Goal: Task Accomplishment & Management: Use online tool/utility

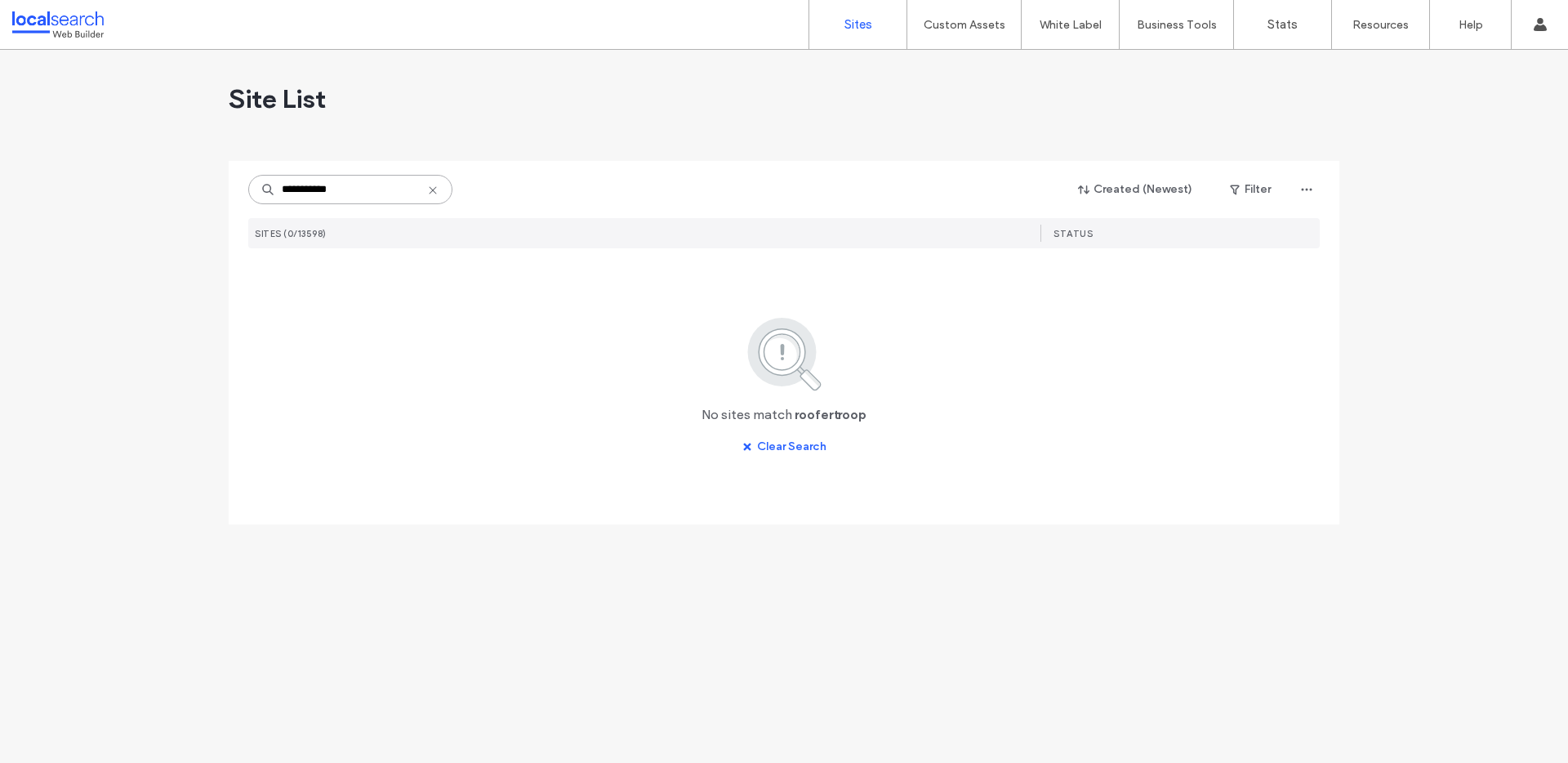
click at [351, 194] on input "**********" at bounding box center [351, 189] width 204 height 30
click at [346, 188] on input "**********" at bounding box center [351, 189] width 204 height 30
paste input
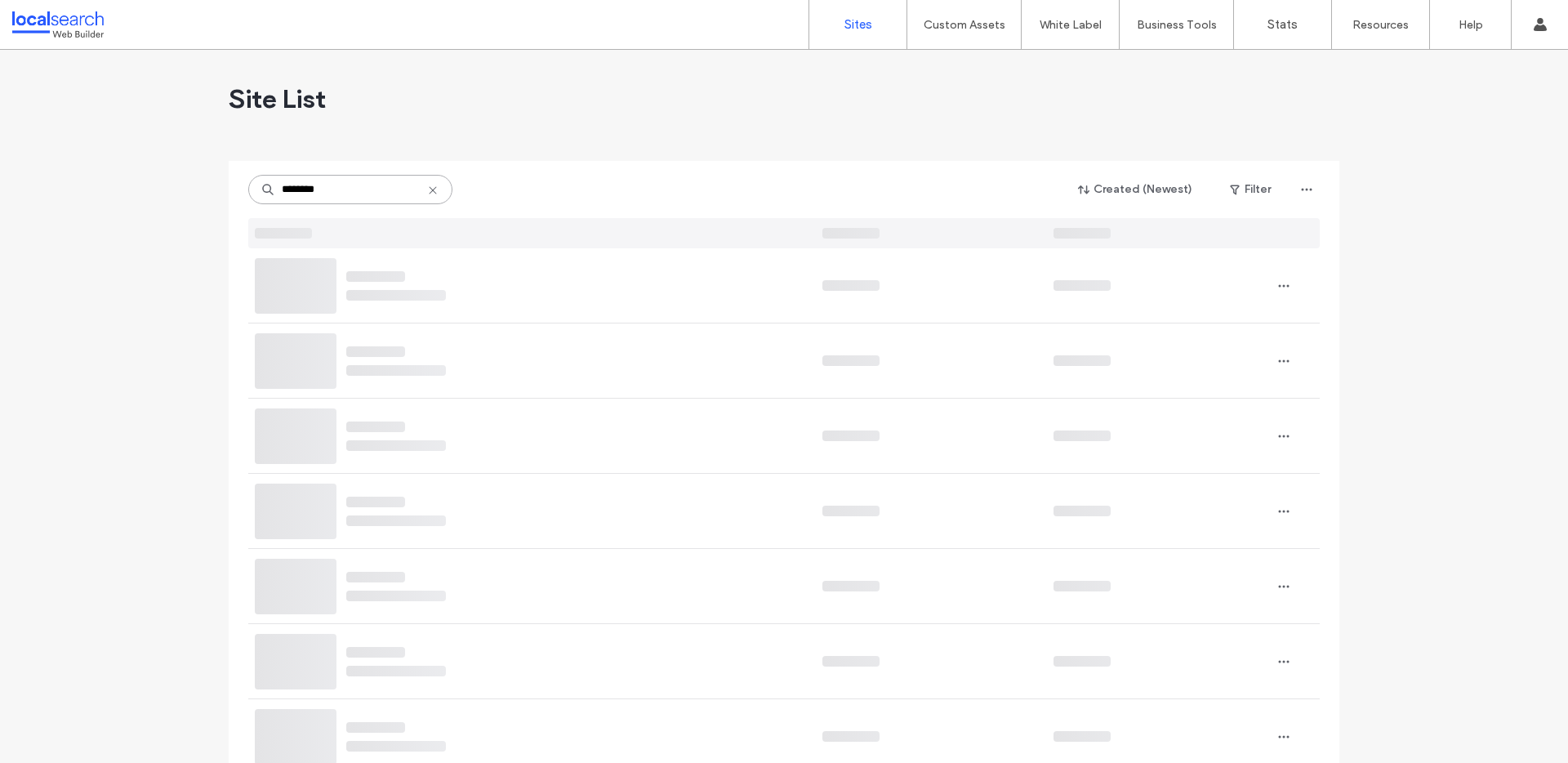
type input "********"
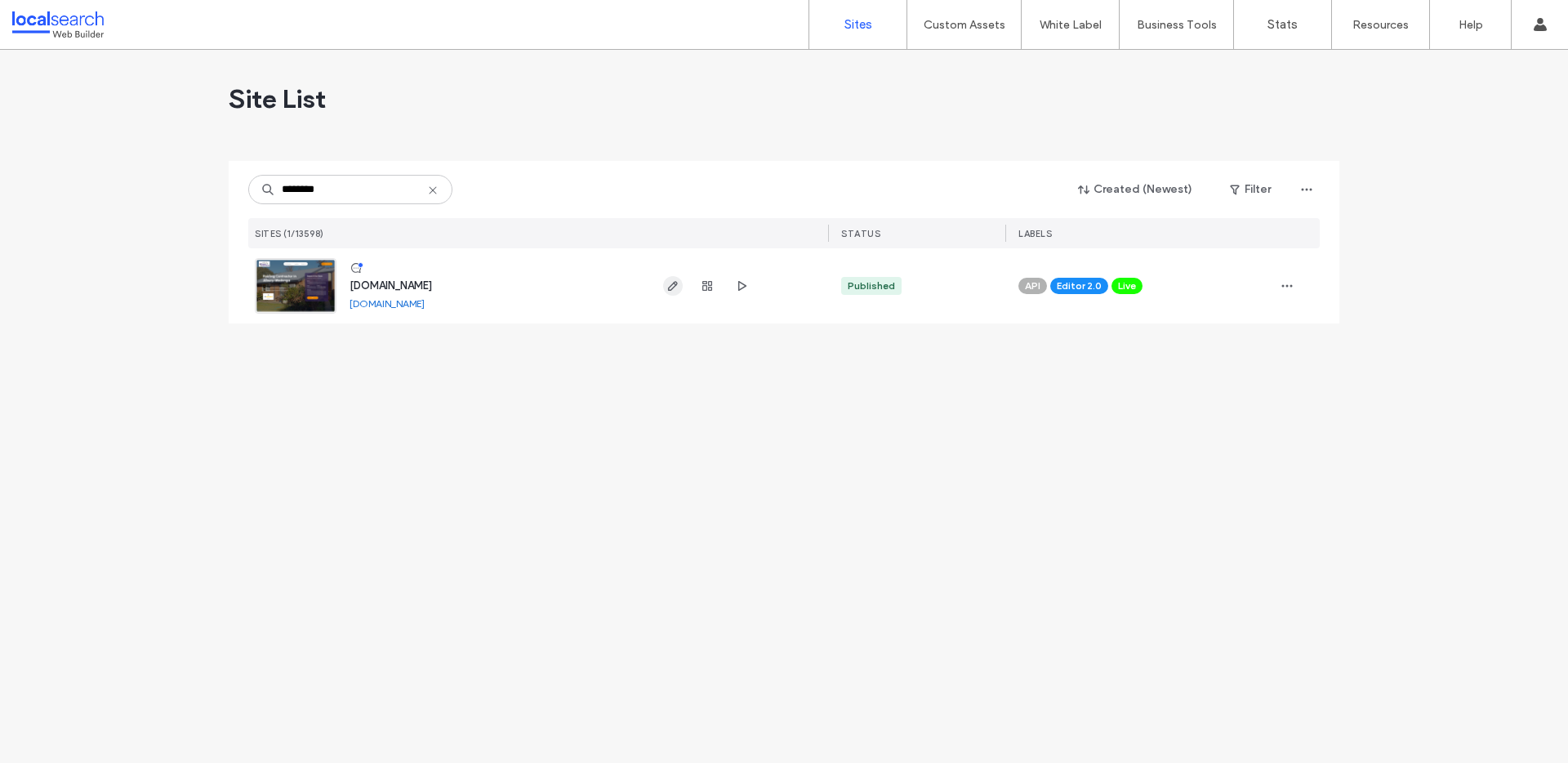
click at [668, 290] on use "button" at bounding box center [672, 285] width 10 height 10
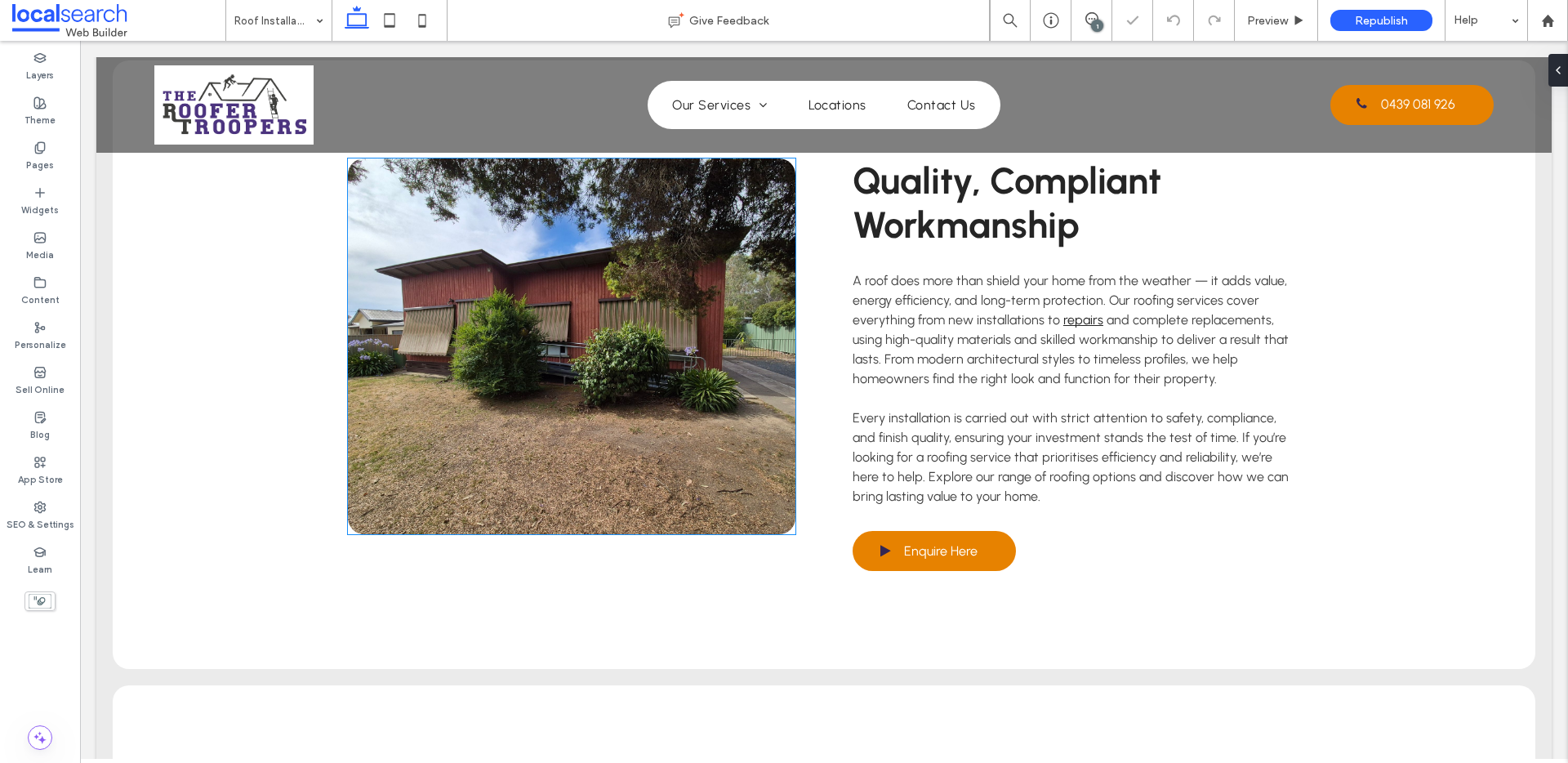
scroll to position [2418, 0]
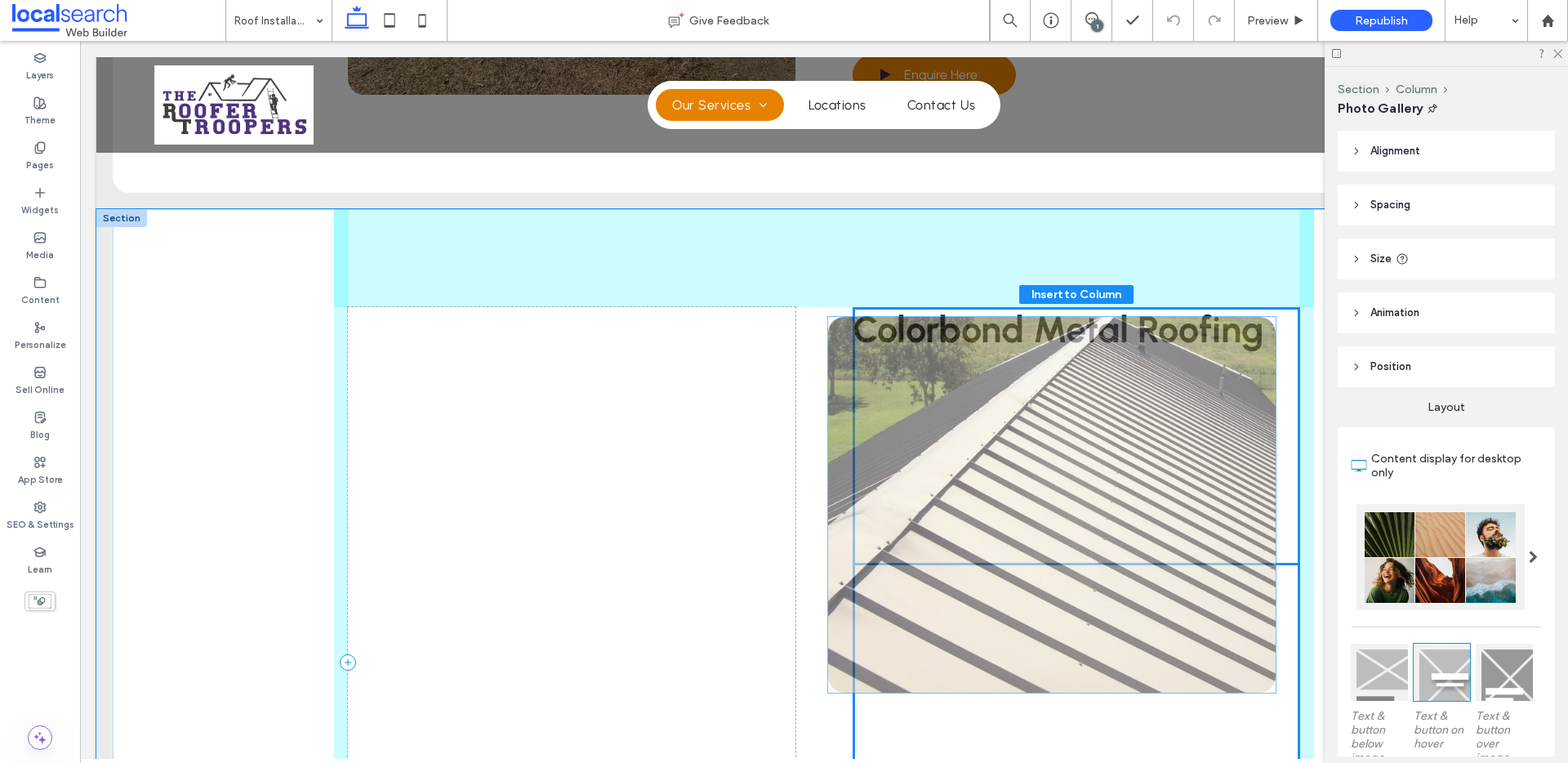
drag, startPoint x: 824, startPoint y: 334, endPoint x: 1146, endPoint y: 363, distance: 323.3
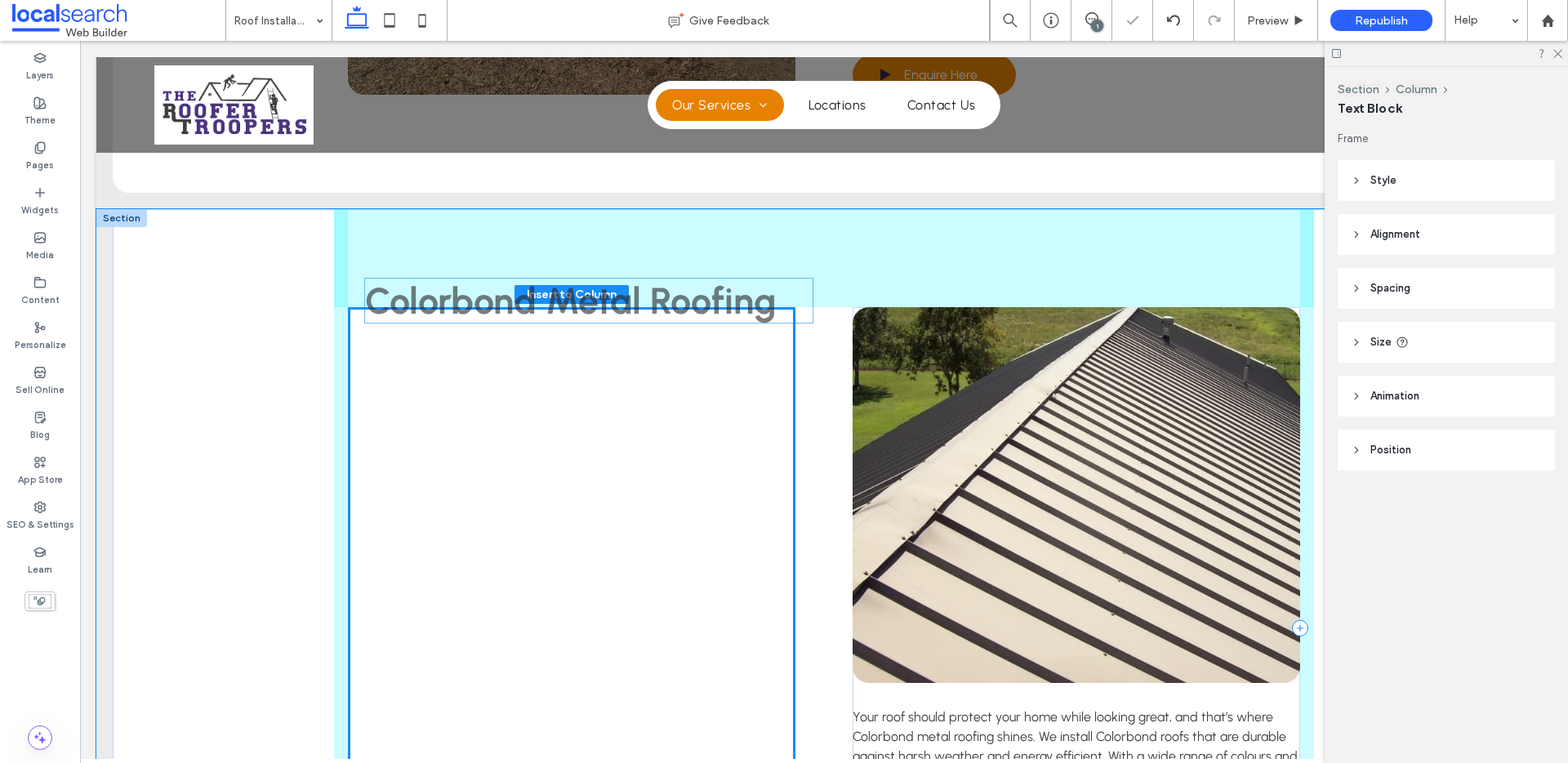
drag, startPoint x: 1147, startPoint y: 281, endPoint x: 666, endPoint y: 290, distance: 481.1
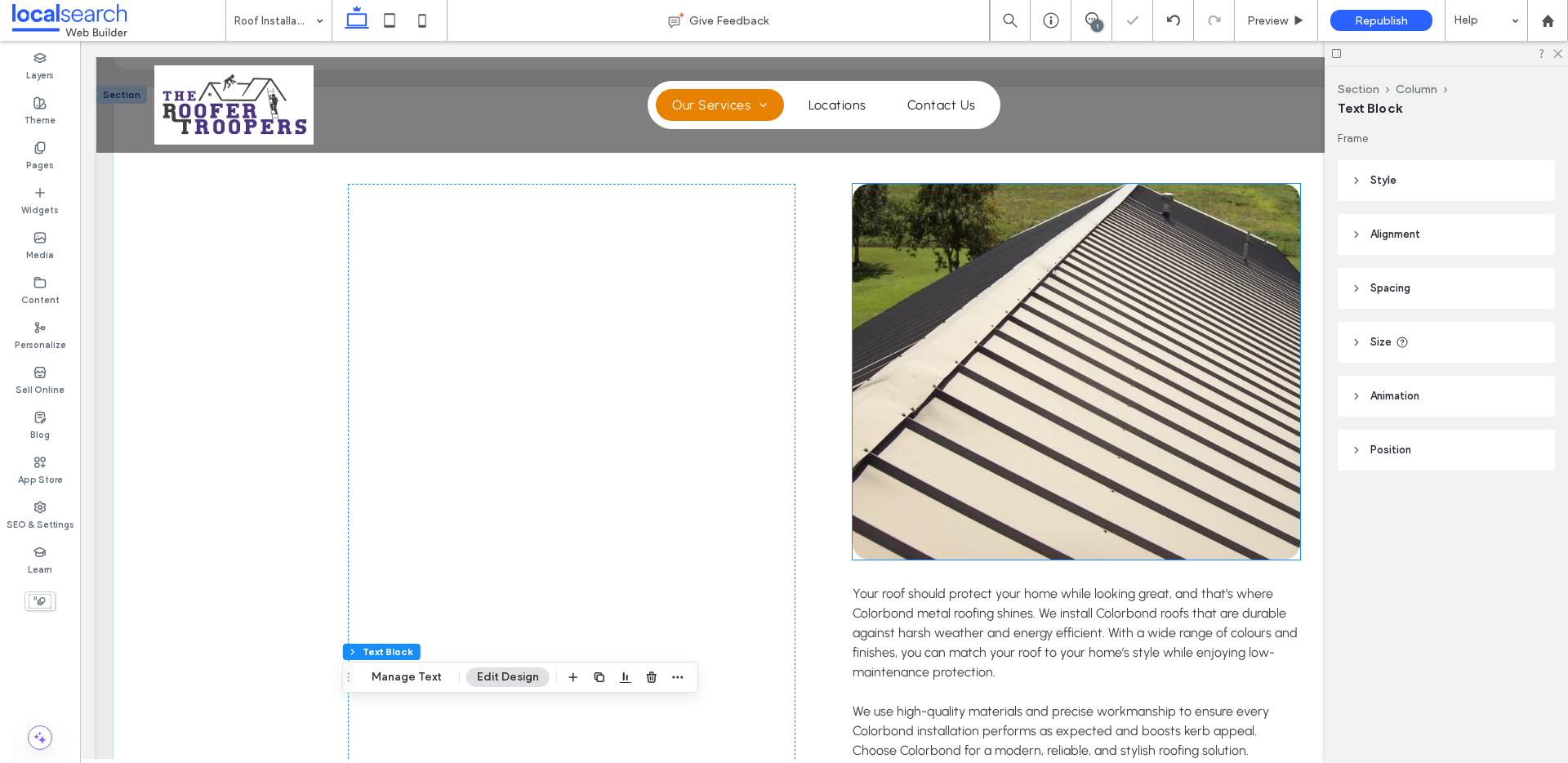
scroll to position [2536, 0]
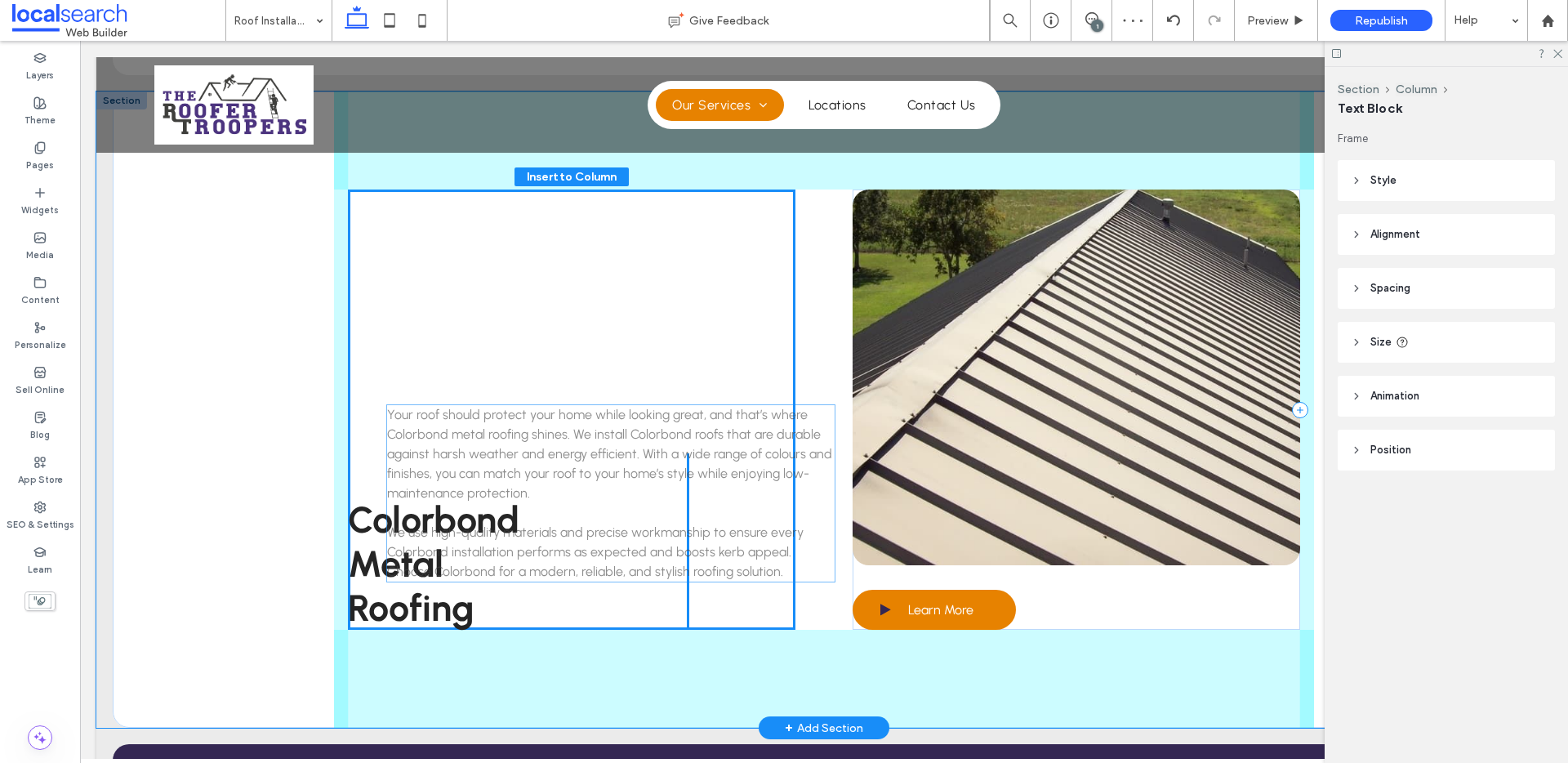
drag, startPoint x: 999, startPoint y: 638, endPoint x: 499, endPoint y: 446, distance: 535.6
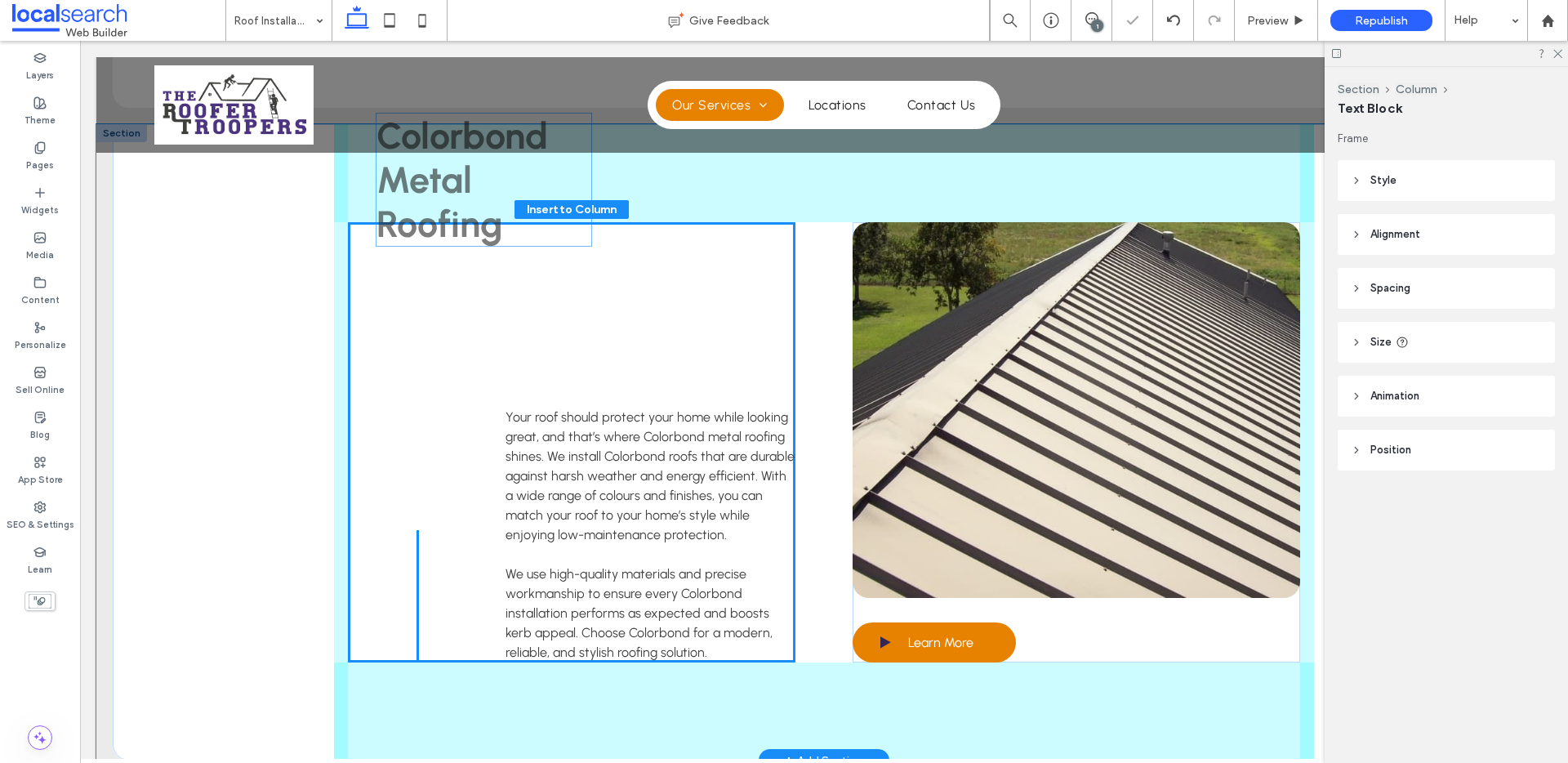
scroll to position [2486, 0]
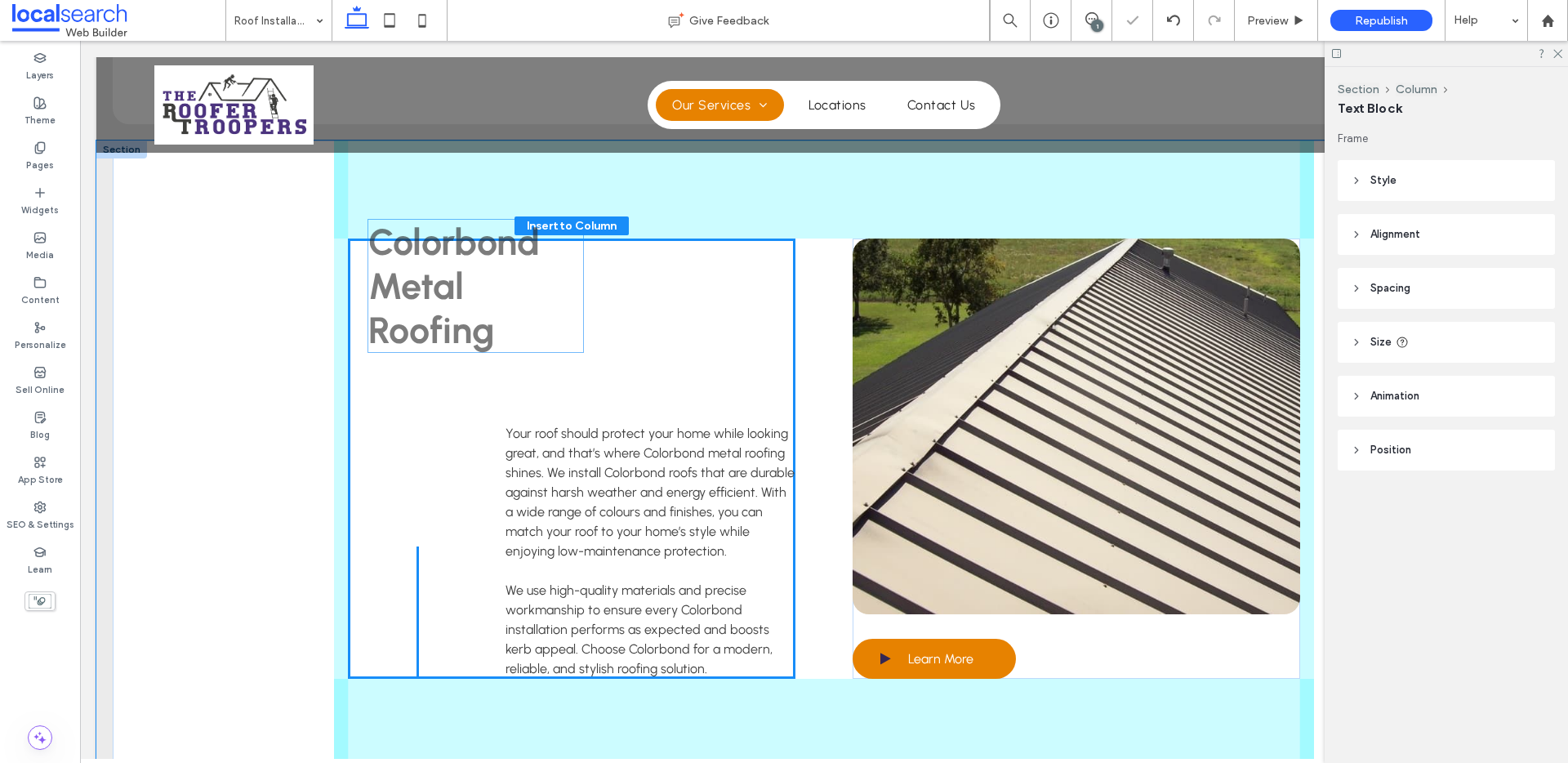
drag, startPoint x: 420, startPoint y: 524, endPoint x: 446, endPoint y: 285, distance: 240.4
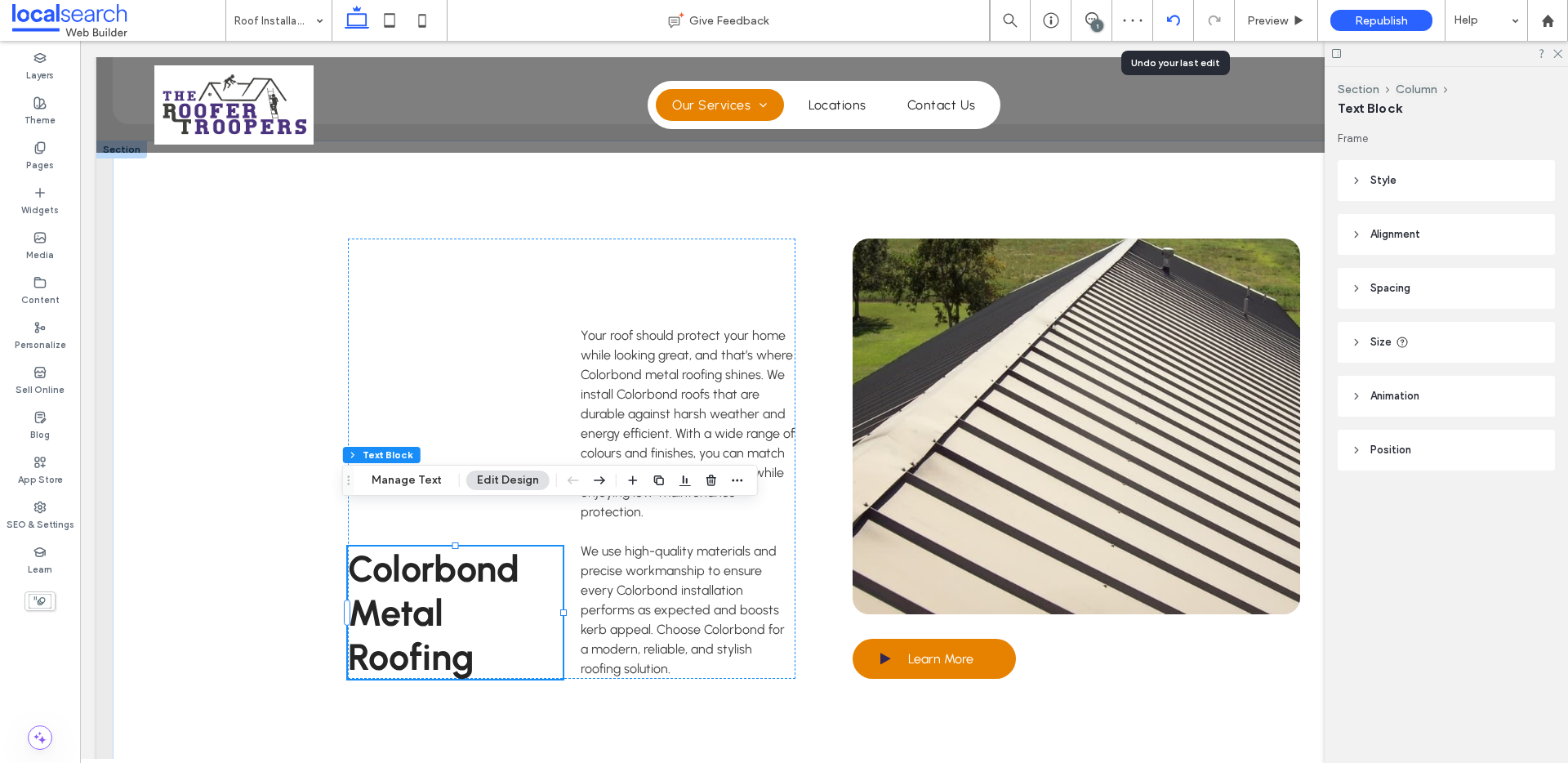
click at [1165, 25] on div at bounding box center [1173, 20] width 40 height 13
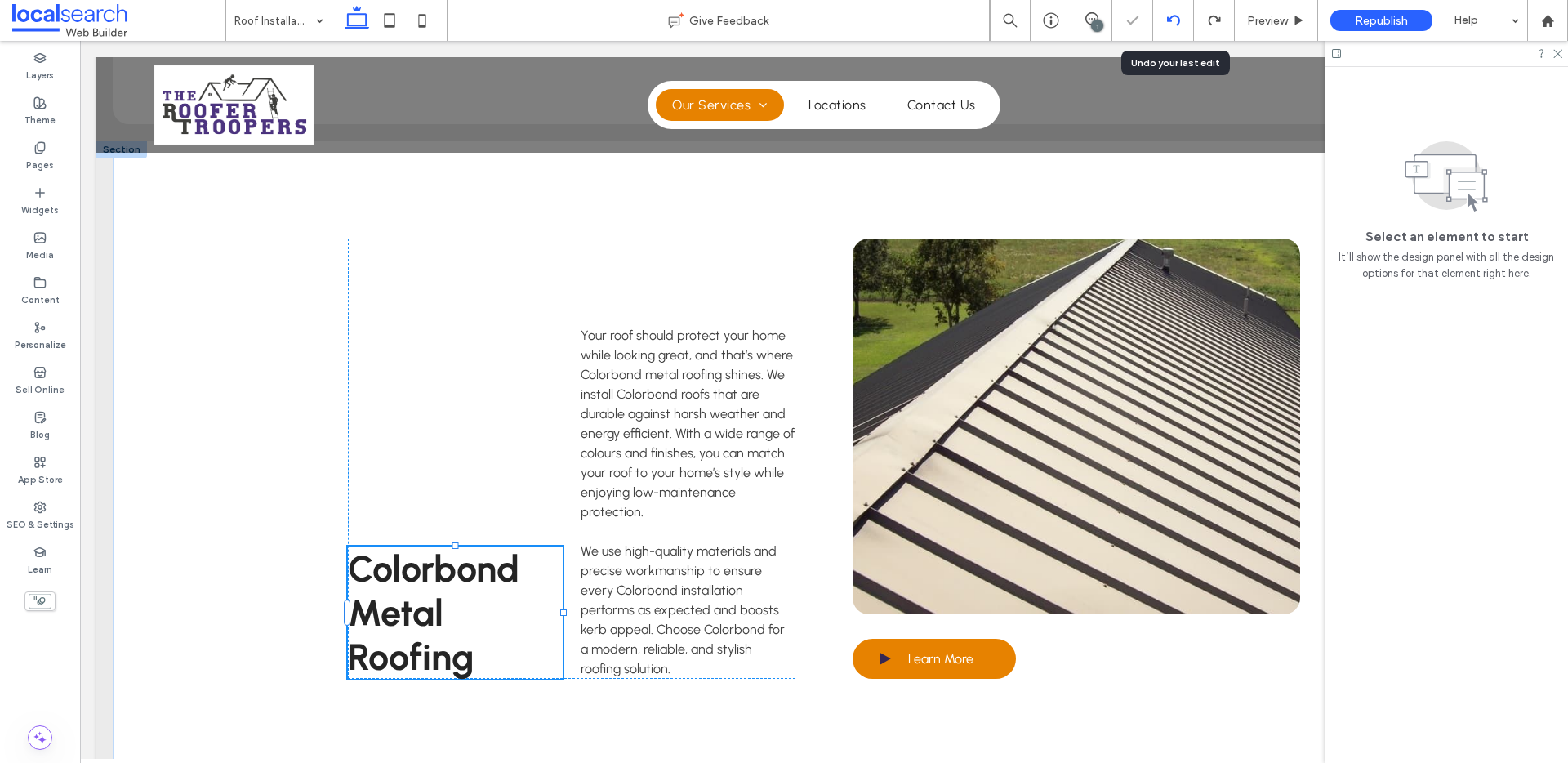
click at [1167, 25] on icon at bounding box center [1174, 20] width 13 height 13
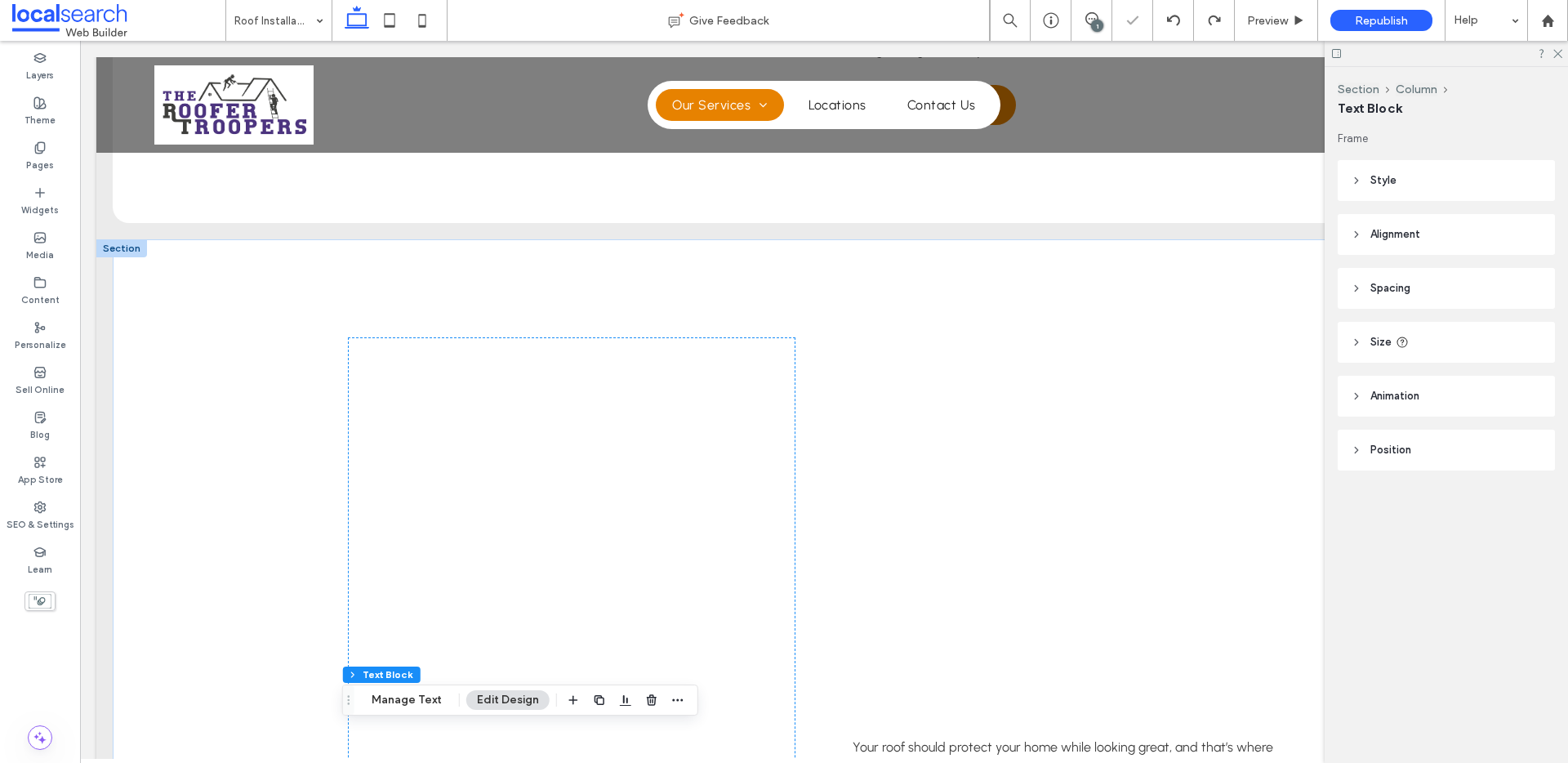
scroll to position [2641, 0]
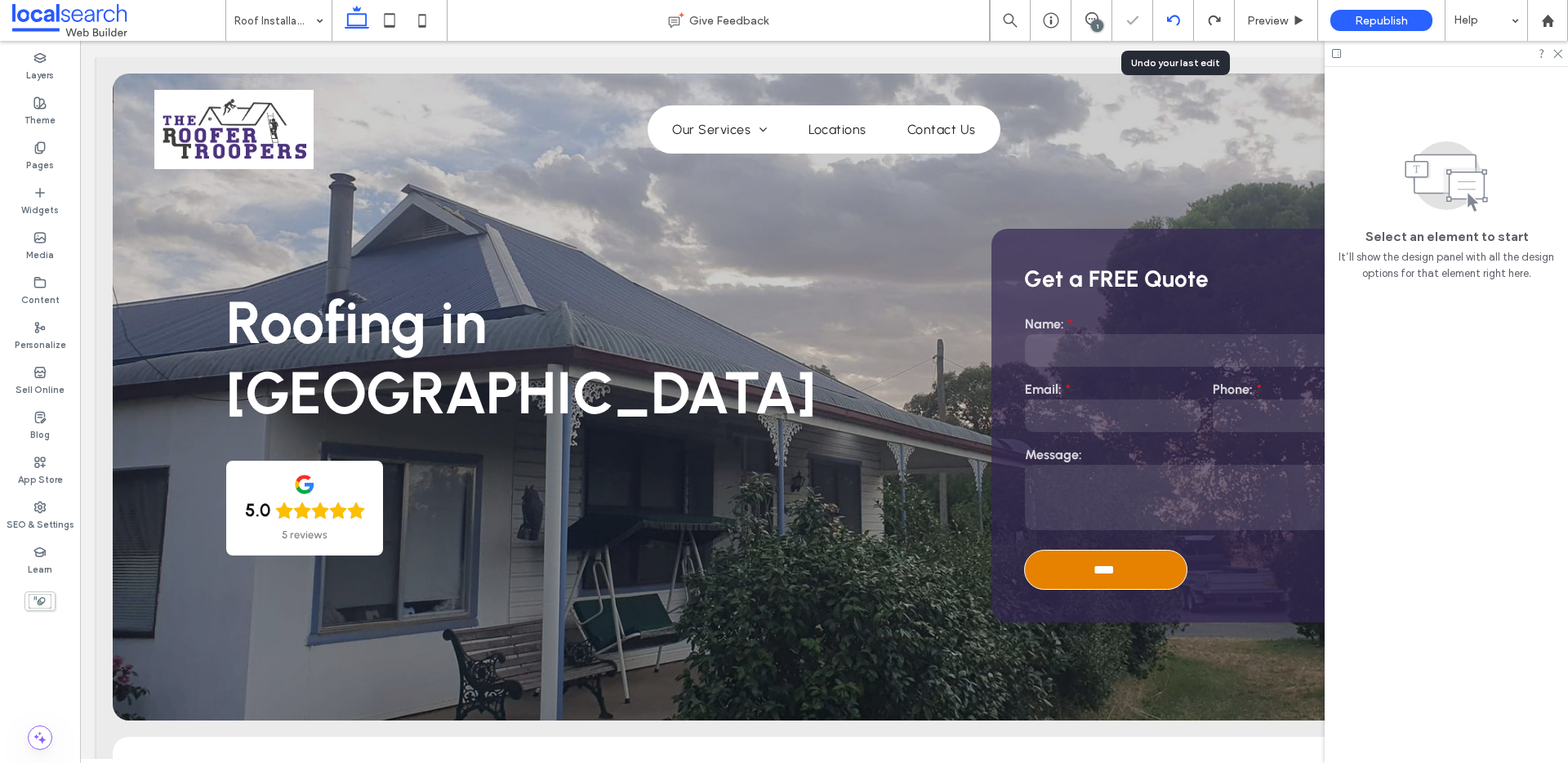
click at [1184, 16] on div at bounding box center [1173, 20] width 40 height 13
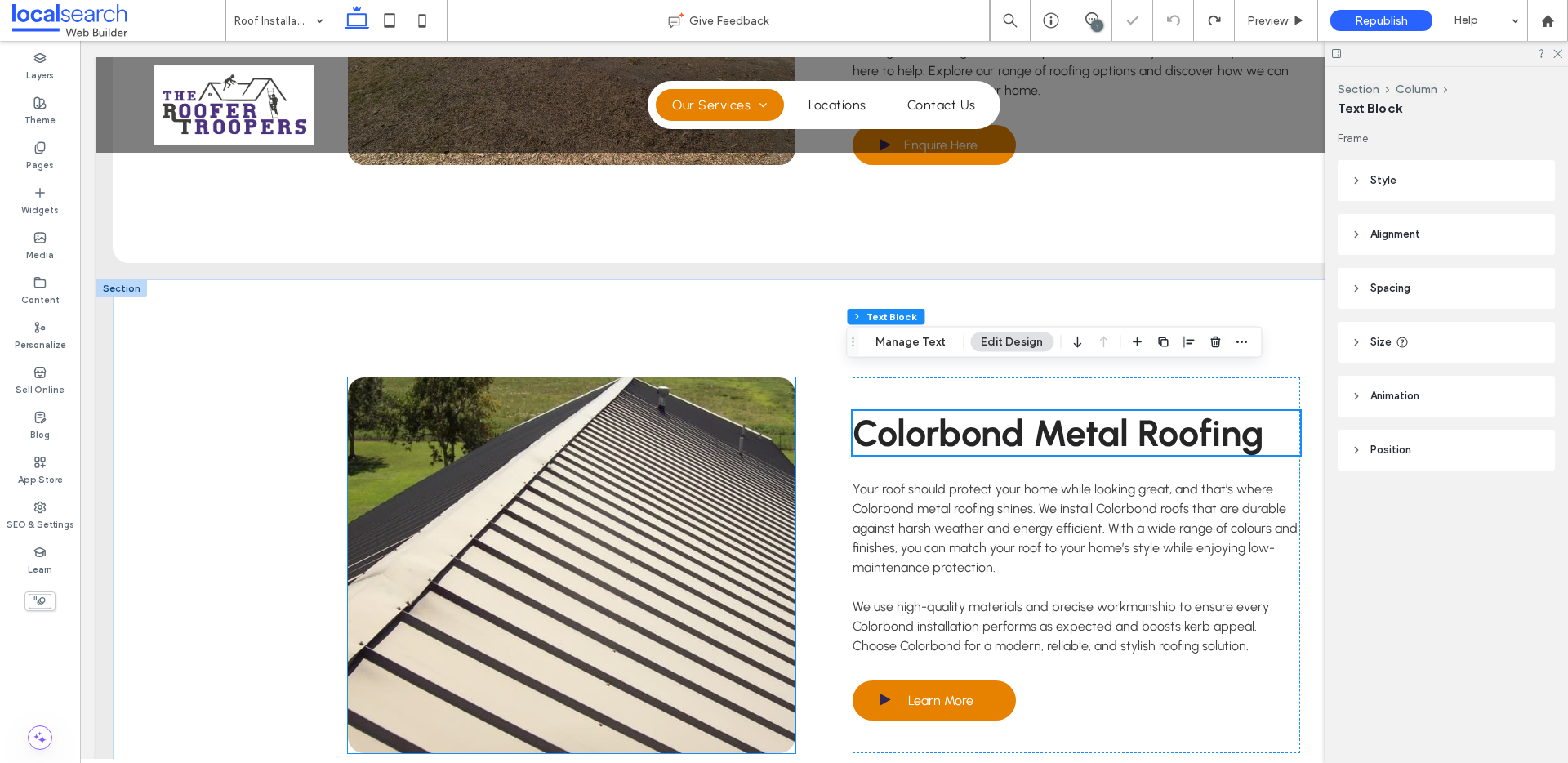
scroll to position [2389, 0]
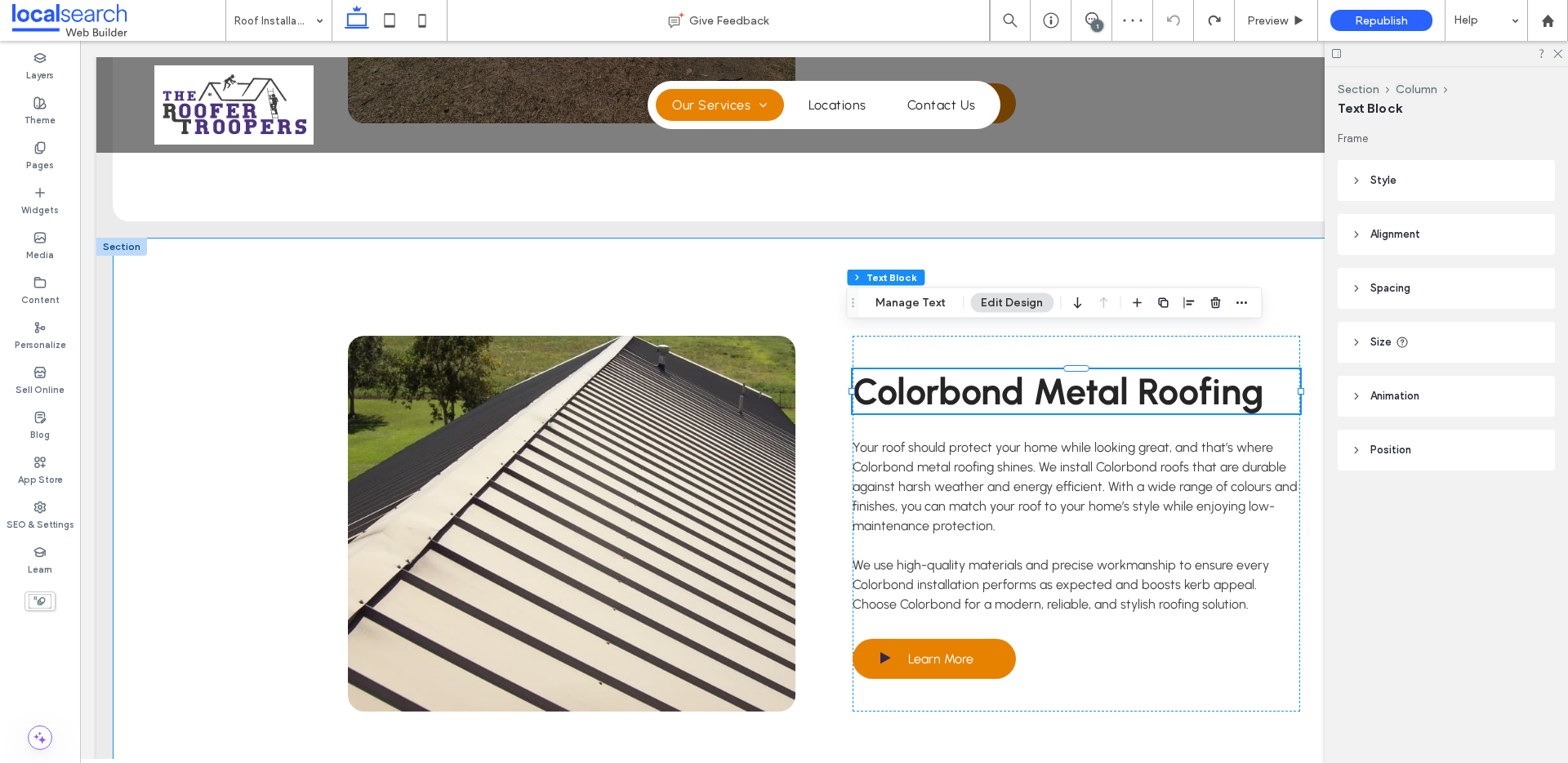
click at [825, 428] on div "Colorbond Metal Roofing Your roof should protect your home while looking great,…" at bounding box center [824, 524] width 980 height 572
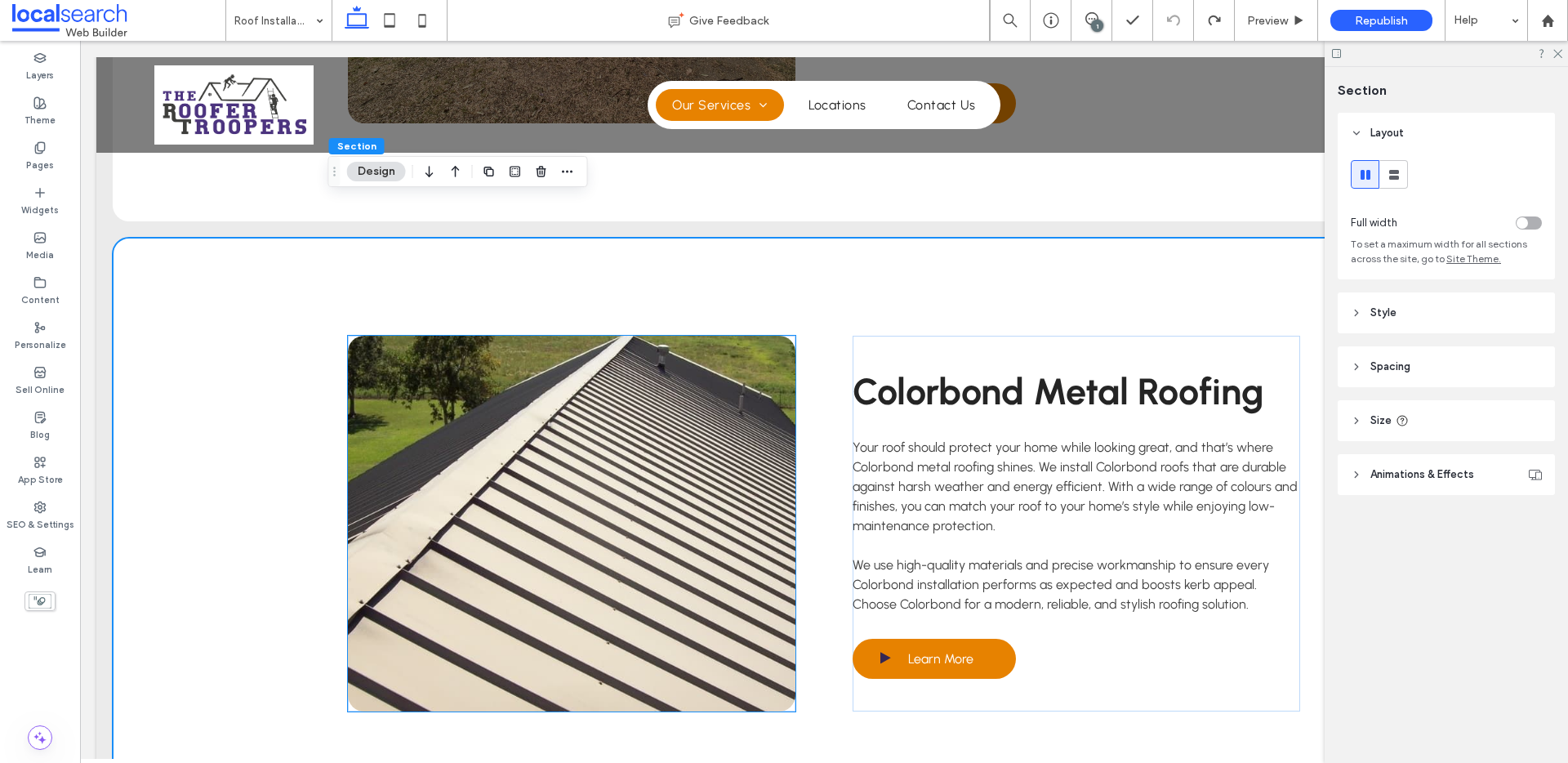
drag, startPoint x: 896, startPoint y: 306, endPoint x: 622, endPoint y: 319, distance: 274.3
click at [622, 319] on div "Colorbond Metal Roofing Your roof should protect your home while looking great,…" at bounding box center [824, 524] width 980 height 572
drag, startPoint x: 424, startPoint y: 340, endPoint x: 595, endPoint y: 333, distance: 171.1
click at [595, 335] on link at bounding box center [571, 523] width 447 height 376
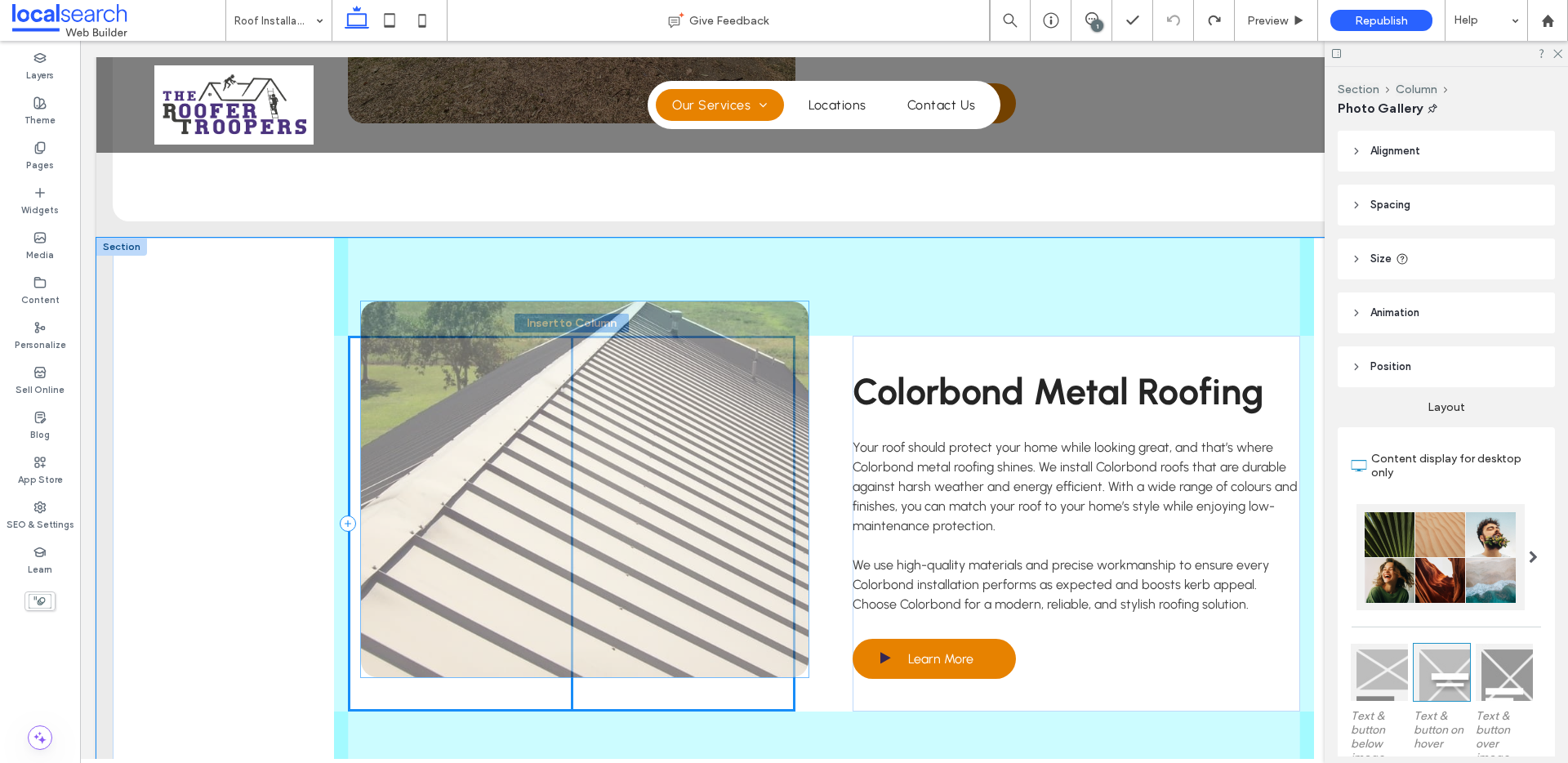
drag, startPoint x: 389, startPoint y: 343, endPoint x: 408, endPoint y: 348, distance: 19.6
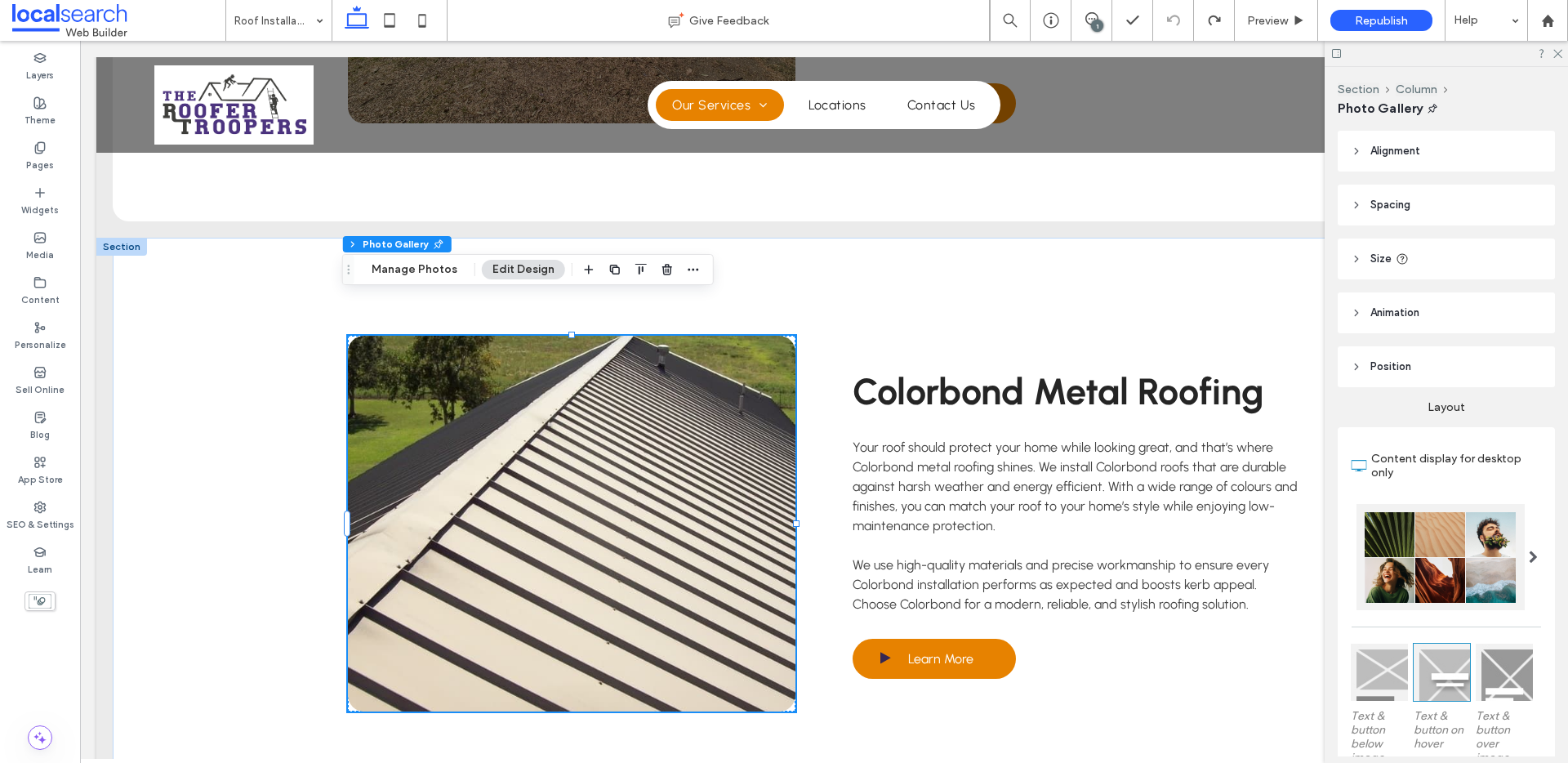
click at [124, 238] on div at bounding box center [122, 247] width 50 height 18
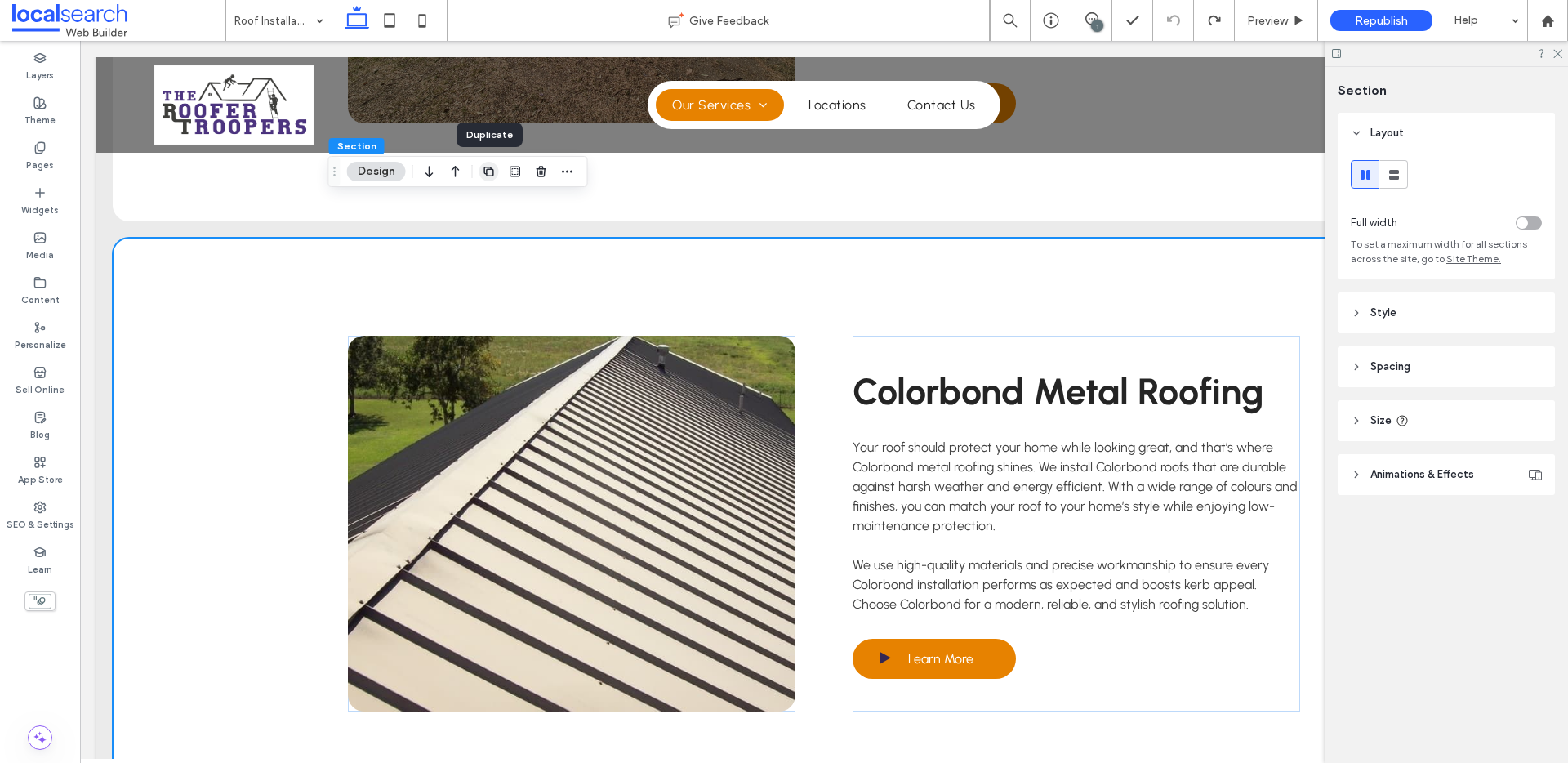
click at [488, 172] on icon "button" at bounding box center [489, 171] width 13 height 13
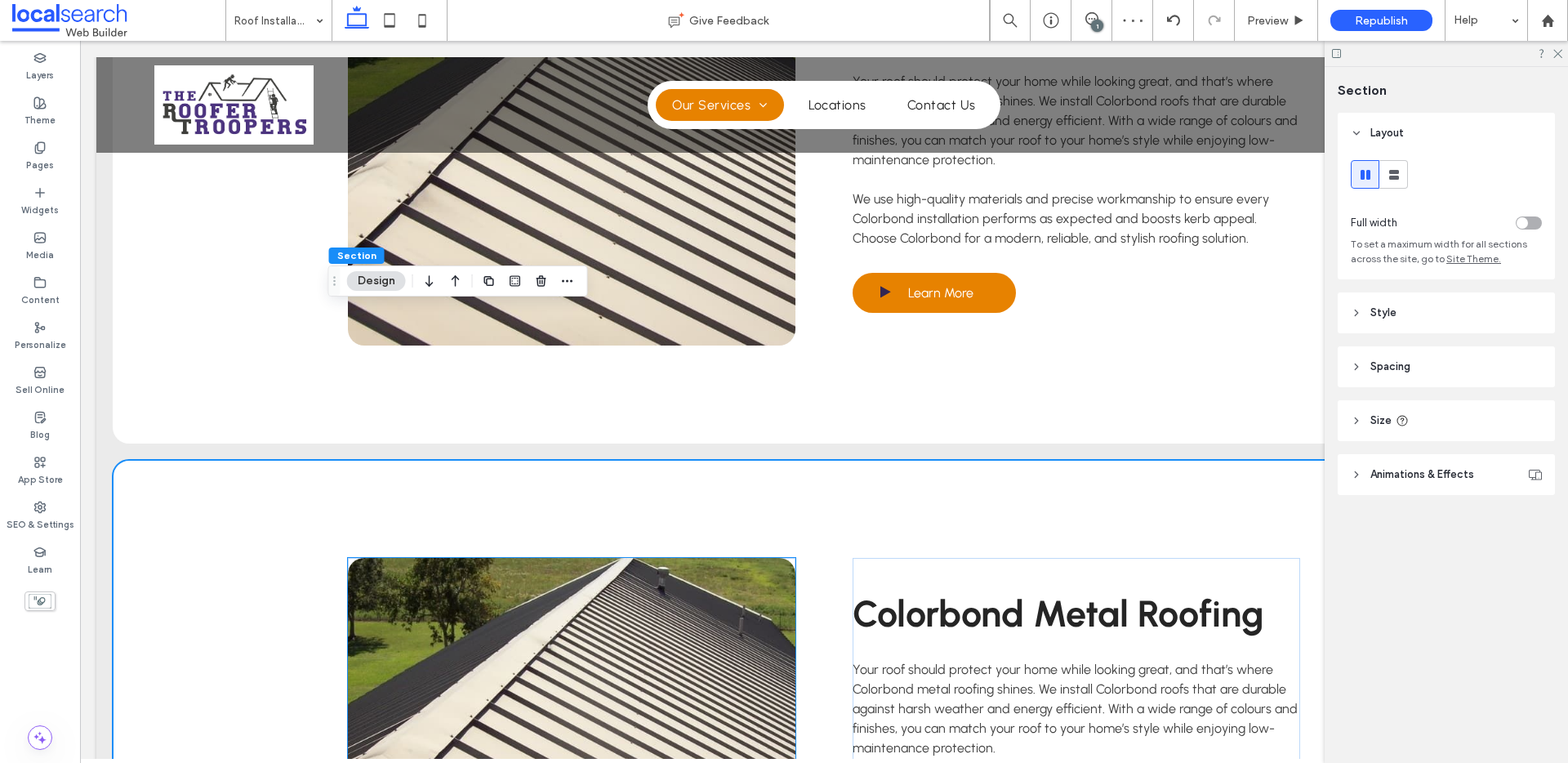
scroll to position [2614, 0]
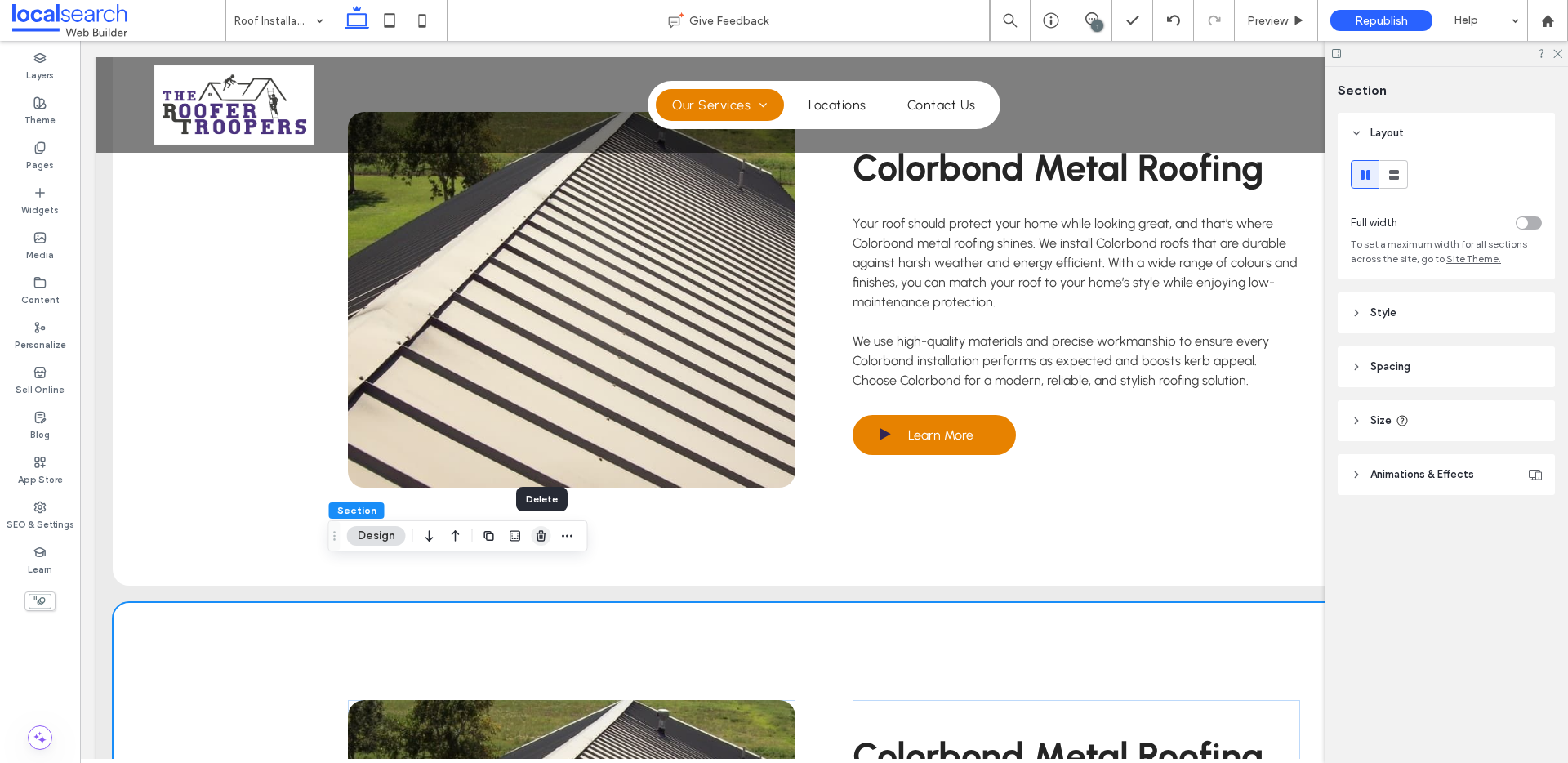
click at [541, 538] on icon "button" at bounding box center [541, 535] width 13 height 13
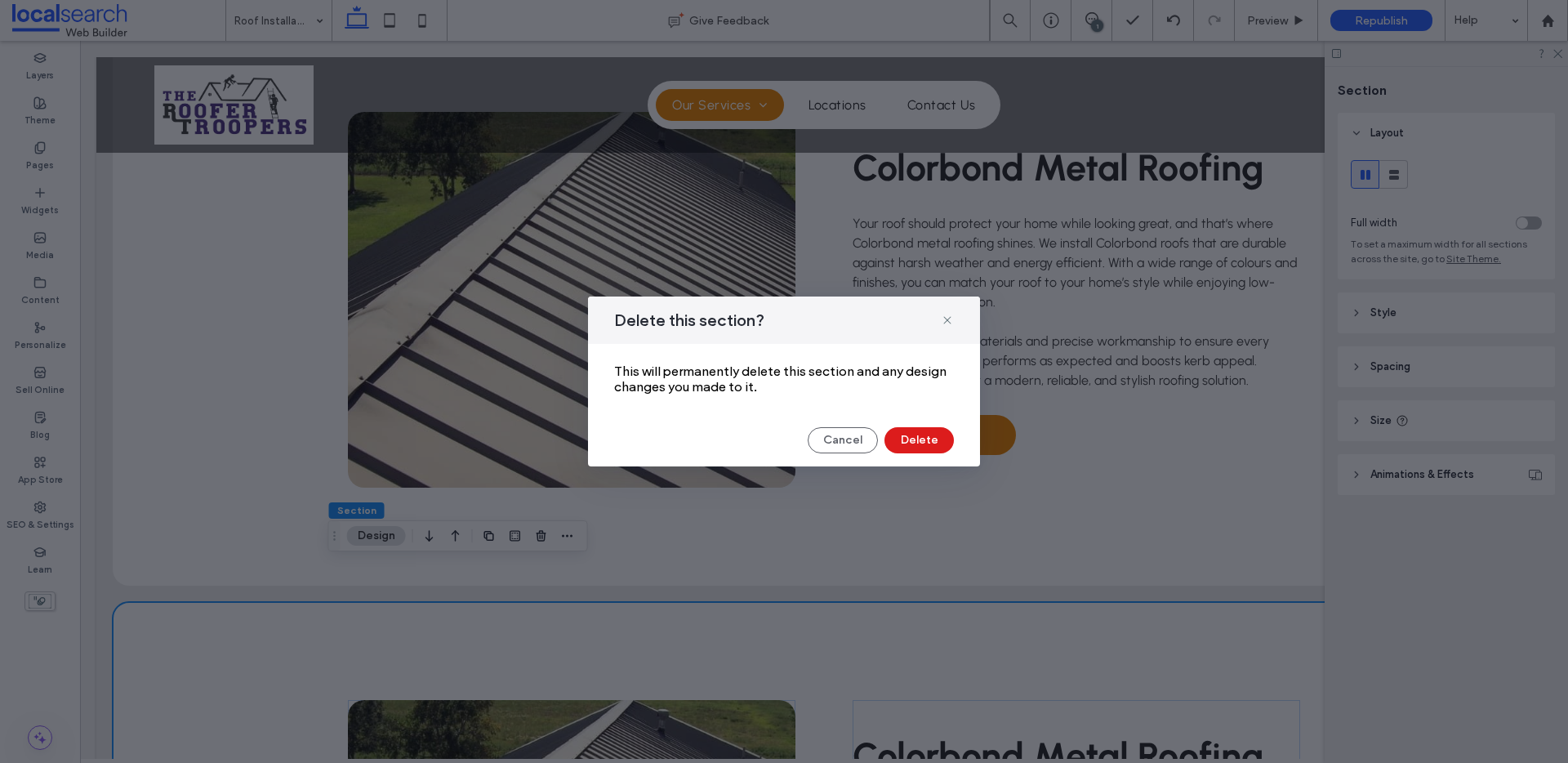
click at [940, 318] on div "Delete this section?" at bounding box center [784, 320] width 392 height 48
click at [942, 320] on icon at bounding box center [948, 320] width 13 height 13
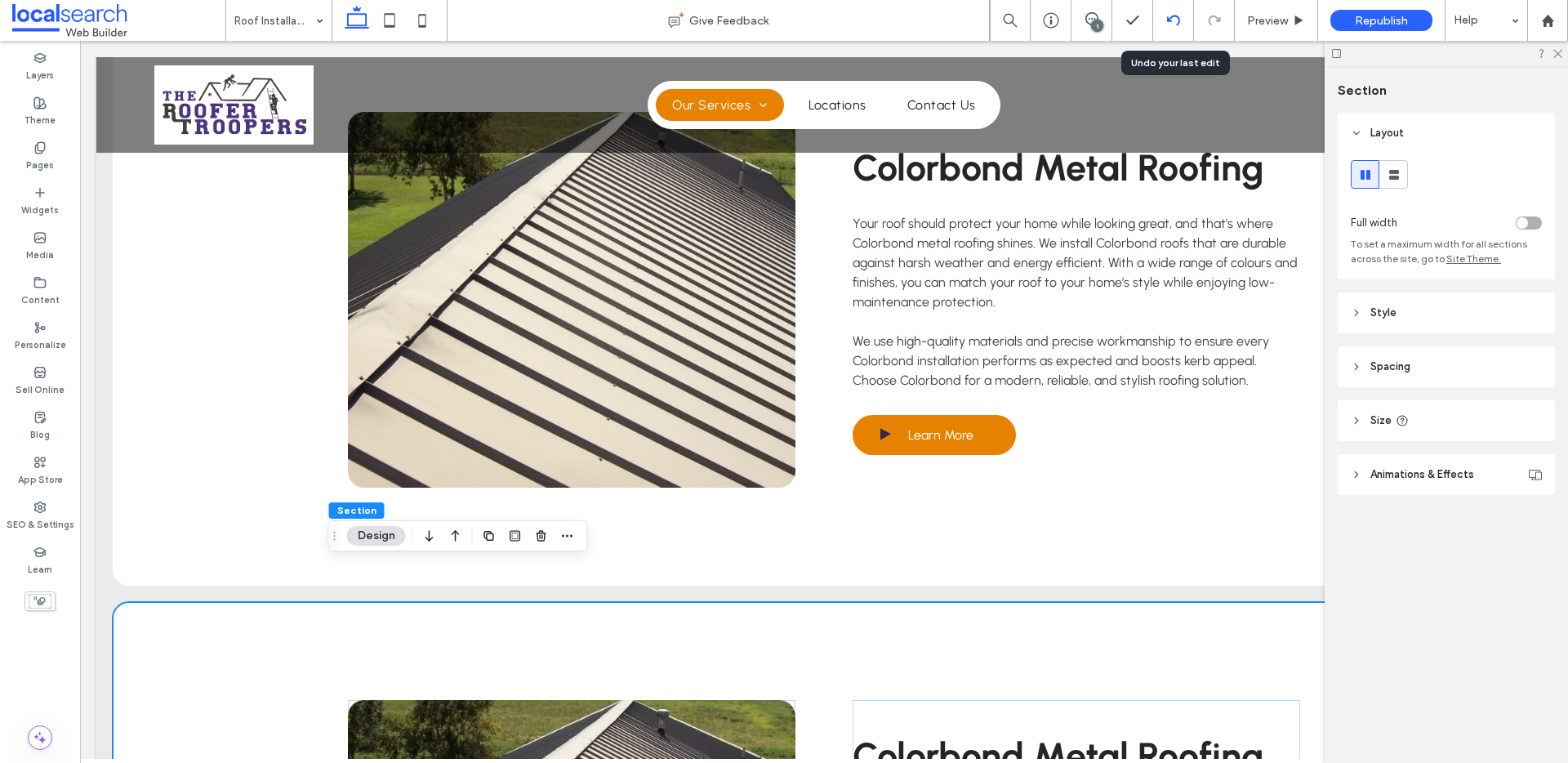
click at [1163, 20] on div at bounding box center [1173, 20] width 40 height 13
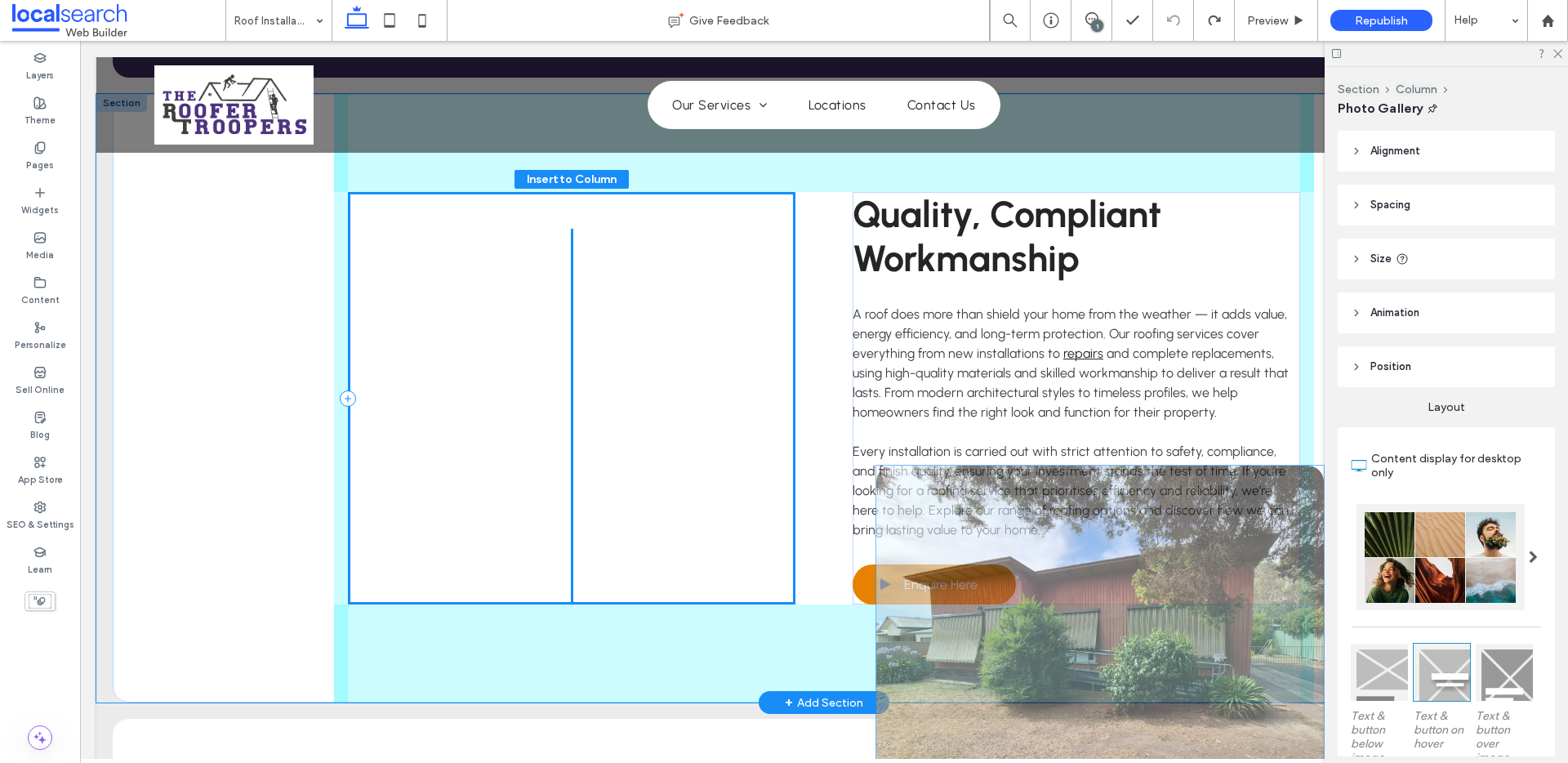
scroll to position [1933, 0]
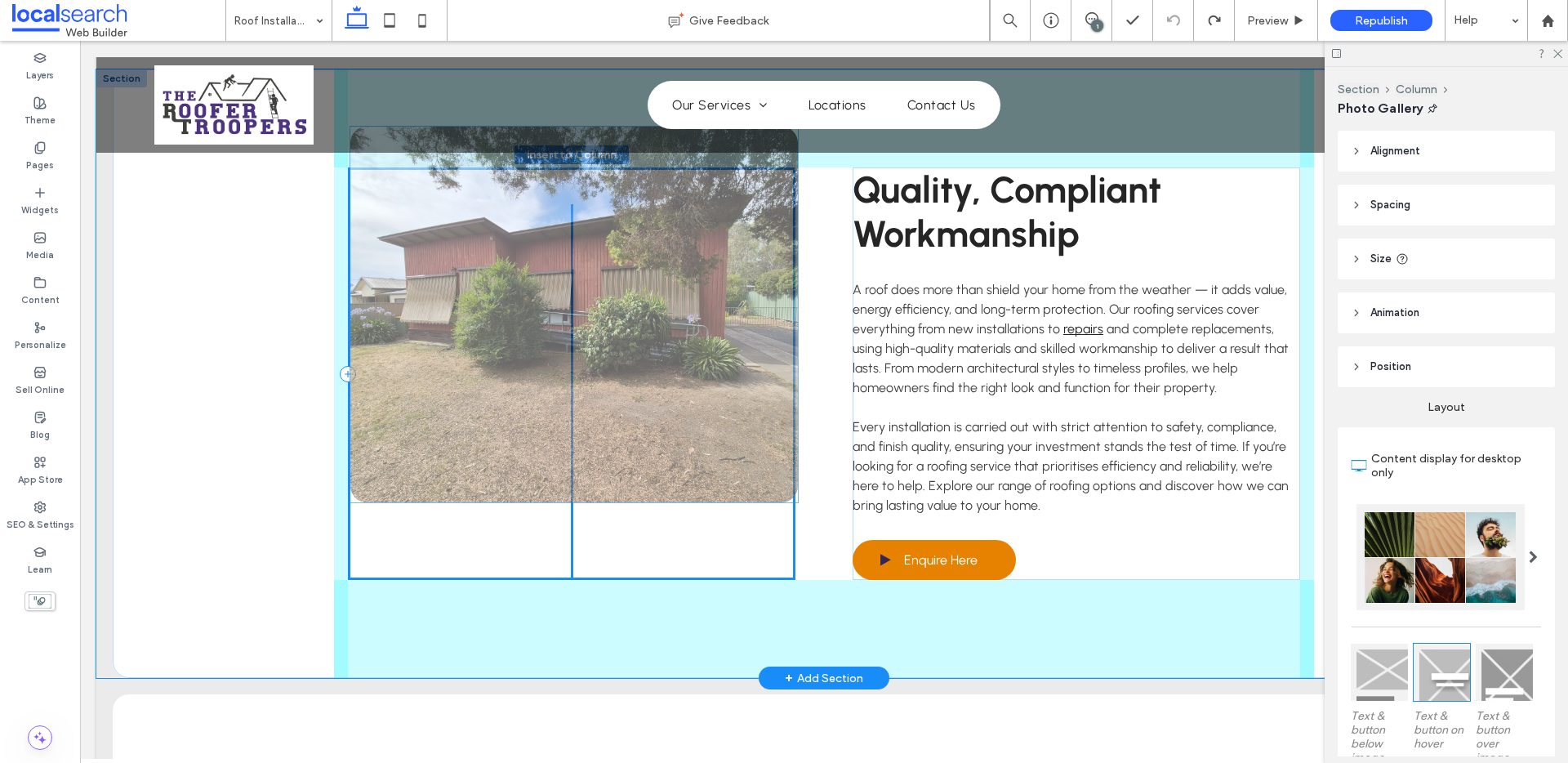
drag, startPoint x: 507, startPoint y: 541, endPoint x: 511, endPoint y: 300, distance: 241.0
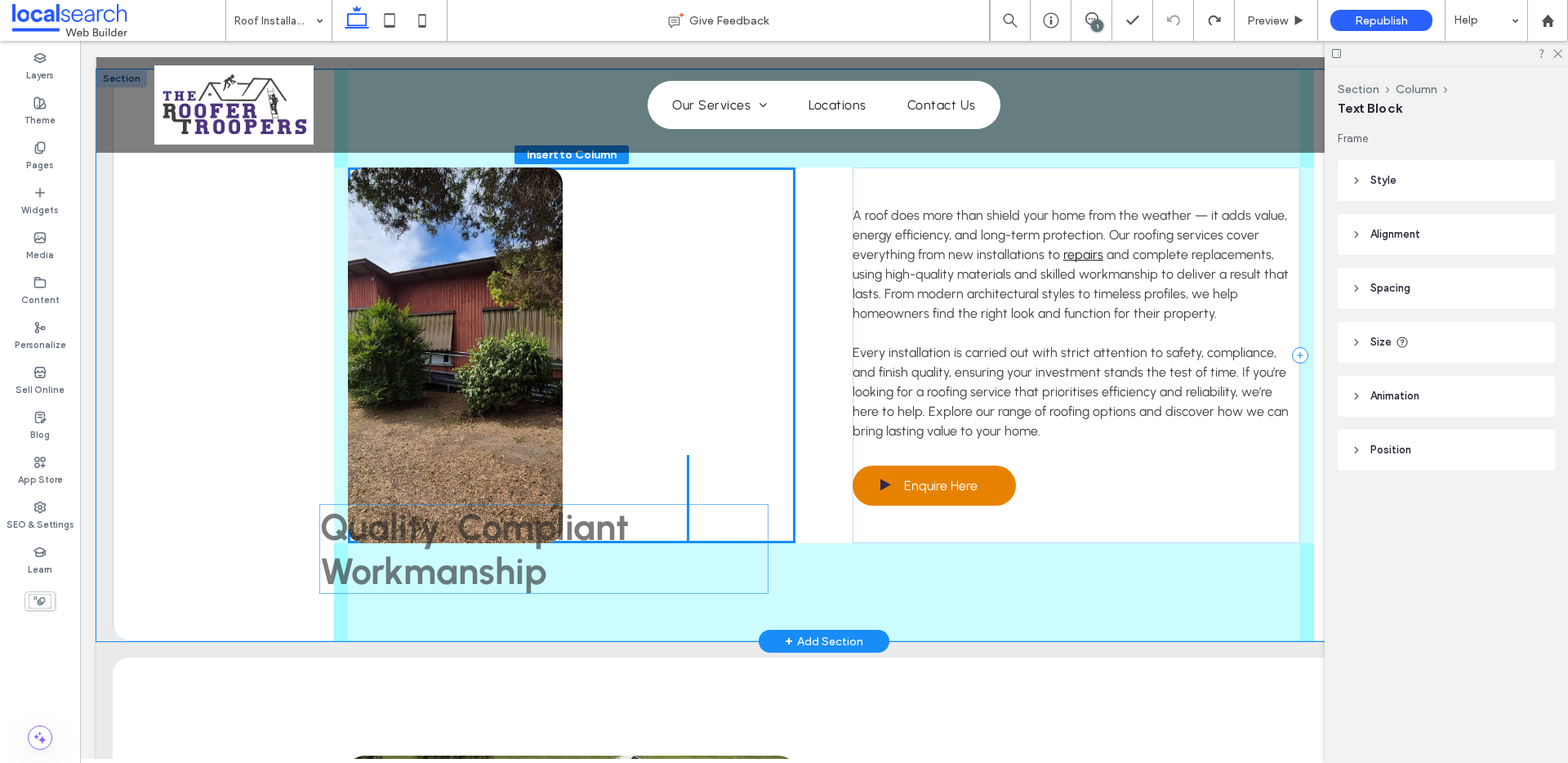
drag, startPoint x: 1040, startPoint y: 170, endPoint x: 530, endPoint y: 552, distance: 637.2
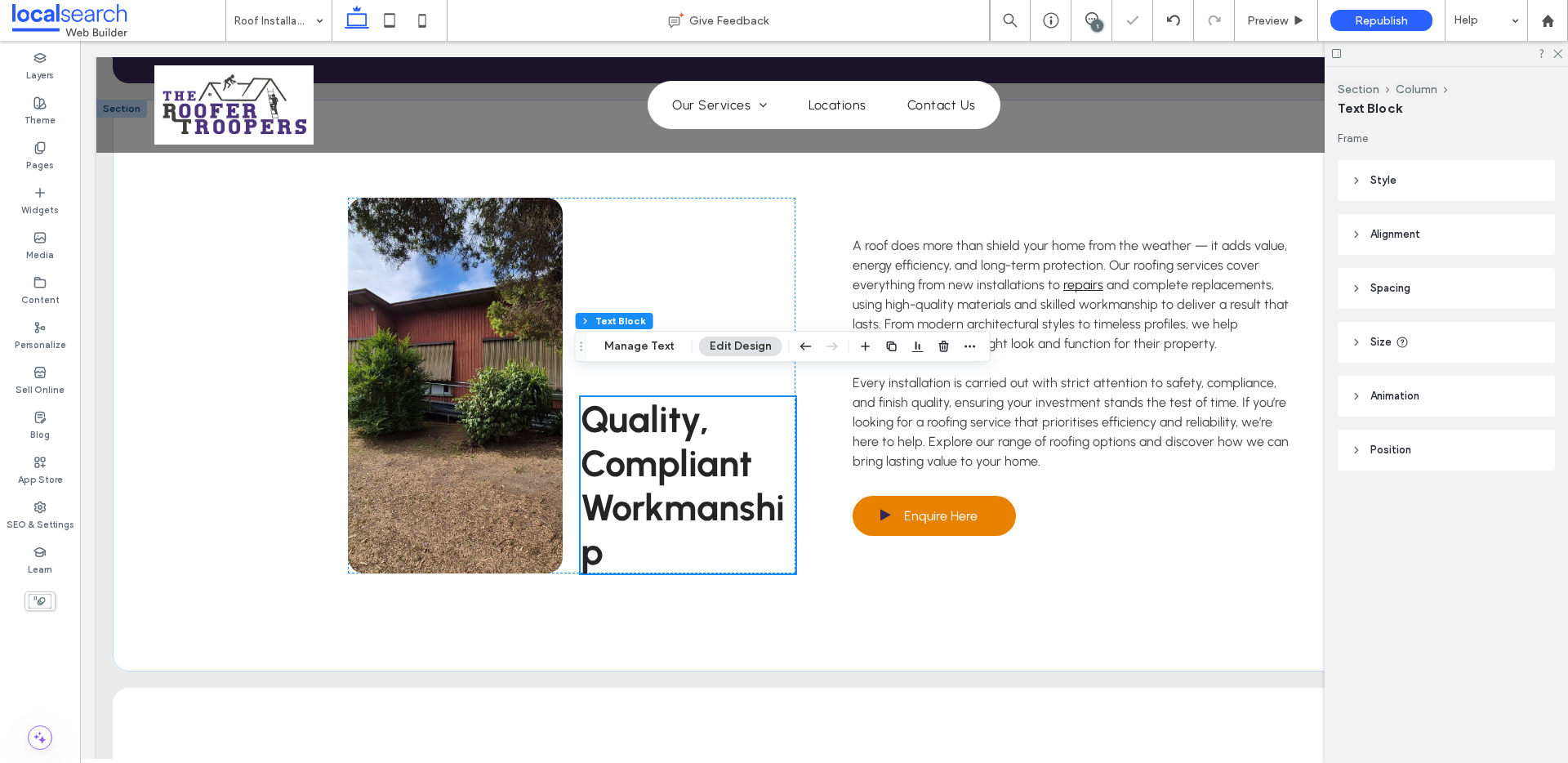
scroll to position [1887, 0]
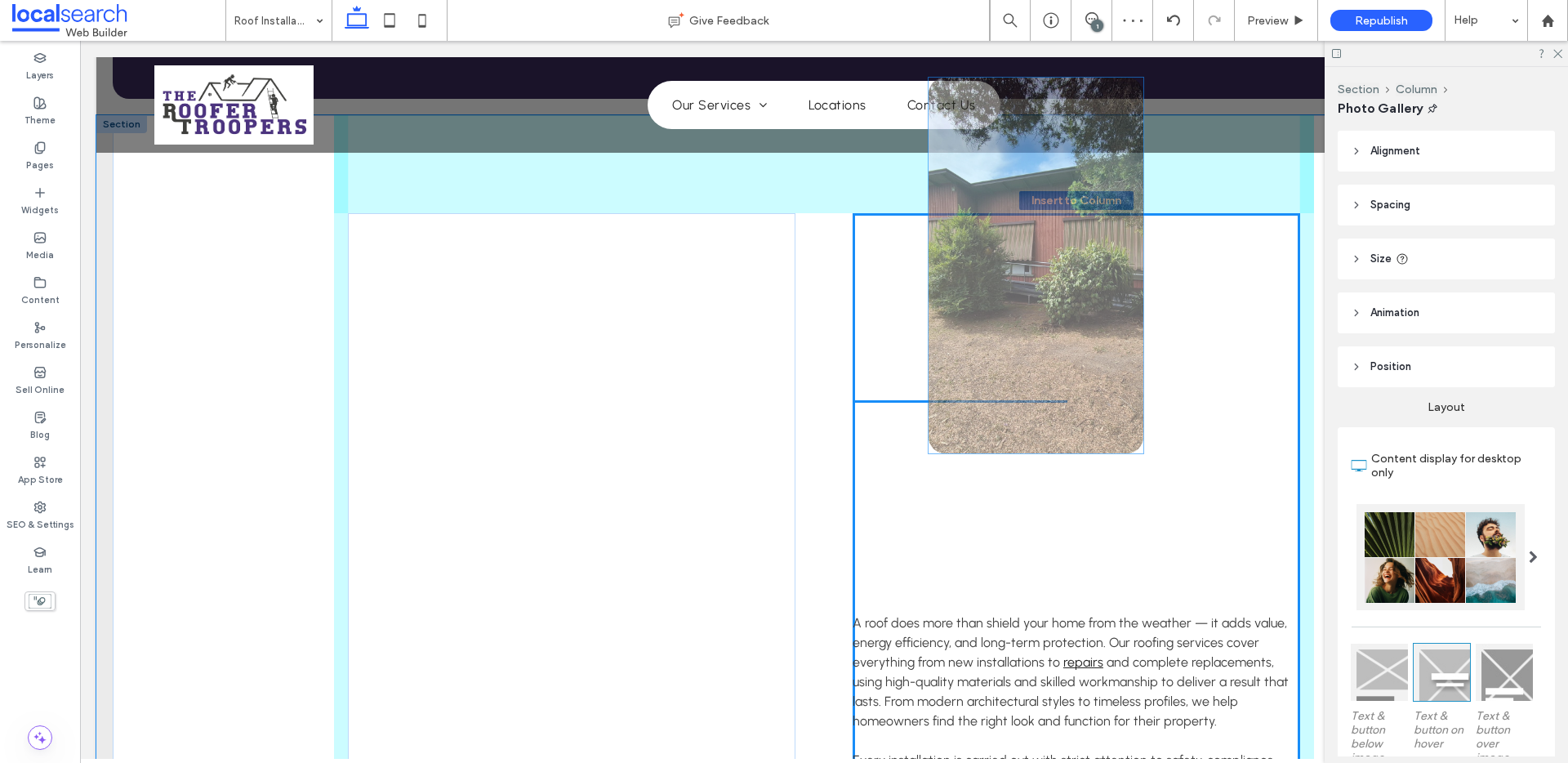
drag, startPoint x: 482, startPoint y: 391, endPoint x: 1070, endPoint y: 295, distance: 595.8
type input "**"
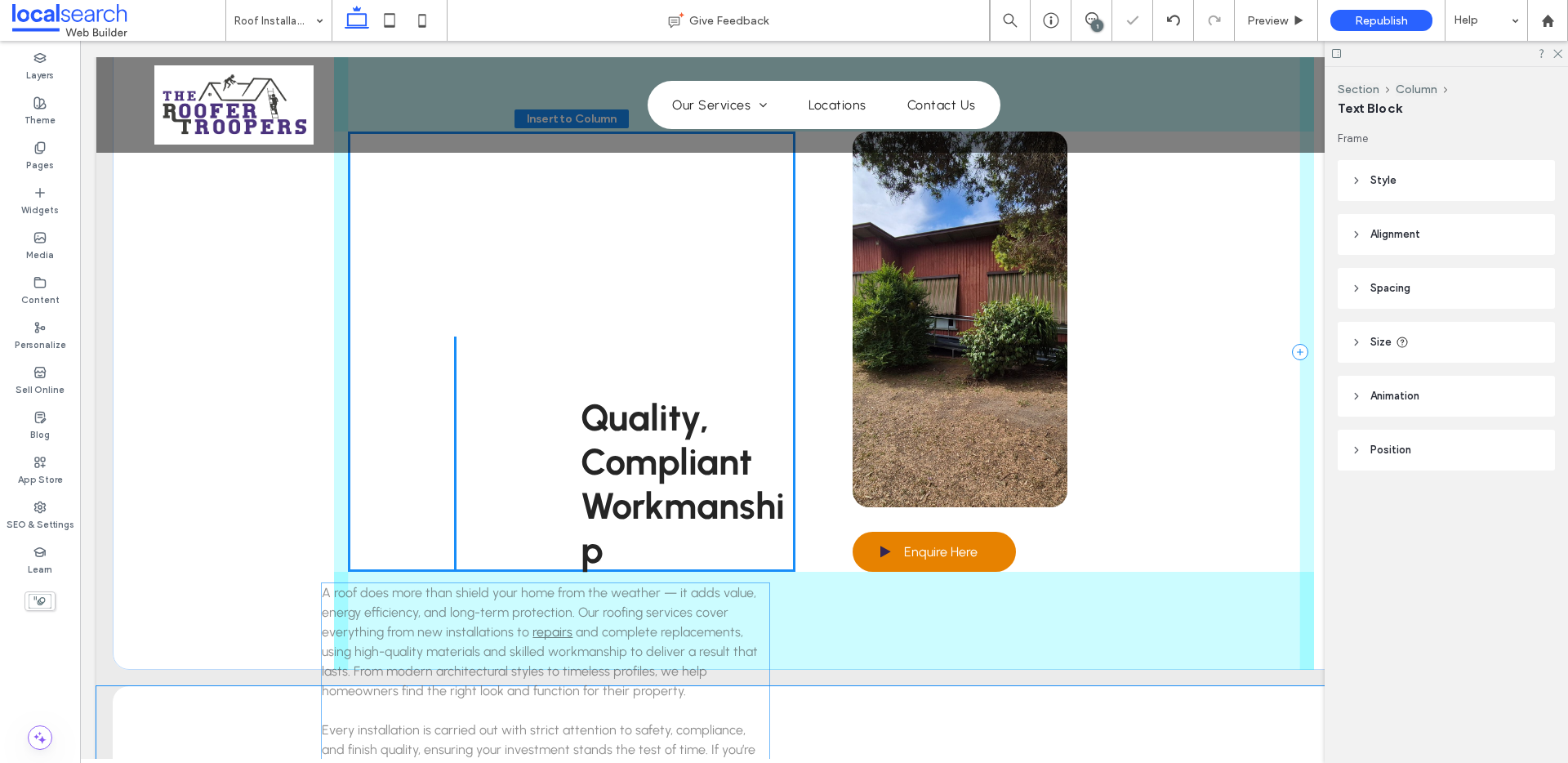
scroll to position [1973, 0]
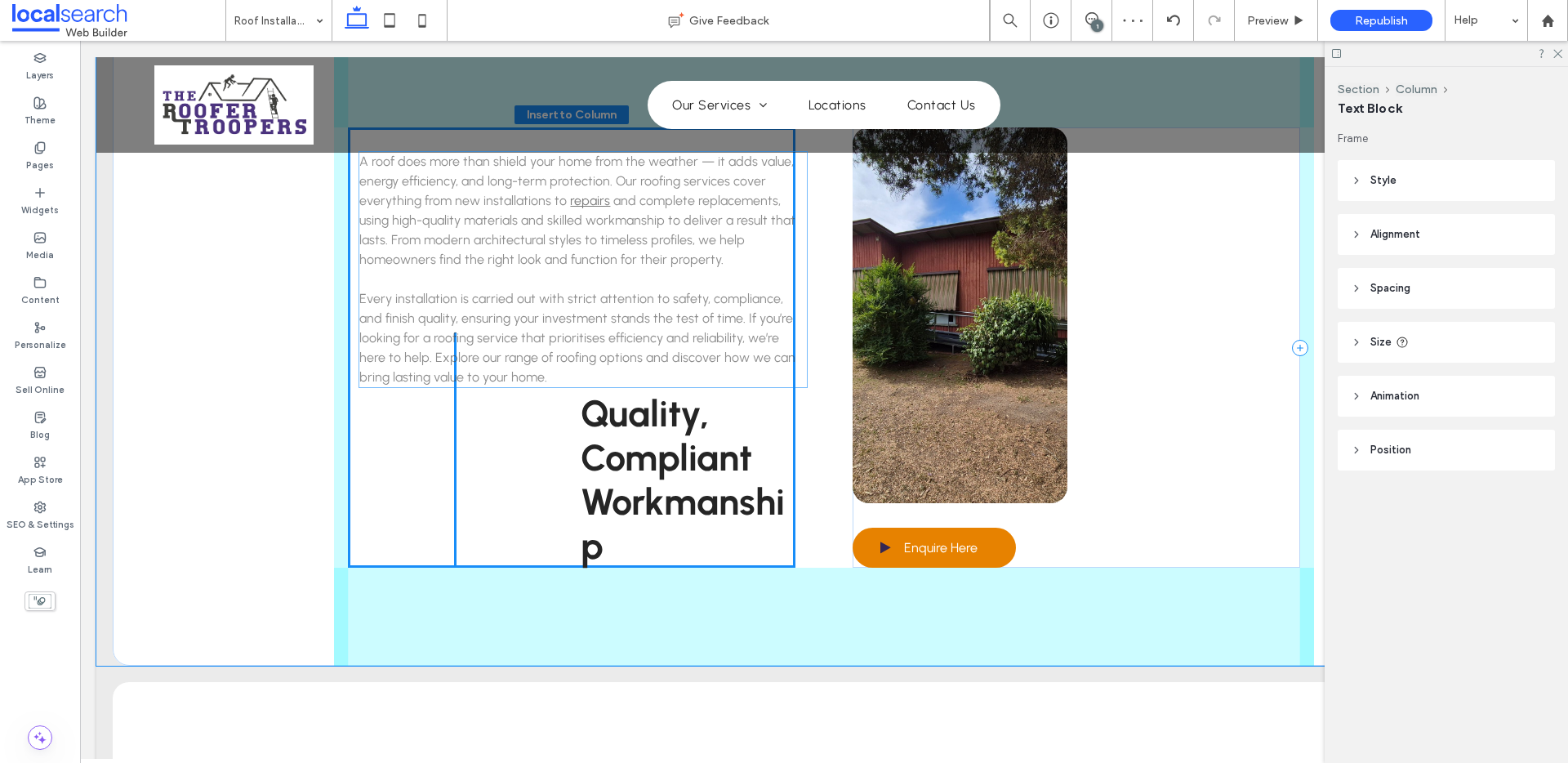
drag, startPoint x: 1037, startPoint y: 646, endPoint x: 549, endPoint y: 212, distance: 653.1
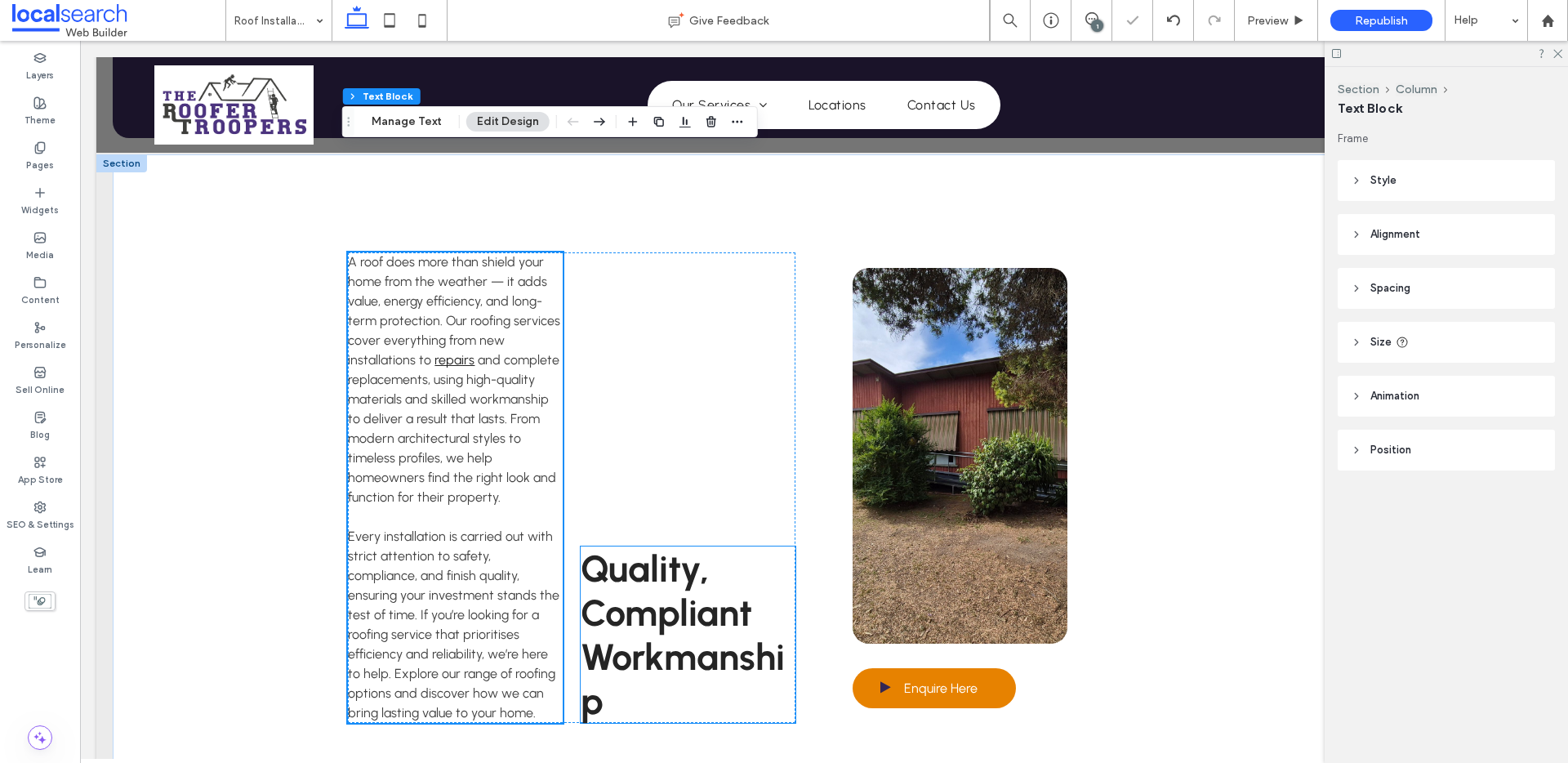
scroll to position [1753, 0]
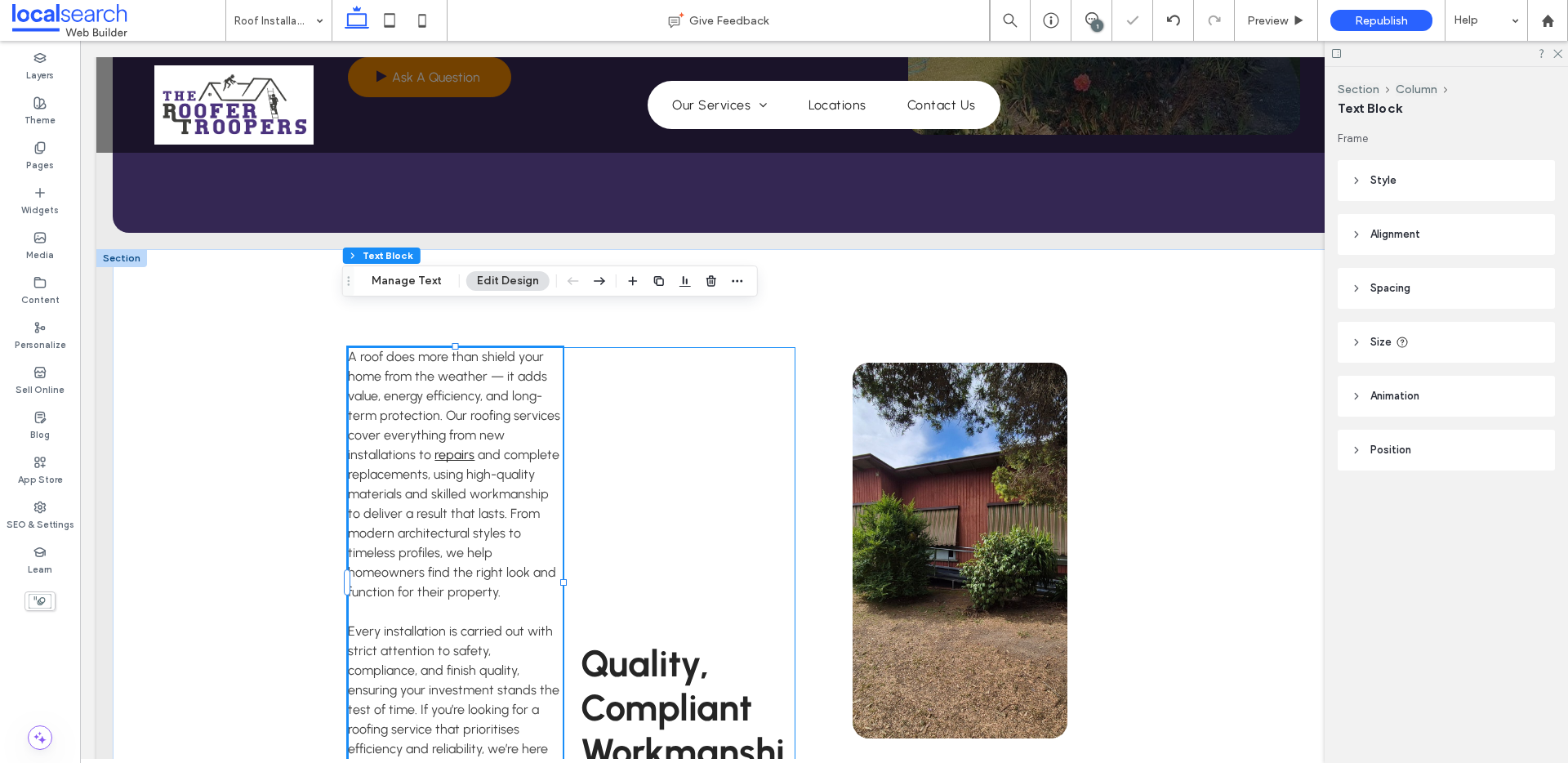
click at [709, 427] on div "A roof does more than shield your home from the weather — it adds value, energy…" at bounding box center [571, 582] width 447 height 471
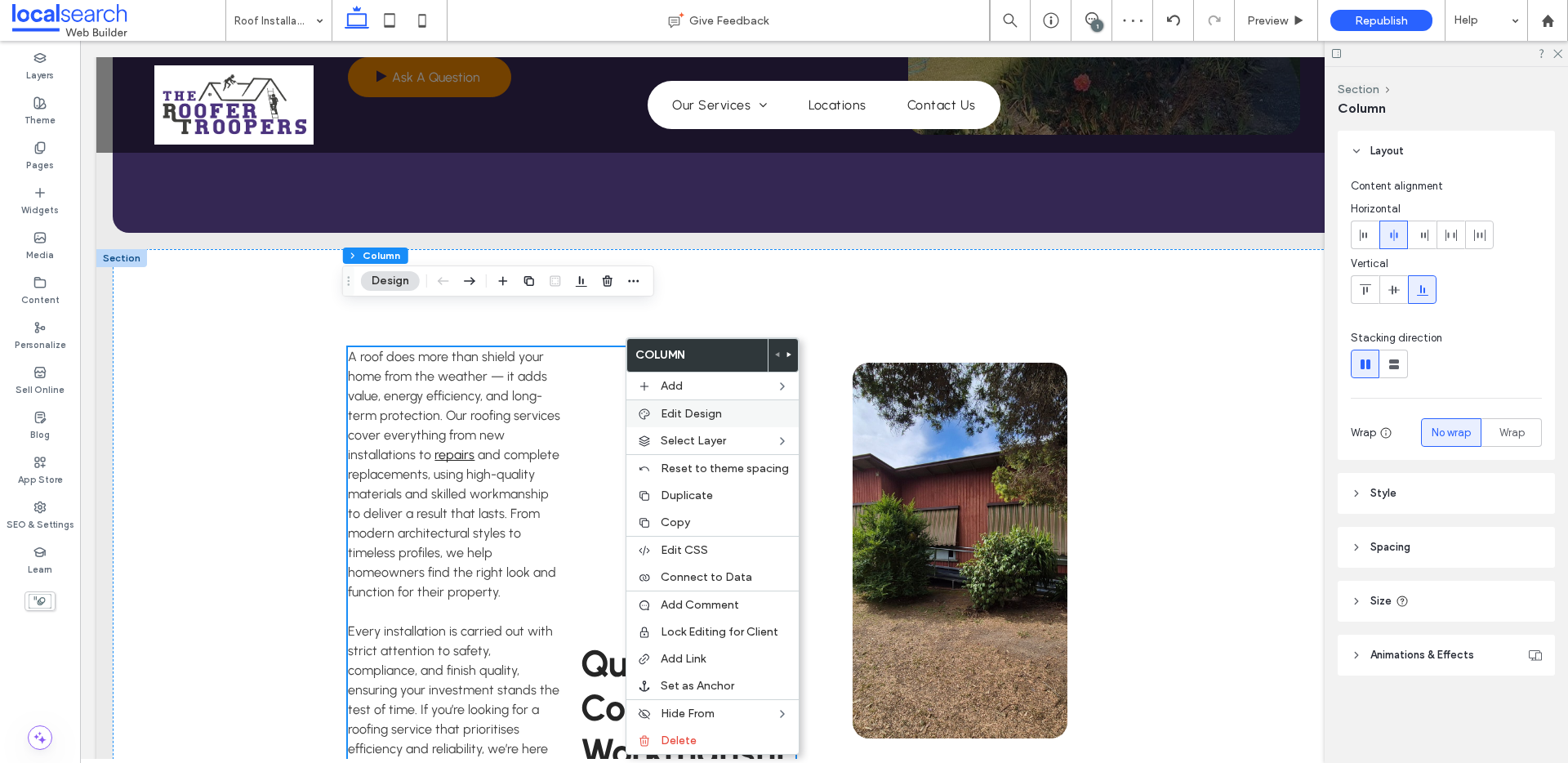
click at [689, 417] on span "Edit Design" at bounding box center [691, 413] width 61 height 13
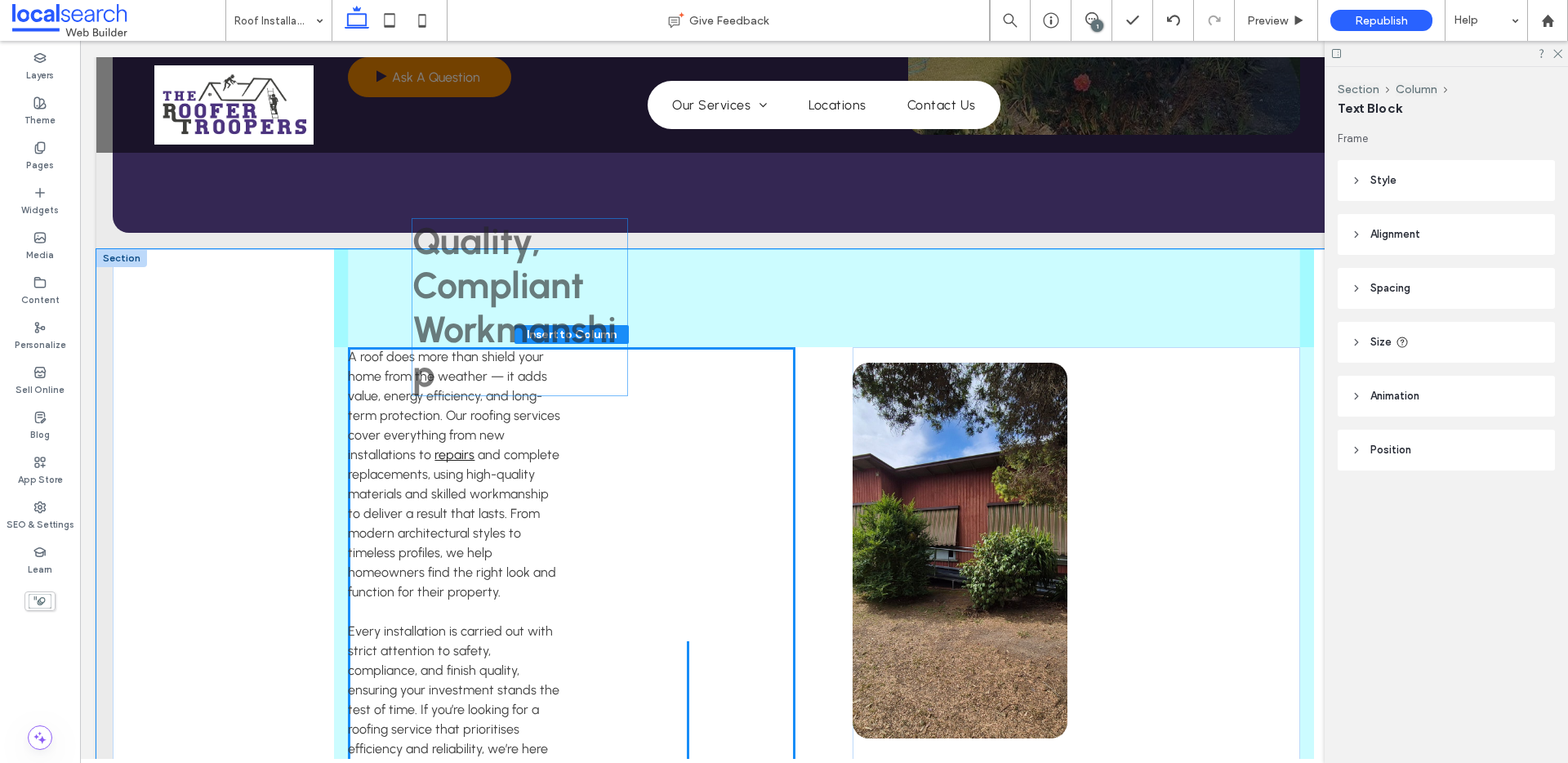
drag, startPoint x: 640, startPoint y: 595, endPoint x: 510, endPoint y: 273, distance: 347.3
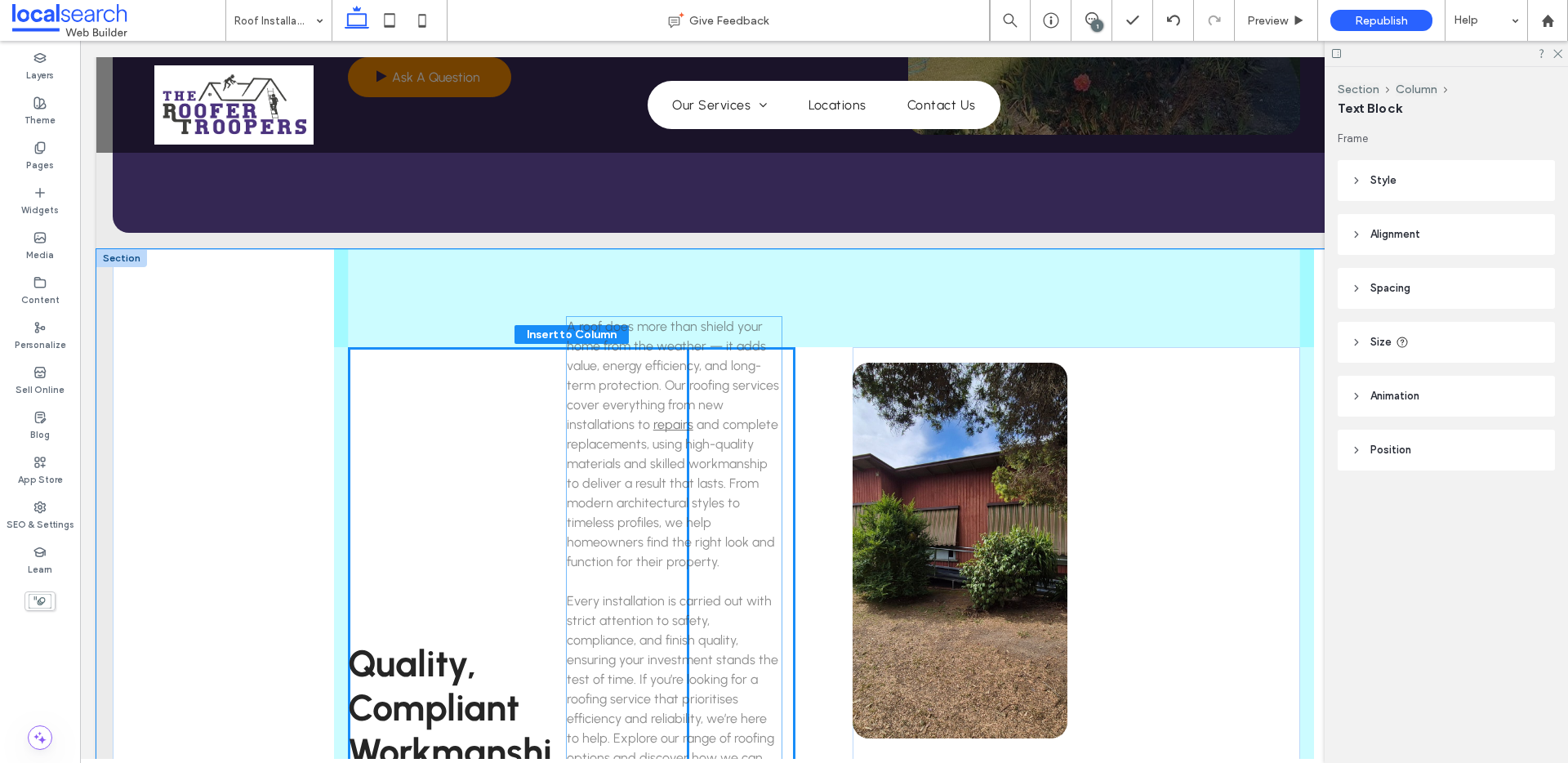
drag, startPoint x: 462, startPoint y: 589, endPoint x: 686, endPoint y: 598, distance: 224.2
type input "**"
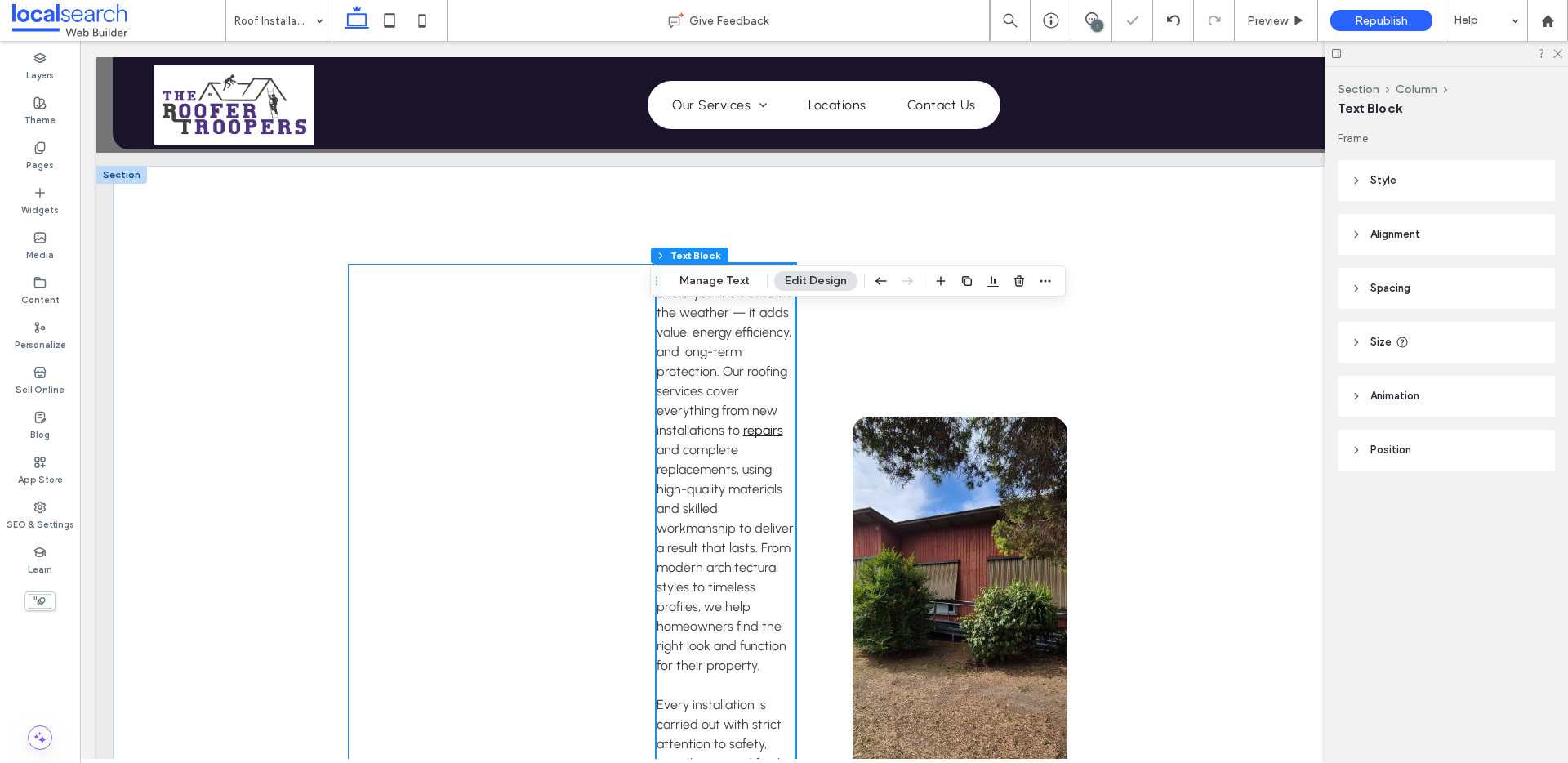
scroll to position [1983, 0]
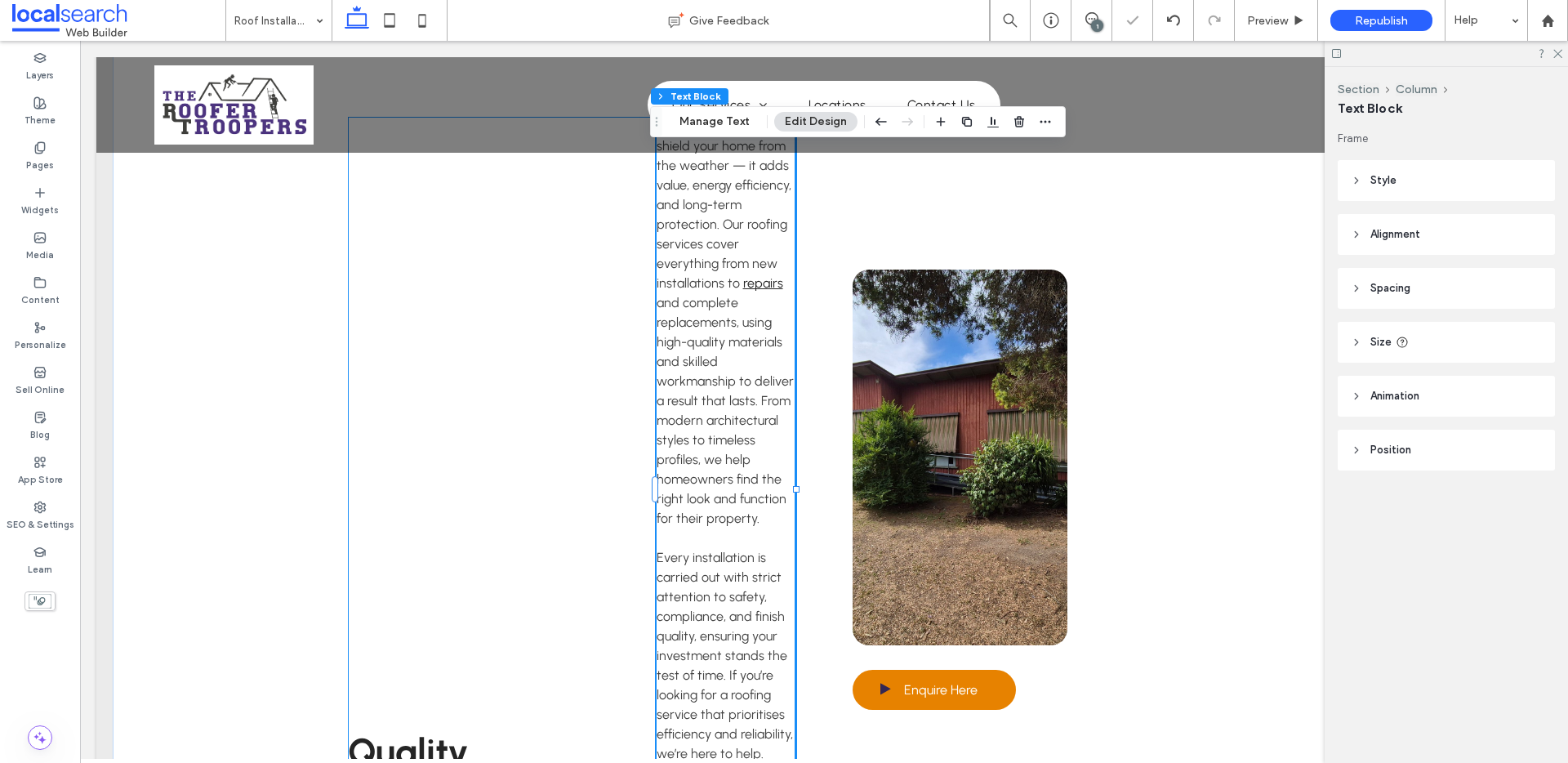
click at [528, 475] on div "Quality, Compliant Workmanship A roof does more than shield your home from the …" at bounding box center [571, 489] width 447 height 745
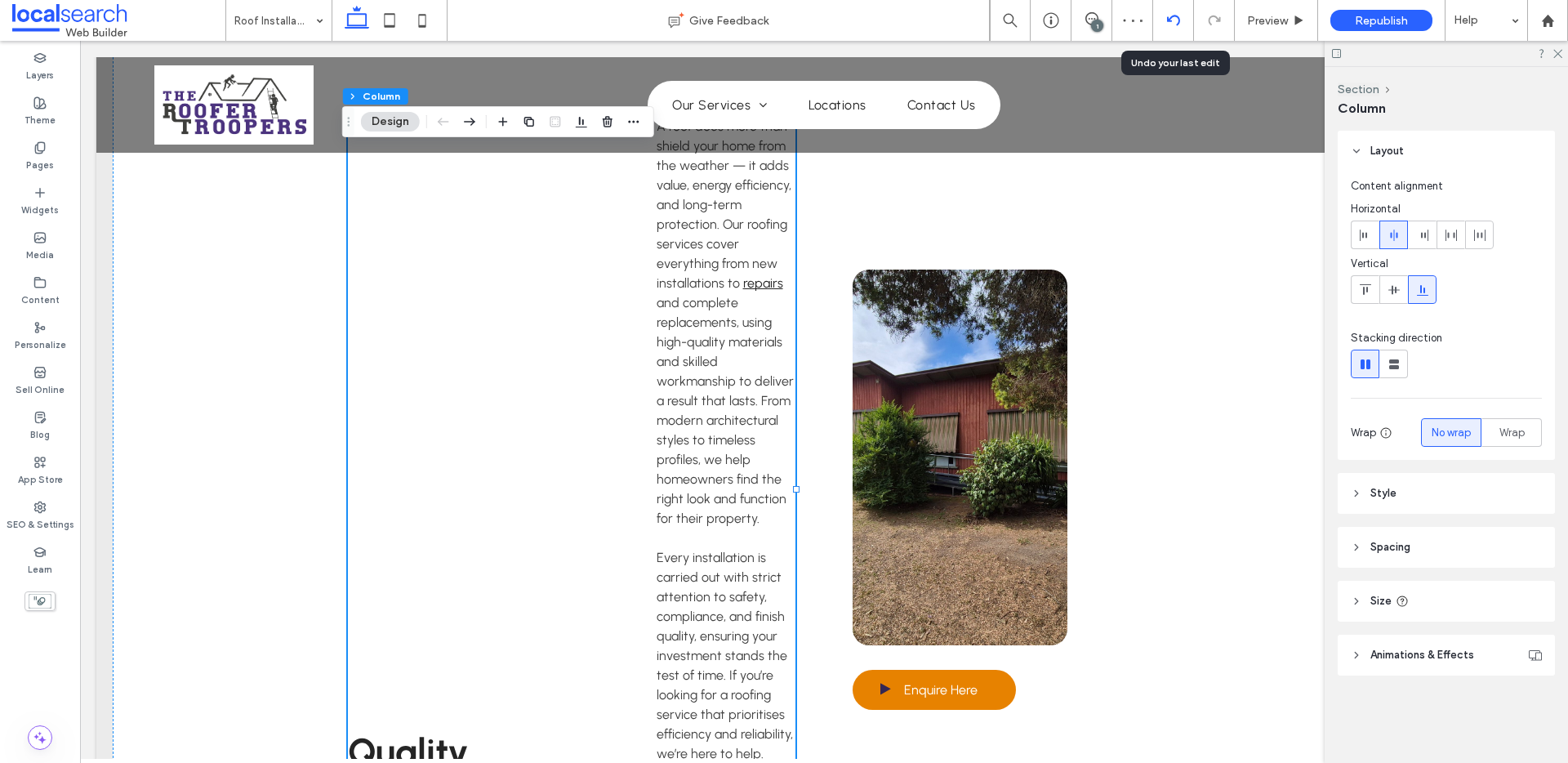
click at [1190, 22] on div at bounding box center [1173, 20] width 40 height 13
click at [1190, 22] on div "Roof Installation Services Give Feedback 1 Preview Republish Help Design Panel …" at bounding box center [784, 381] width 1568 height 763
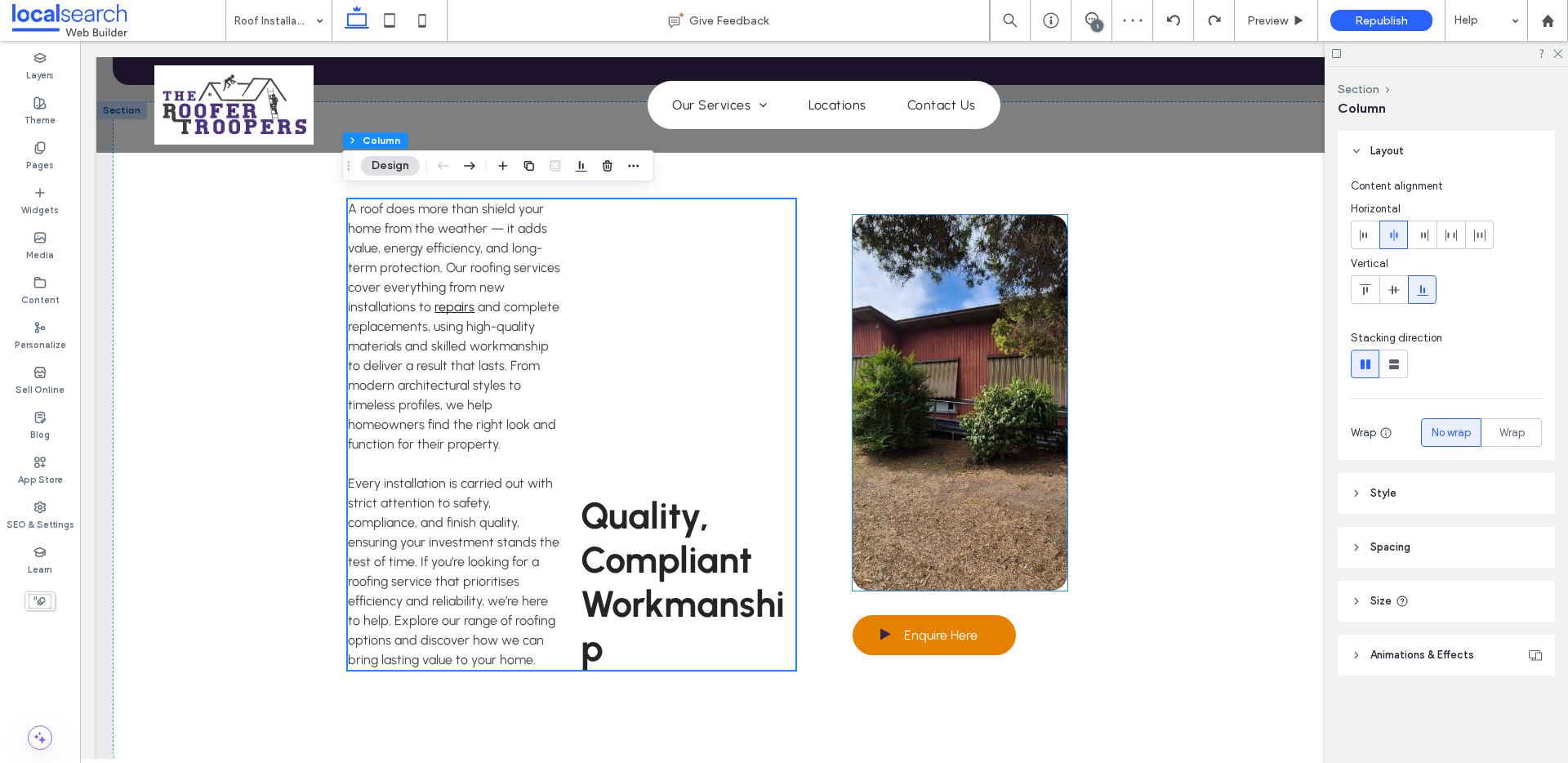
scroll to position [1903, 0]
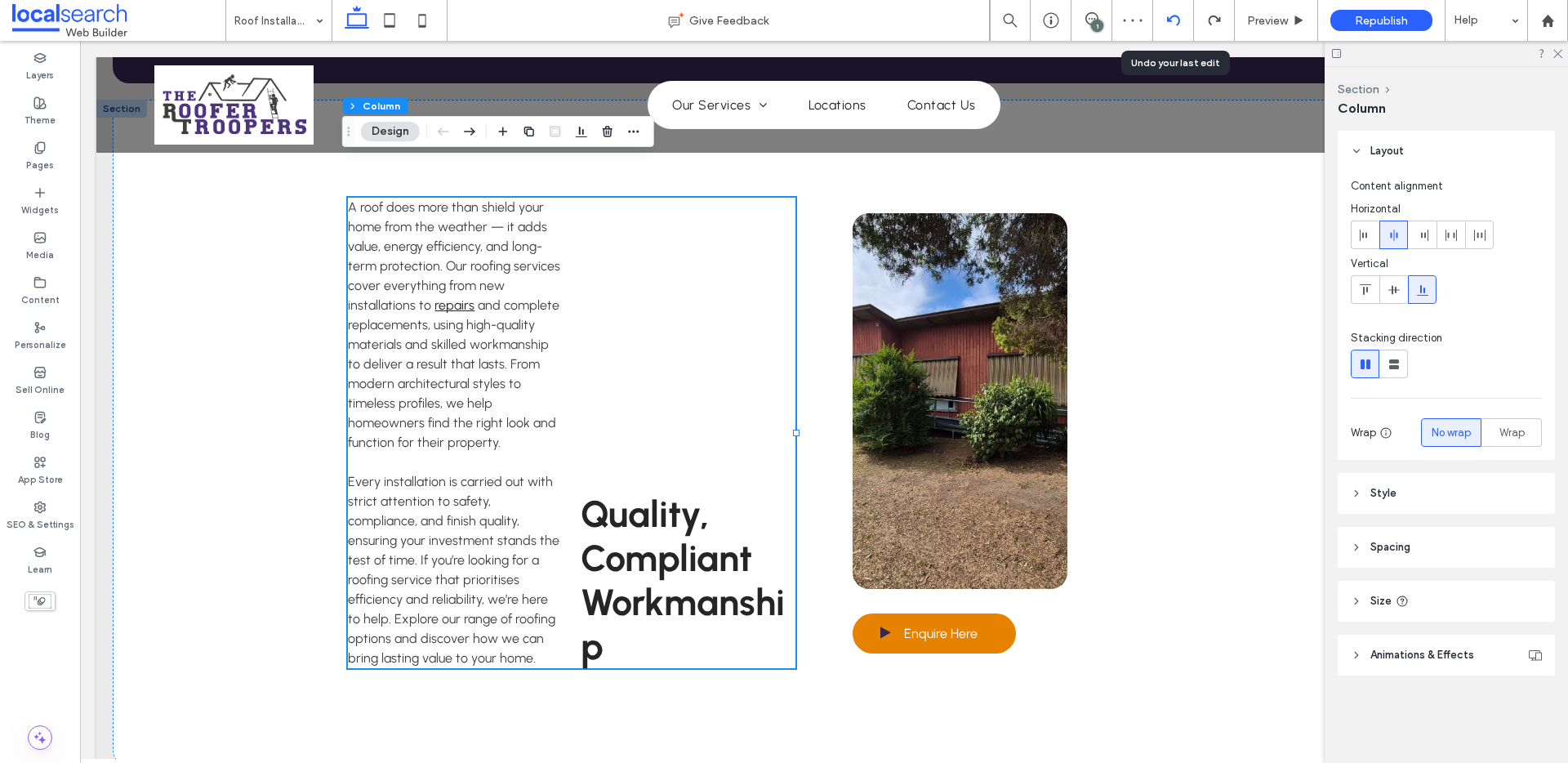
click at [1191, 23] on div at bounding box center [1173, 20] width 40 height 13
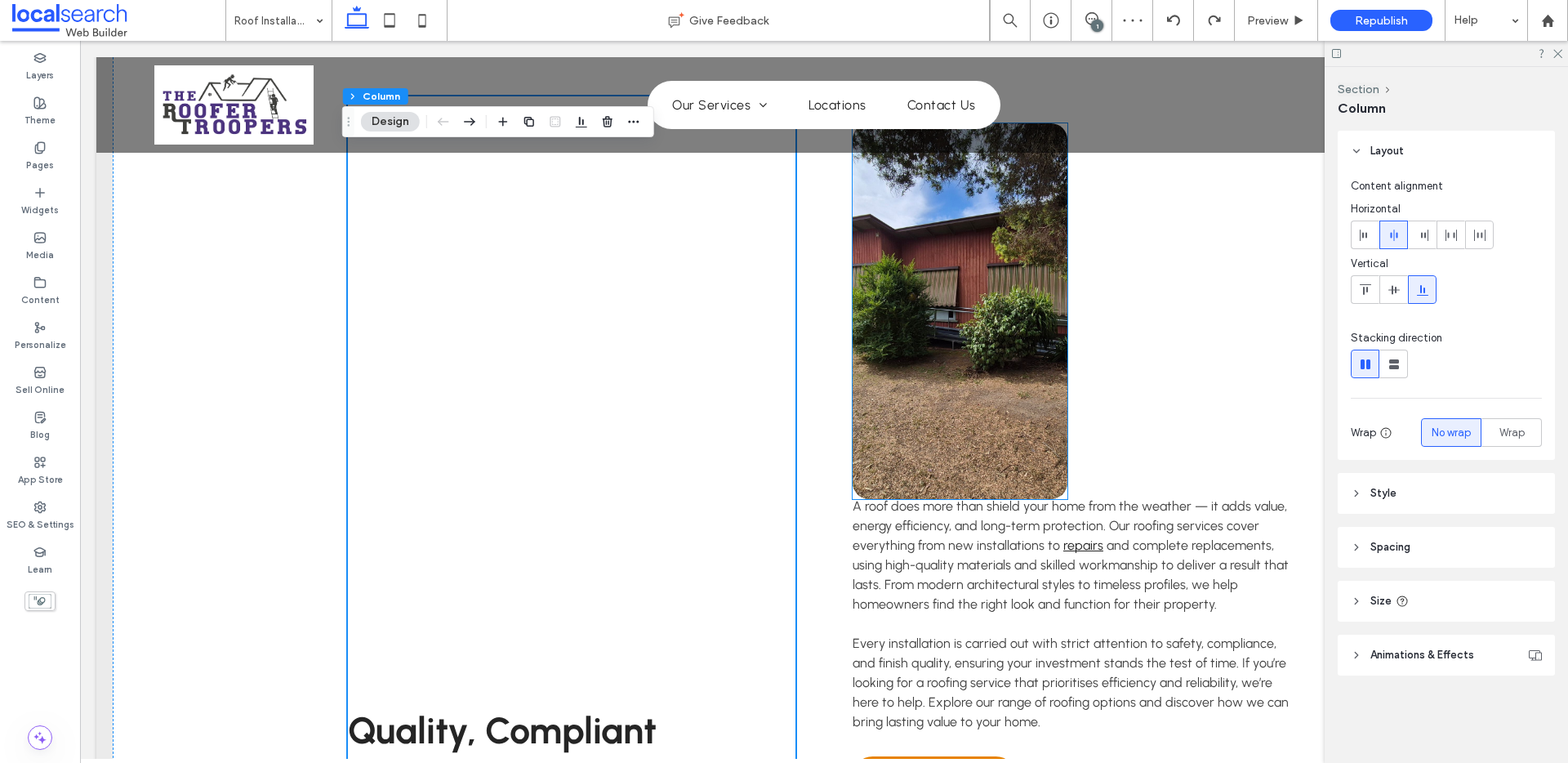
scroll to position [2017, 0]
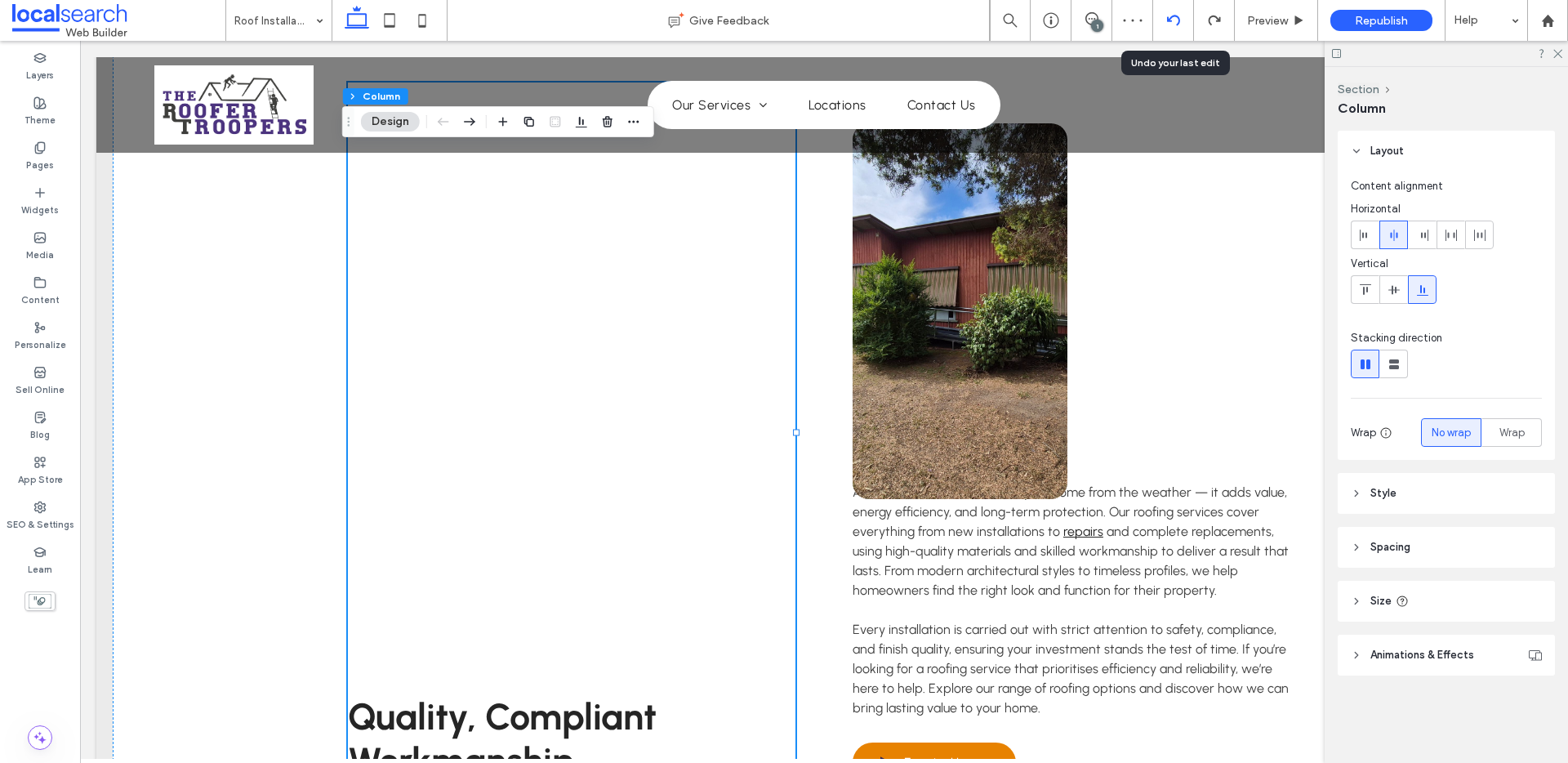
click at [1170, 12] on div at bounding box center [1174, 21] width 41 height 41
click at [1176, 14] on icon at bounding box center [1174, 20] width 13 height 13
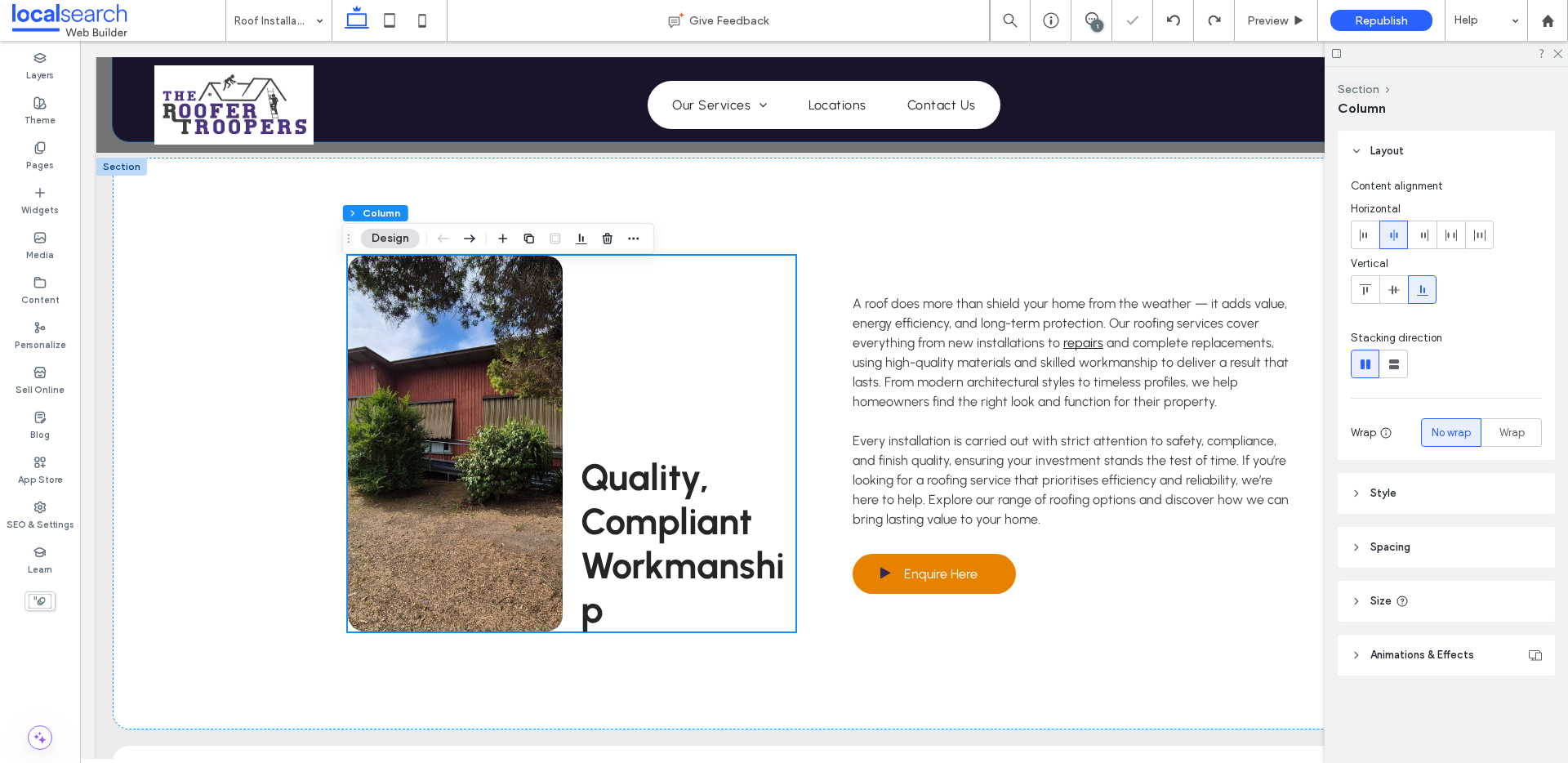
scroll to position [1855, 0]
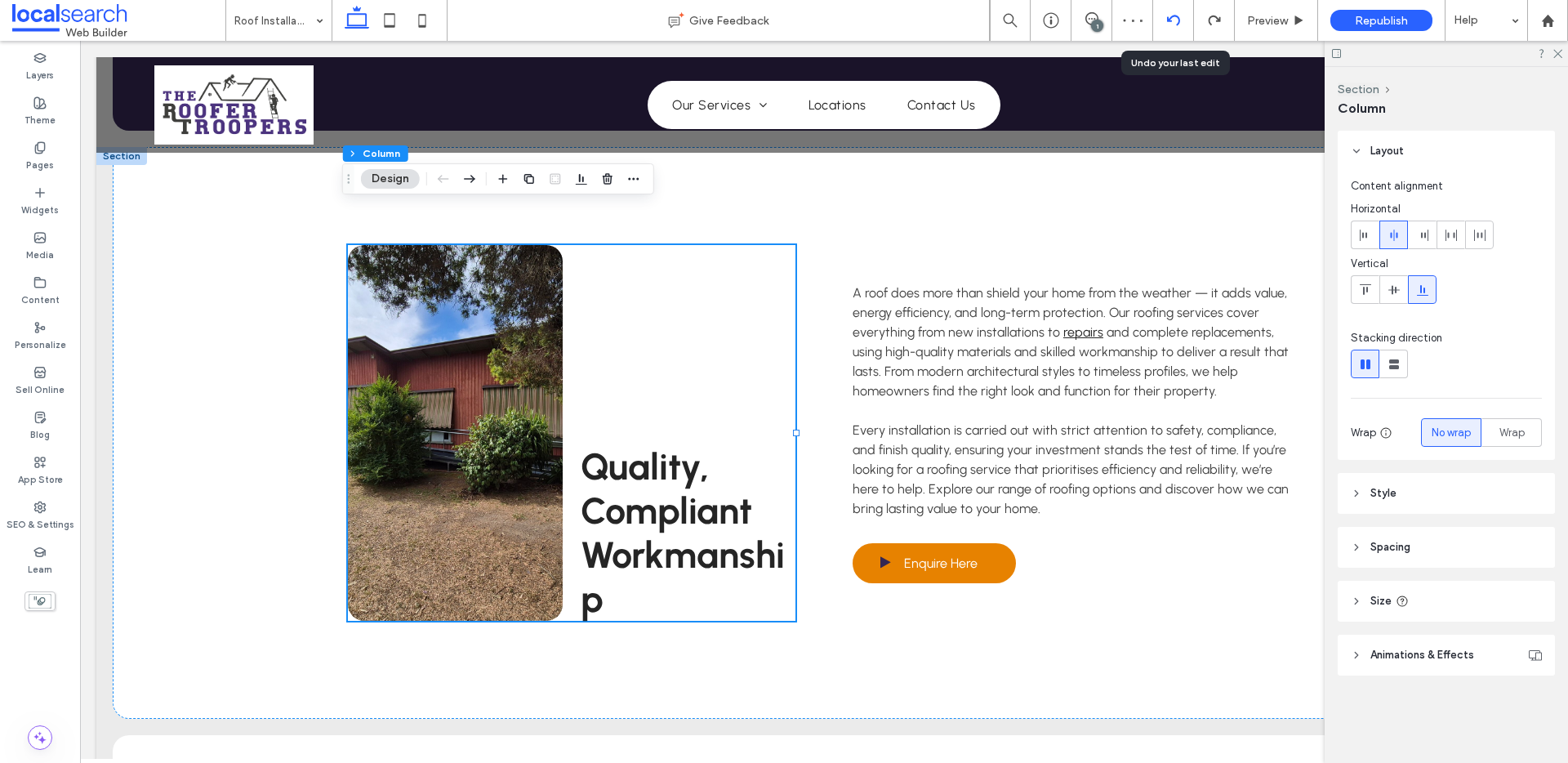
click at [1187, 14] on div at bounding box center [1173, 20] width 40 height 13
click at [1187, 14] on div at bounding box center [784, 381] width 1568 height 763
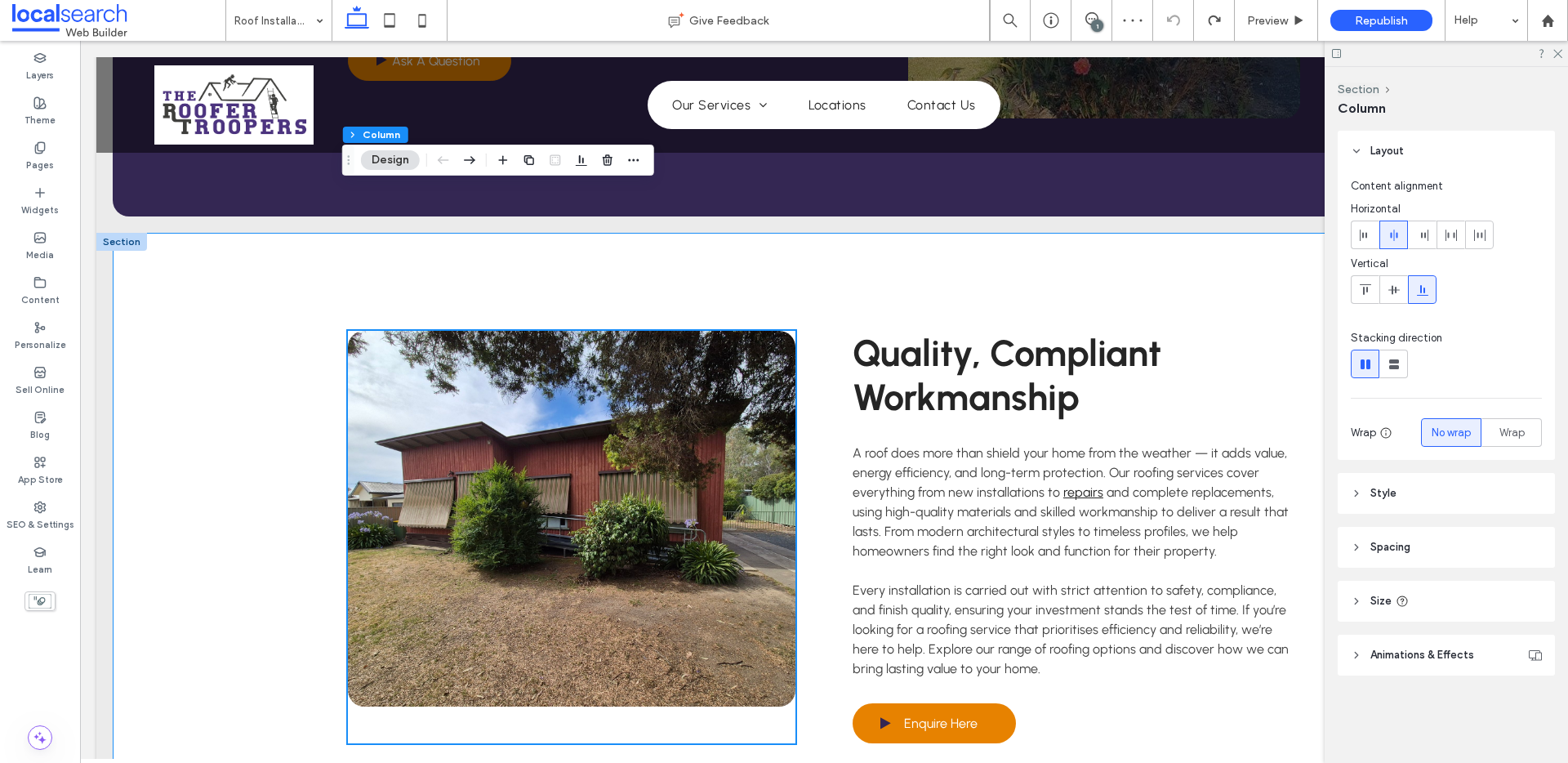
scroll to position [1679, 0]
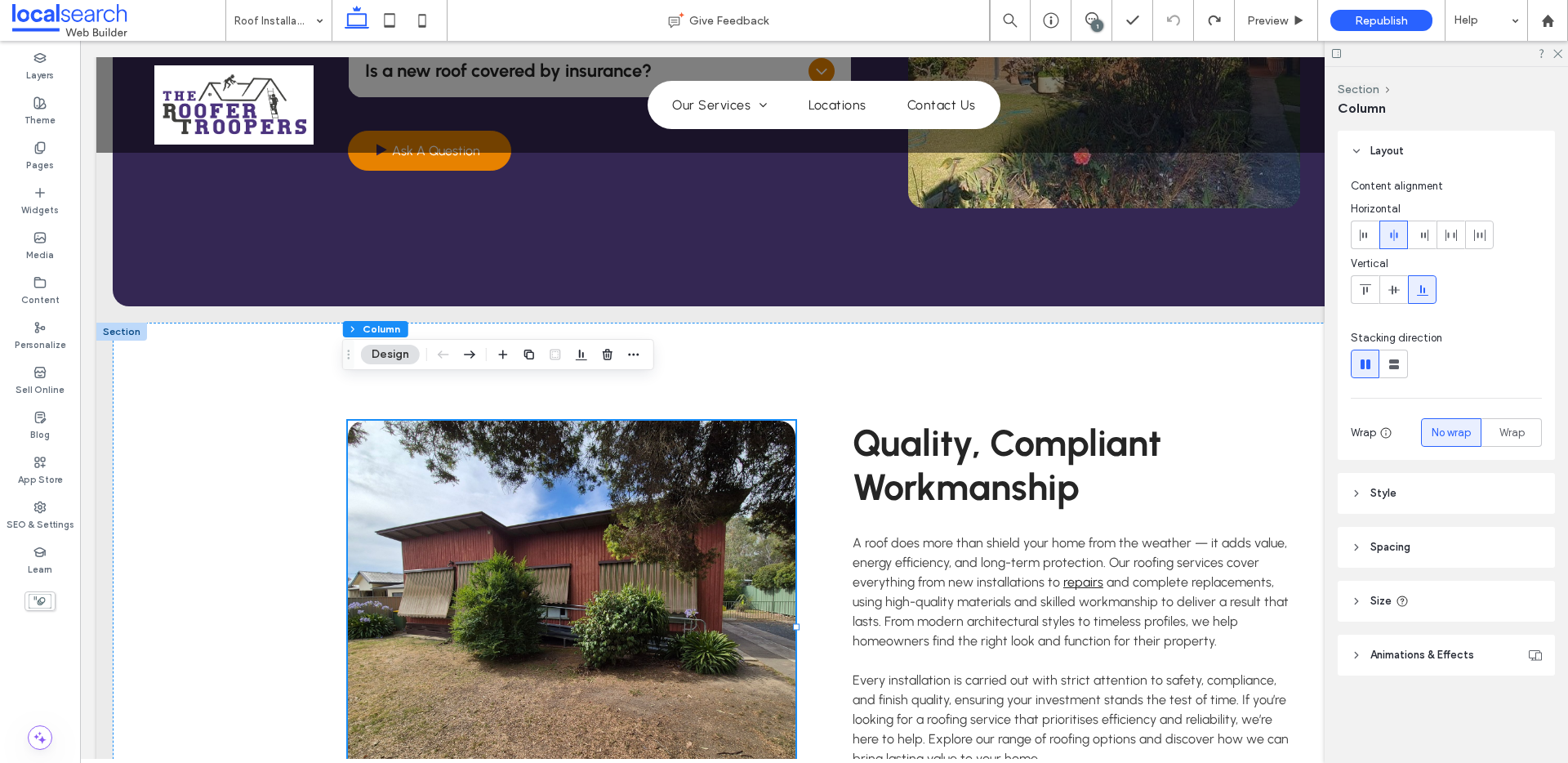
click at [126, 323] on div at bounding box center [122, 332] width 50 height 18
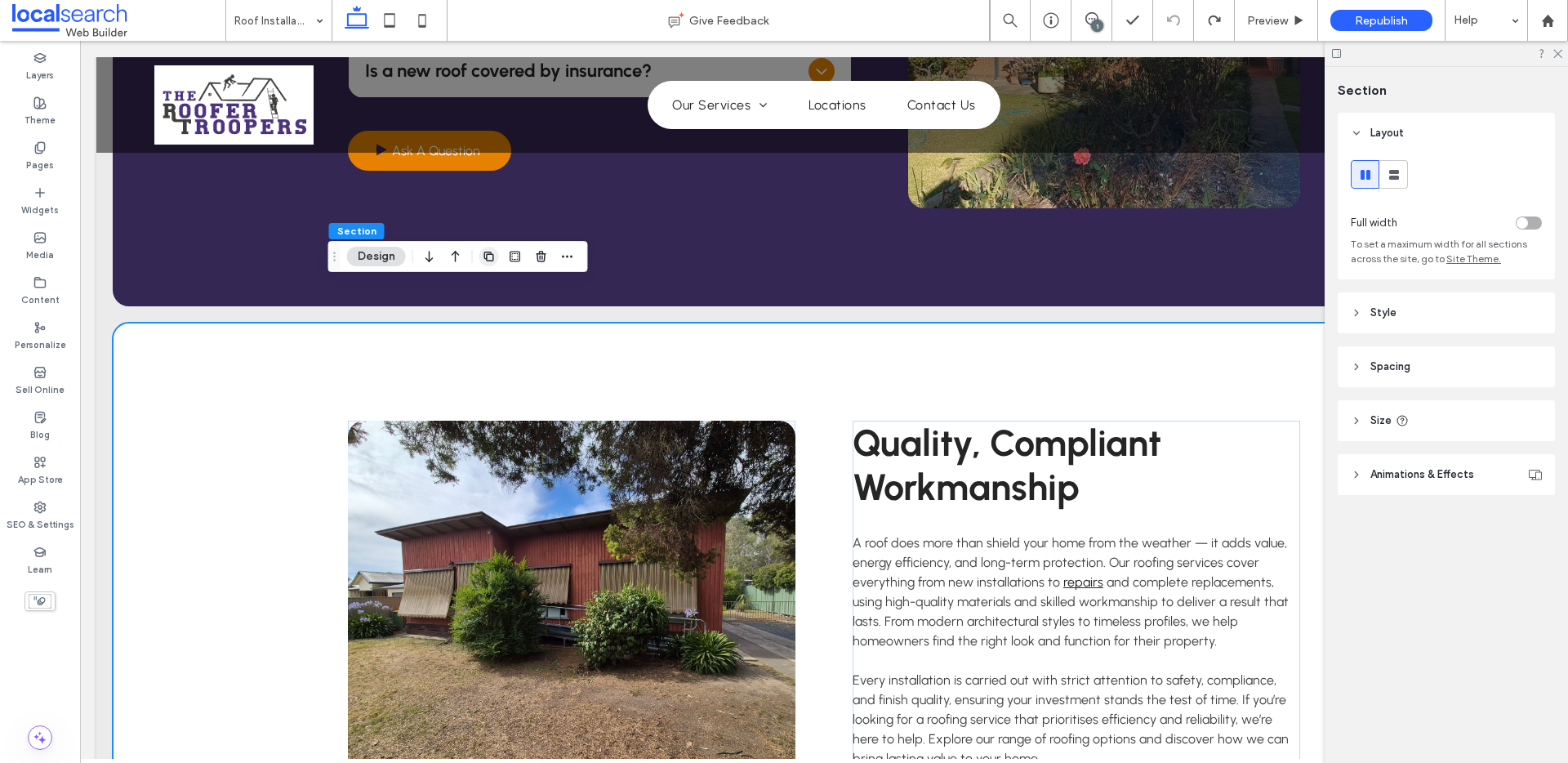
click at [483, 253] on use "button" at bounding box center [488, 256] width 10 height 10
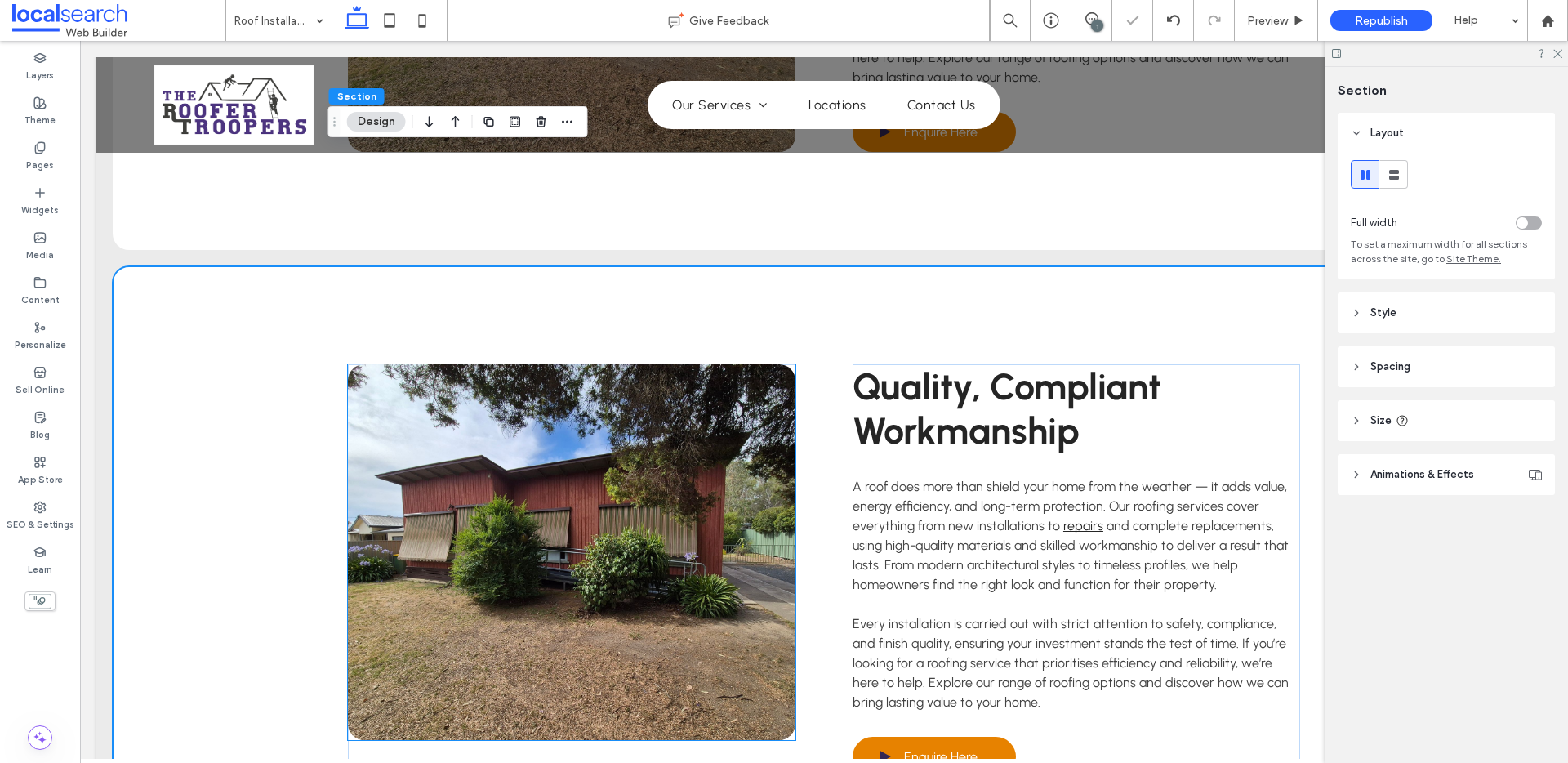
scroll to position [2341, 0]
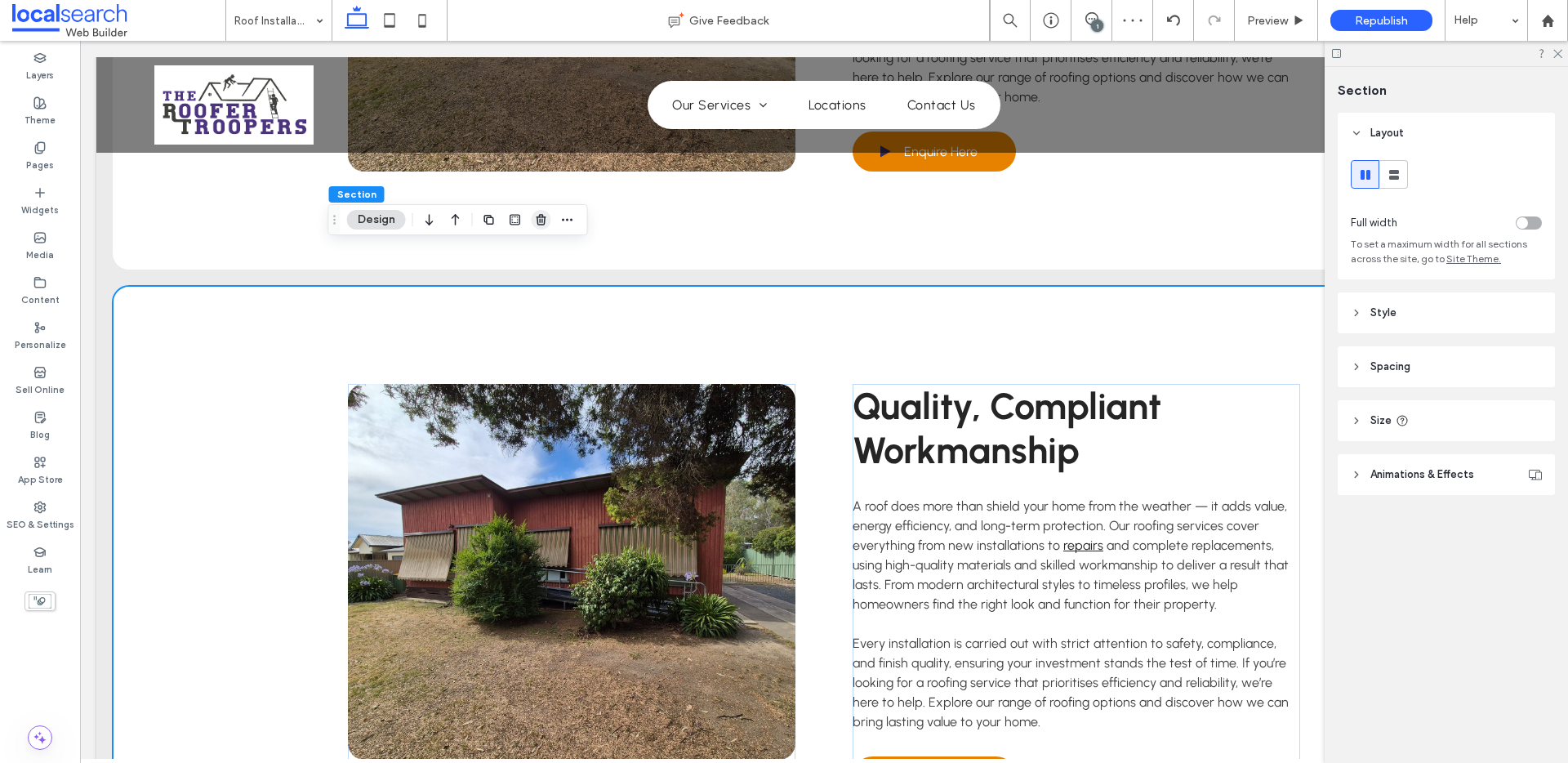
click at [539, 223] on icon "button" at bounding box center [541, 220] width 13 height 13
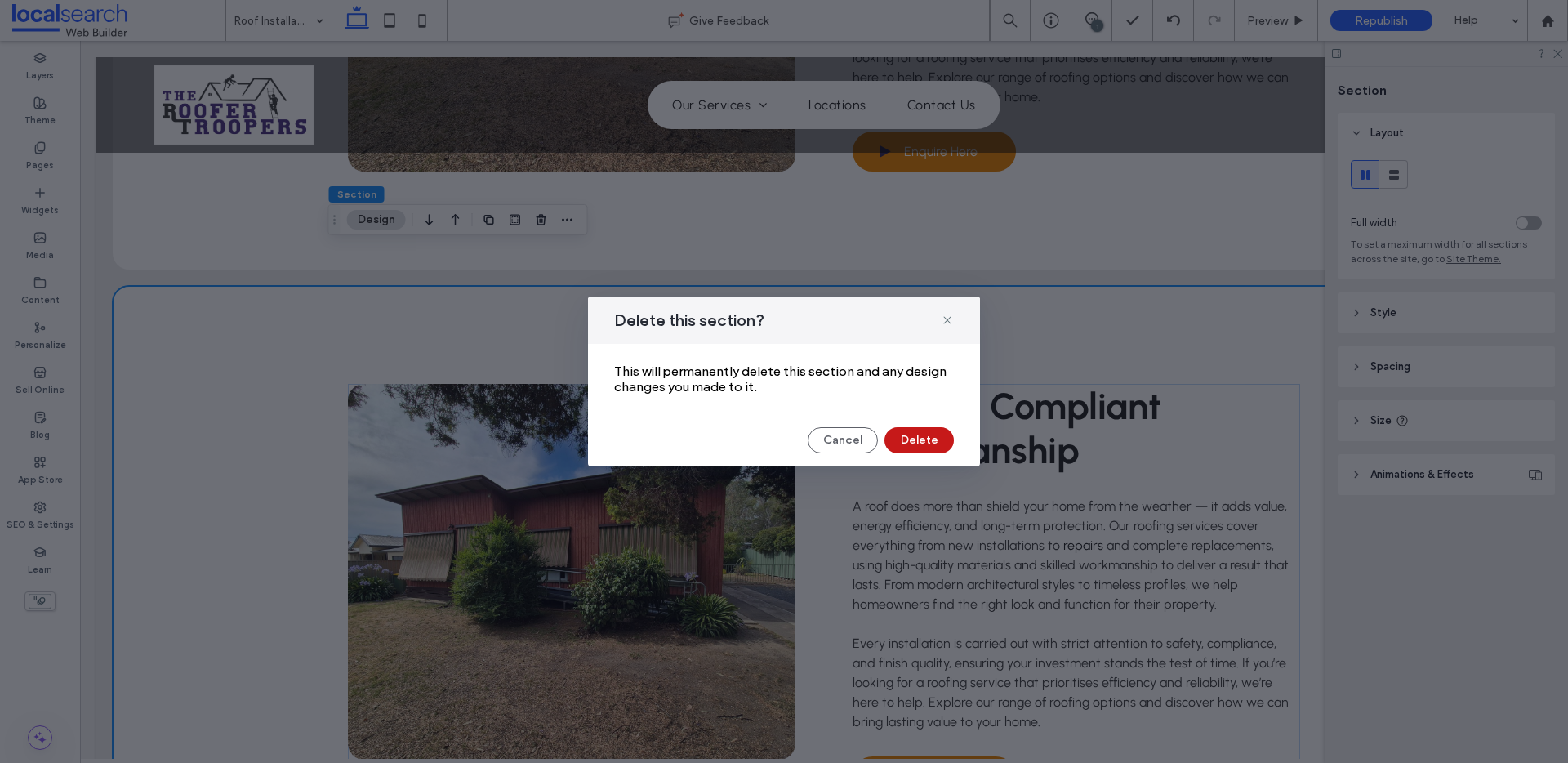
drag, startPoint x: 915, startPoint y: 434, endPoint x: 819, endPoint y: 389, distance: 106.0
click at [915, 434] on button "Delete" at bounding box center [919, 440] width 69 height 26
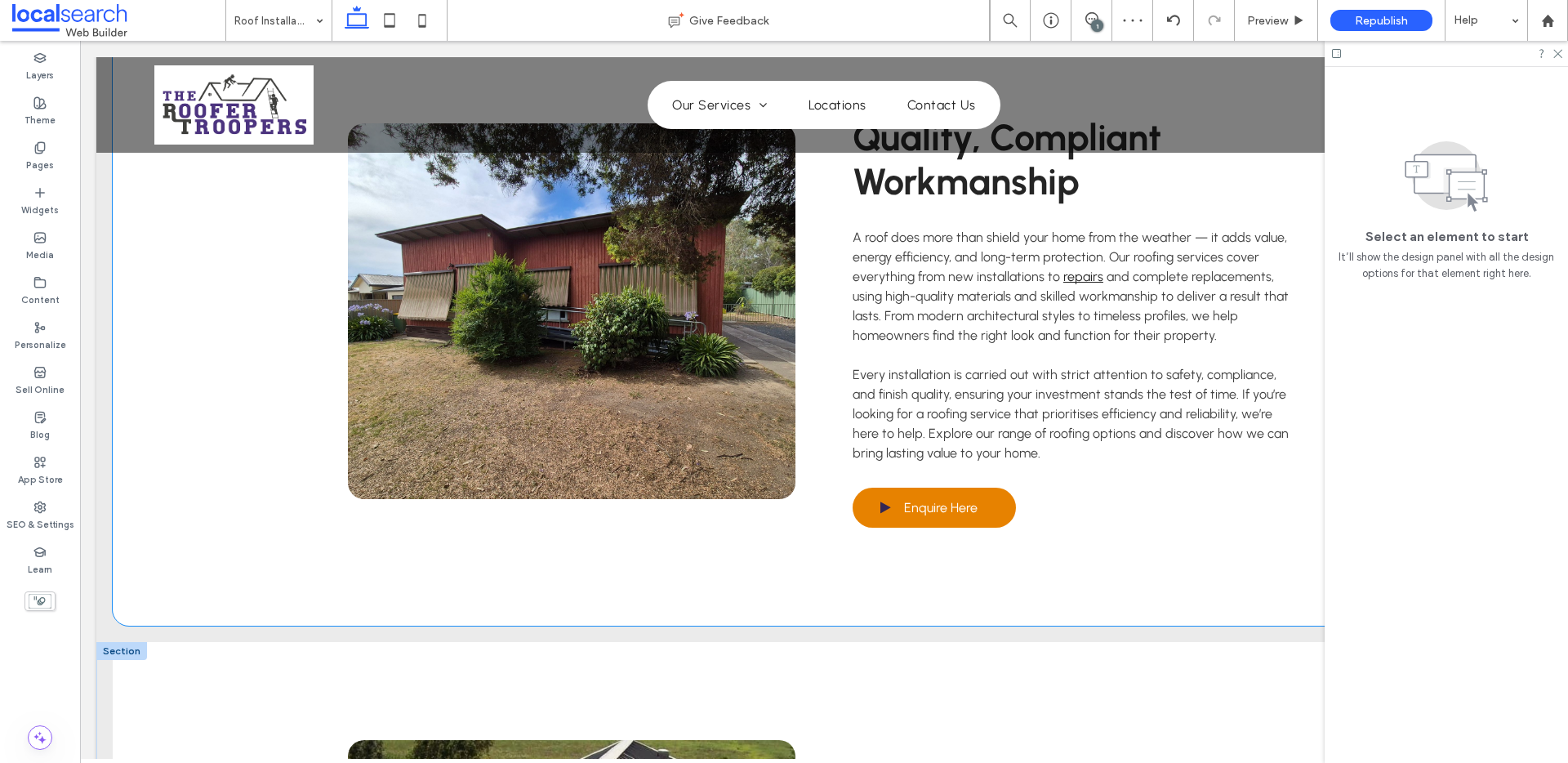
scroll to position [2072, 0]
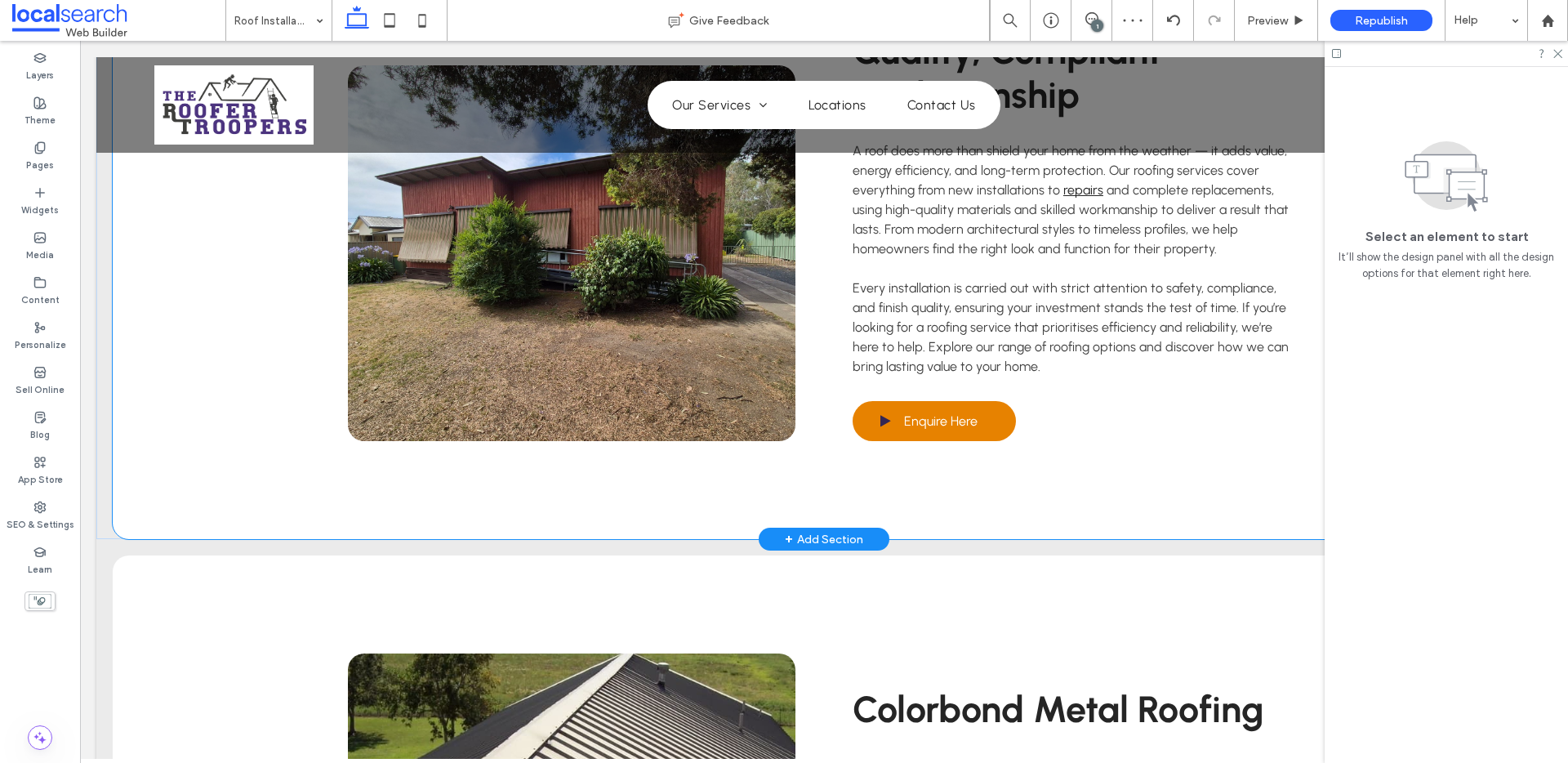
click at [214, 460] on div "Quality, Compliant Workmanship A roof does more than shield your home from the …" at bounding box center [824, 235] width 1423 height 609
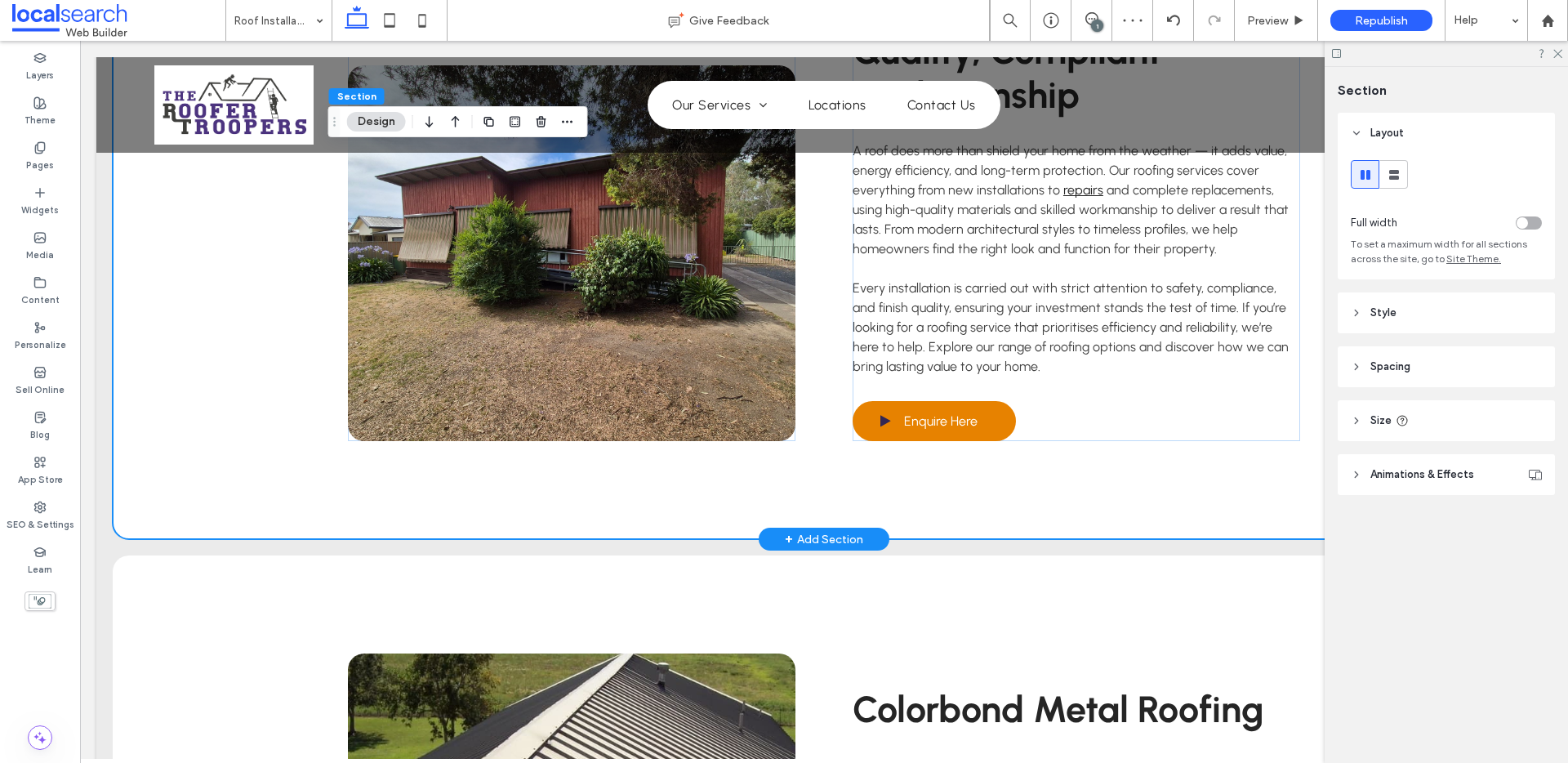
click at [865, 528] on div "+ Add Section" at bounding box center [824, 540] width 131 height 23
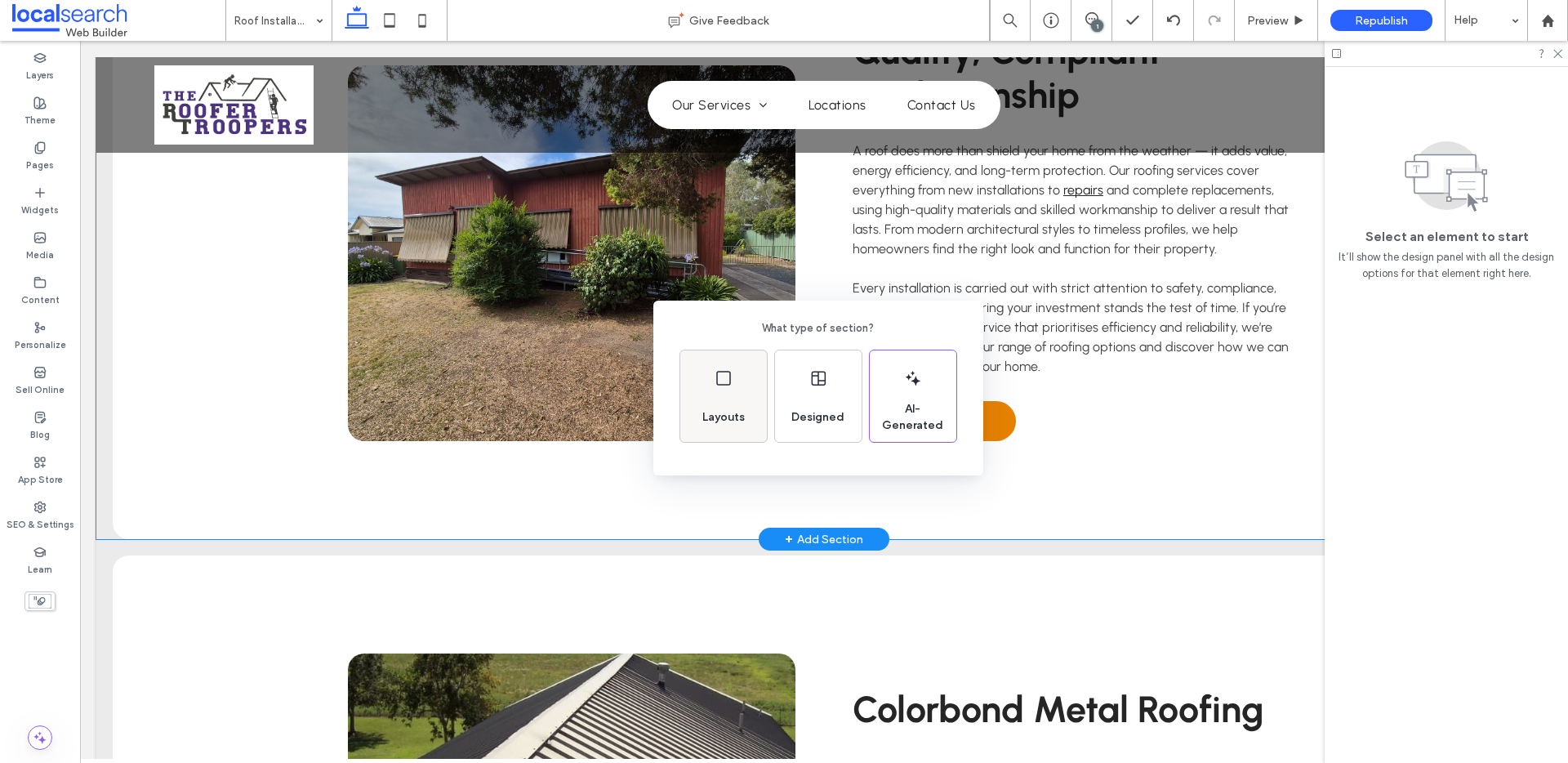
click at [733, 385] on div "Layouts" at bounding box center [723, 396] width 87 height 91
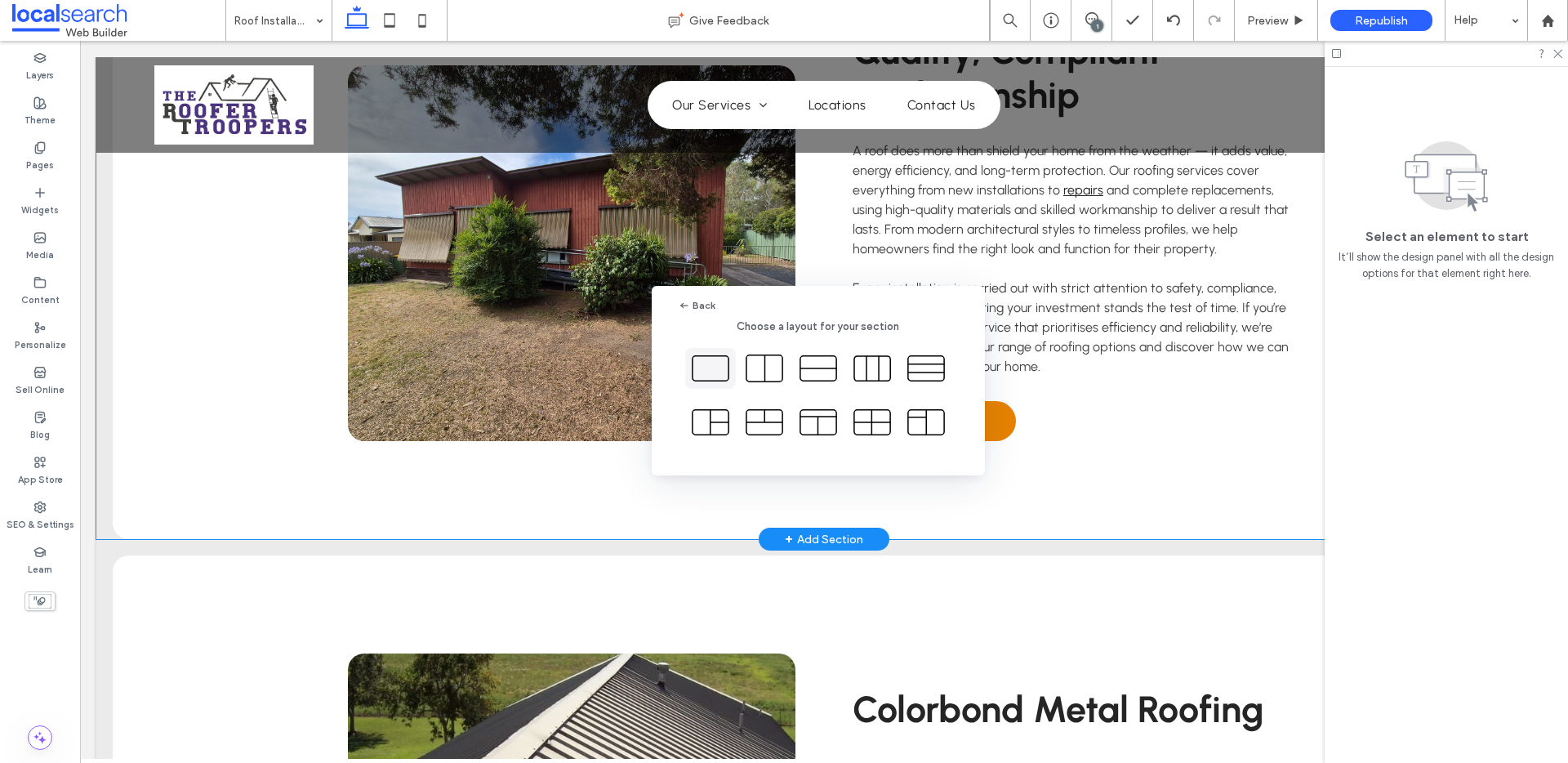
click at [704, 372] on icon at bounding box center [711, 368] width 41 height 41
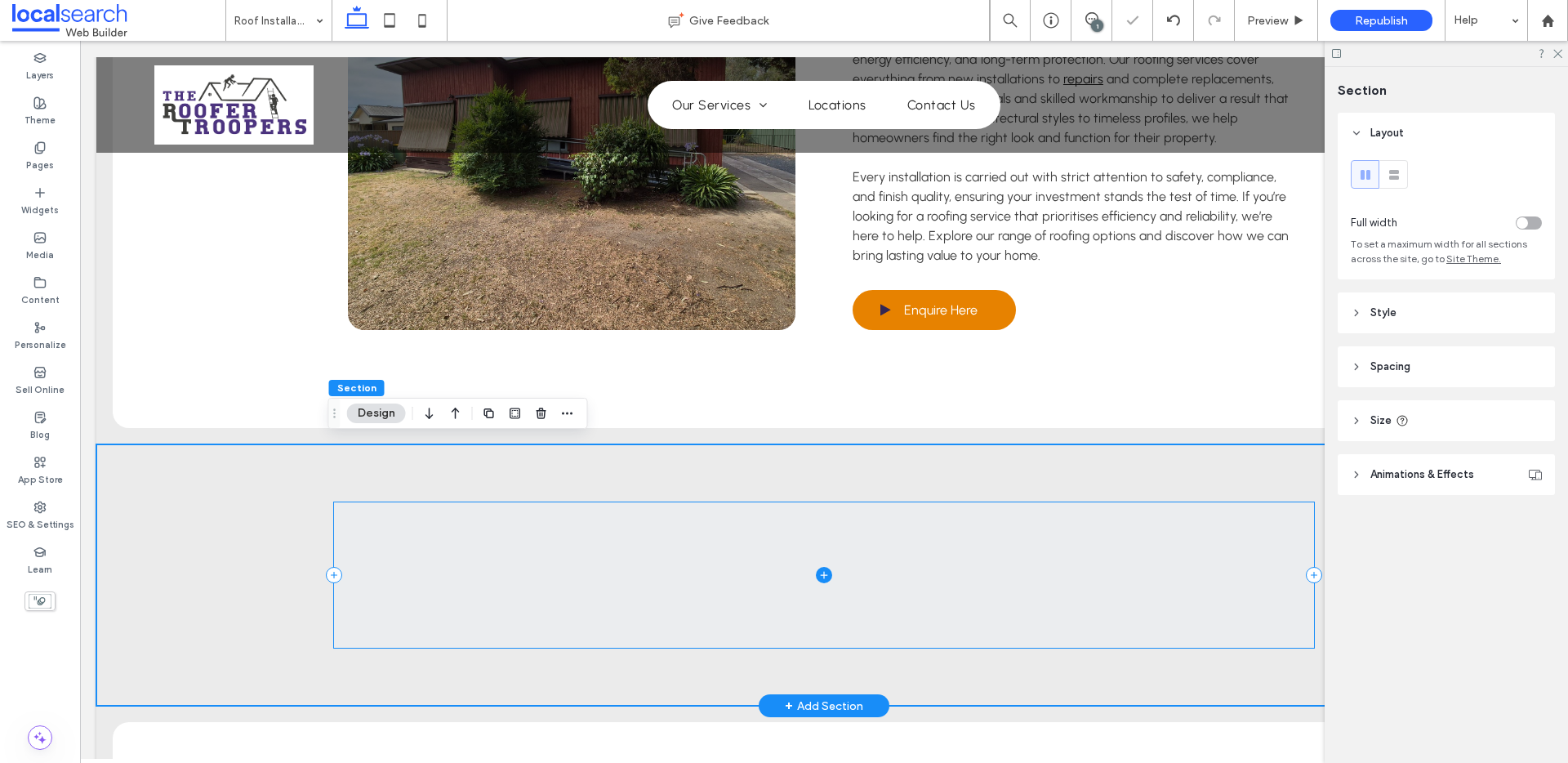
scroll to position [2214, 0]
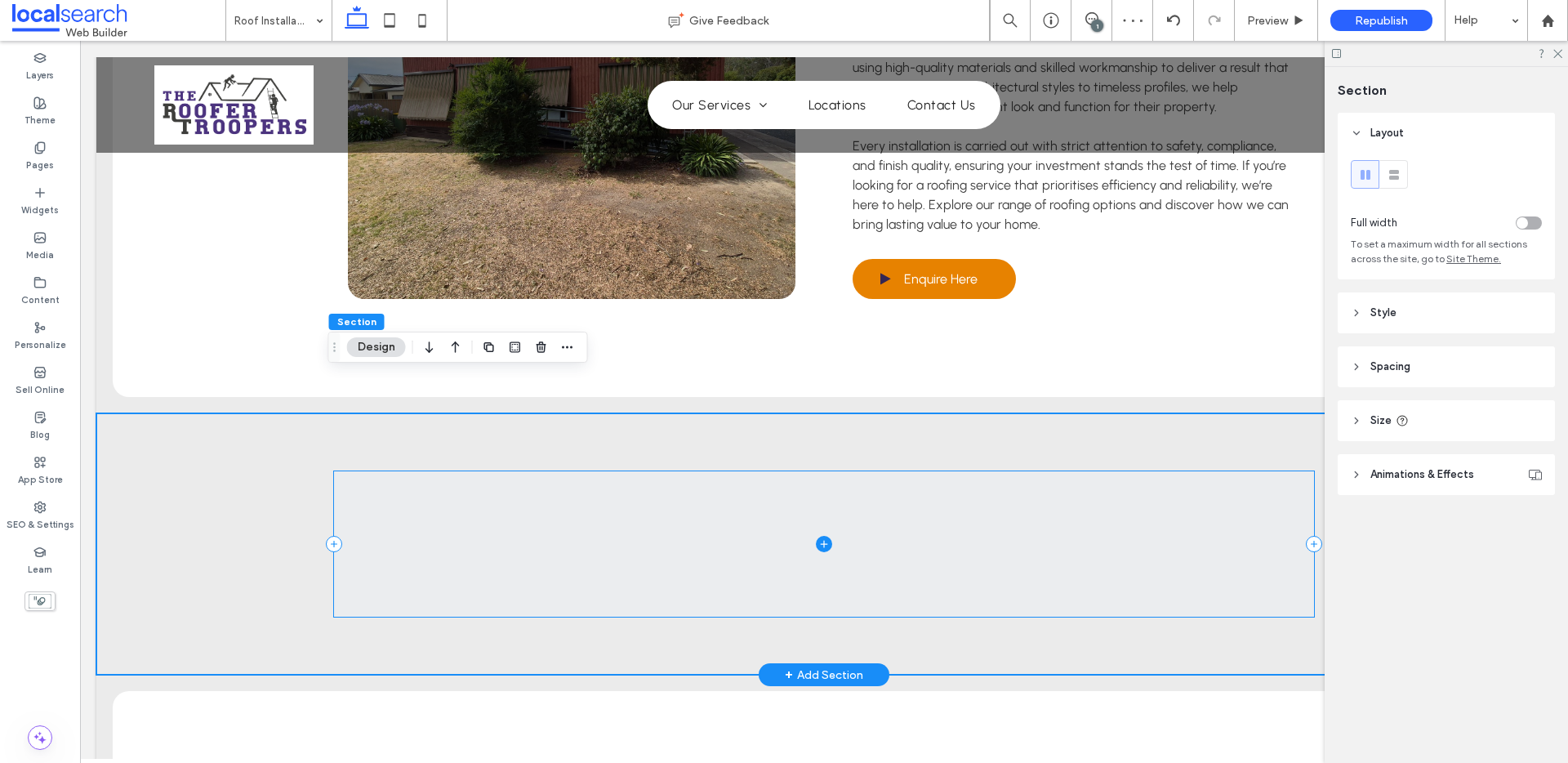
click at [505, 510] on span at bounding box center [824, 543] width 980 height 144
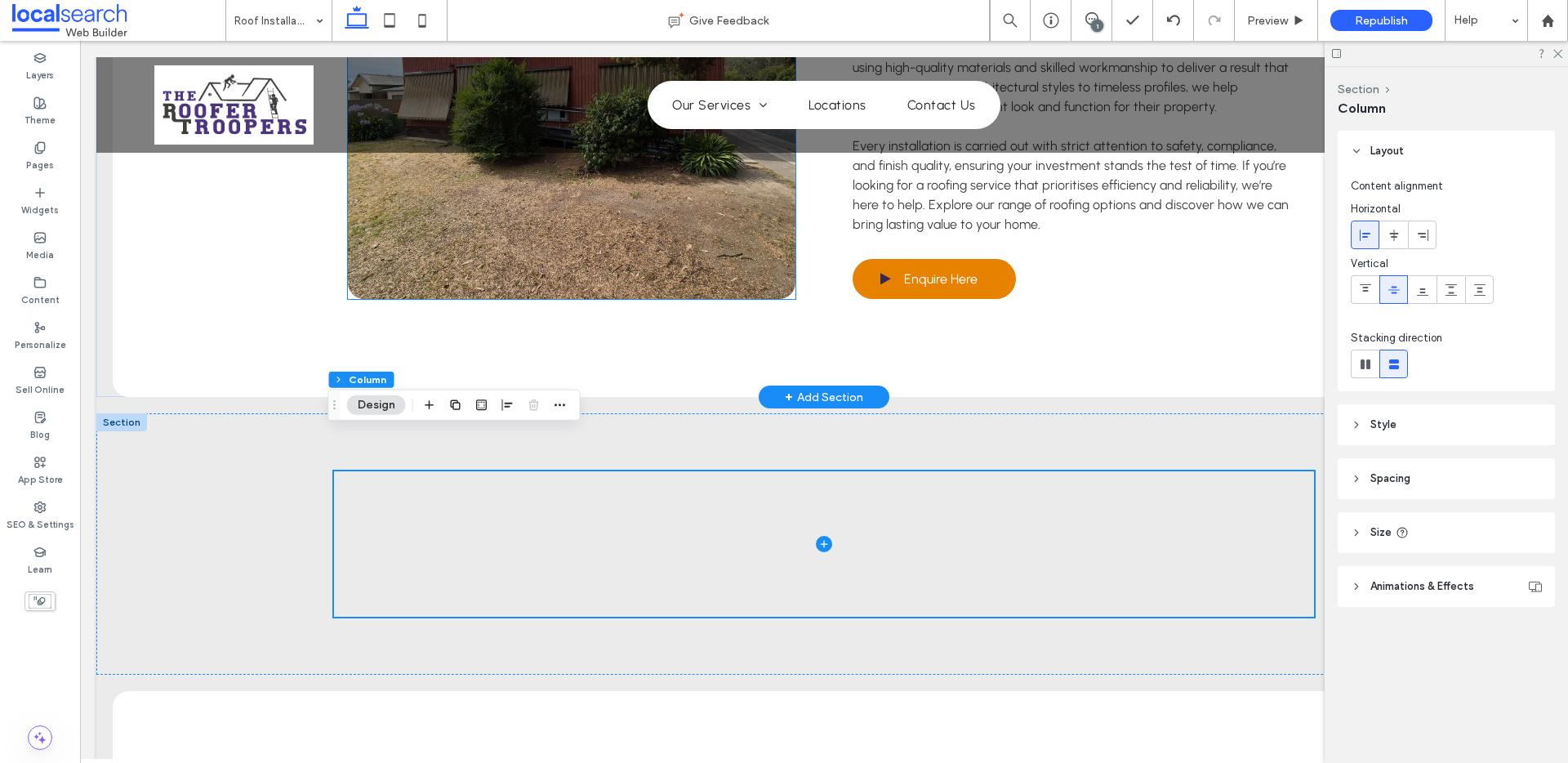
click at [658, 206] on link at bounding box center [571, 110] width 447 height 376
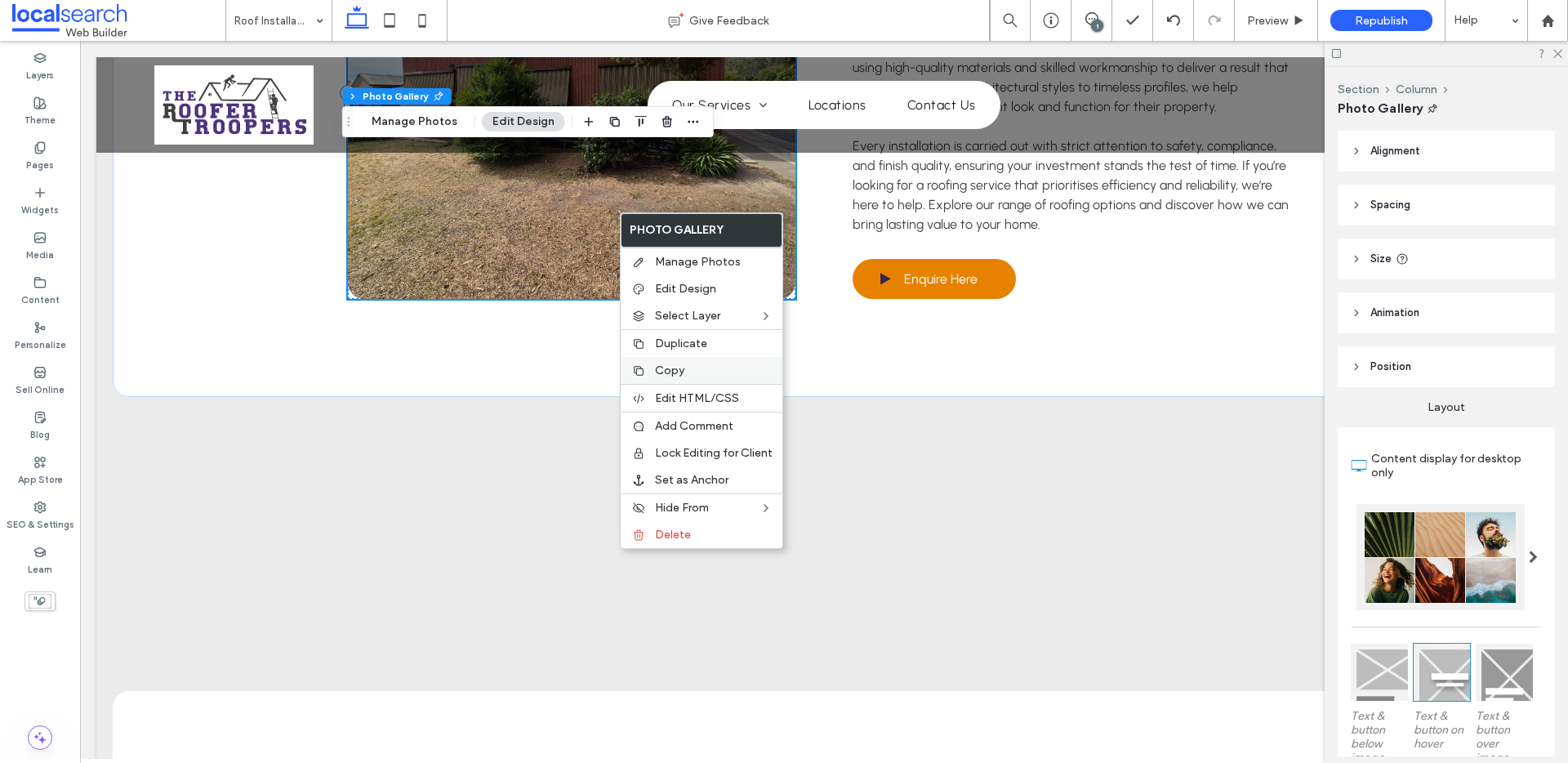
click at [666, 361] on div "Copy" at bounding box center [701, 370] width 161 height 27
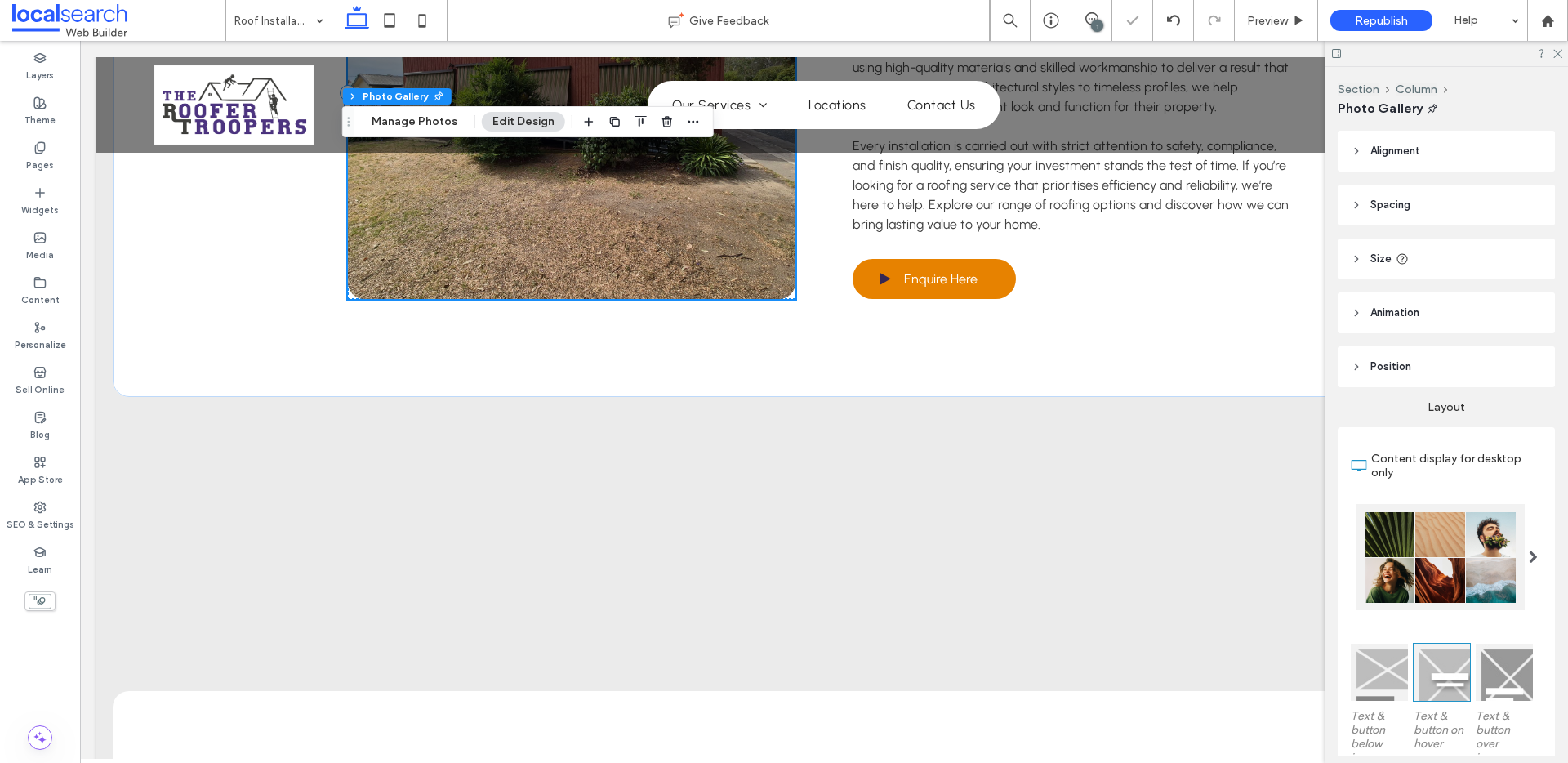
click at [544, 493] on div at bounding box center [784, 381] width 1568 height 763
click at [38, 200] on label "Widgets" at bounding box center [40, 208] width 38 height 18
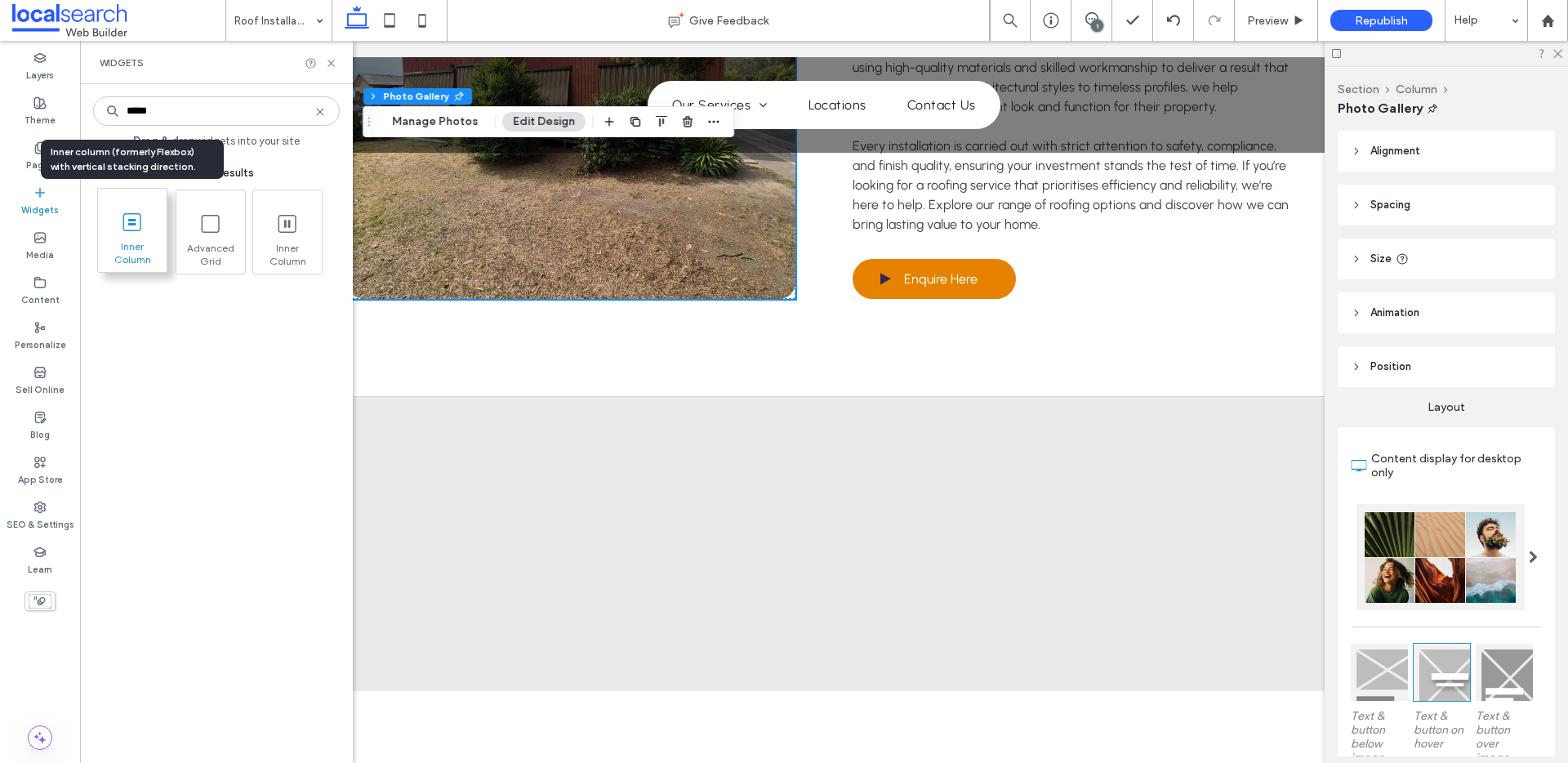
type input "*****"
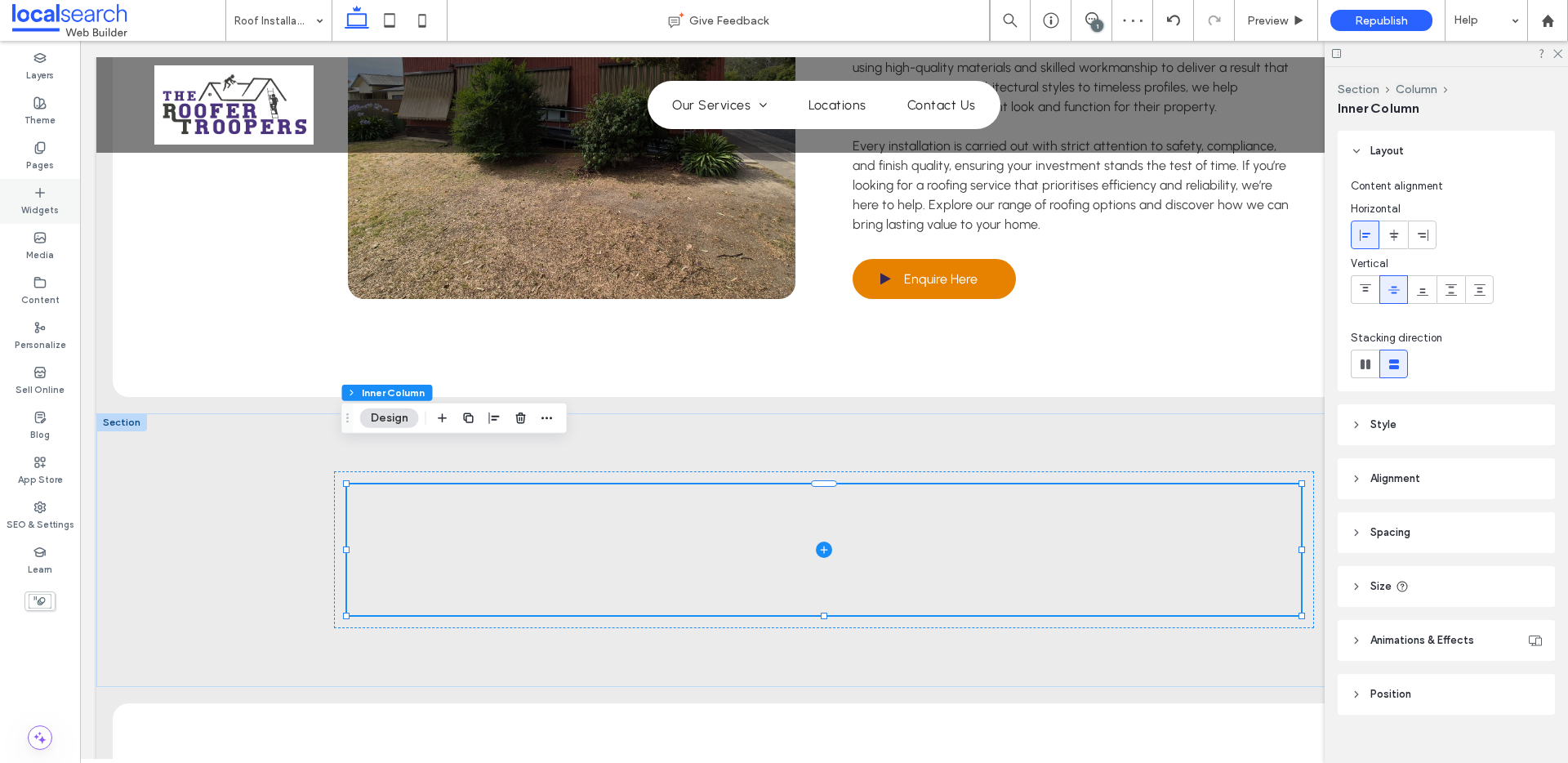
click at [33, 194] on icon at bounding box center [39, 193] width 13 height 13
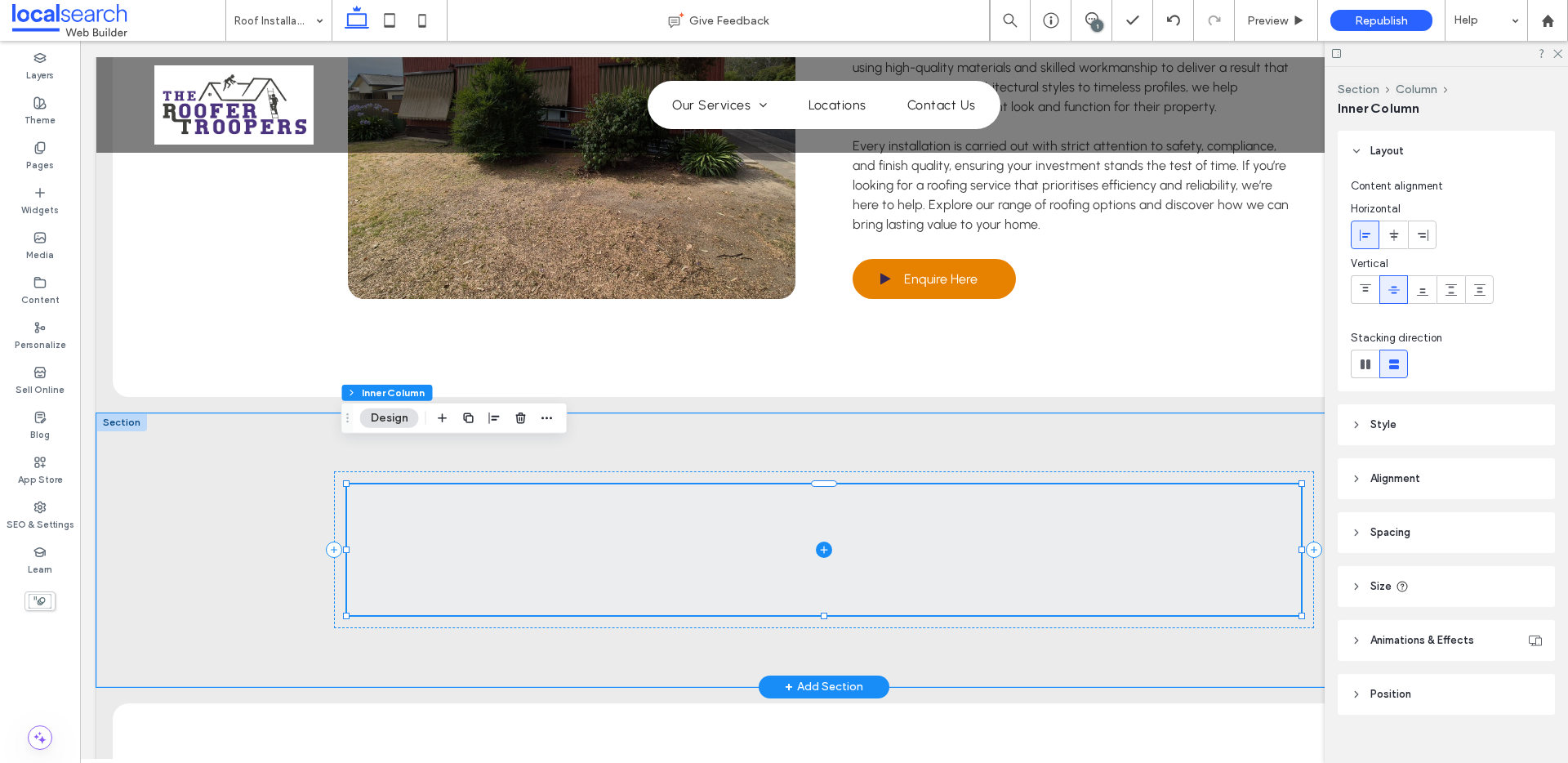
click at [820, 550] on icon at bounding box center [824, 550] width 7 height 1
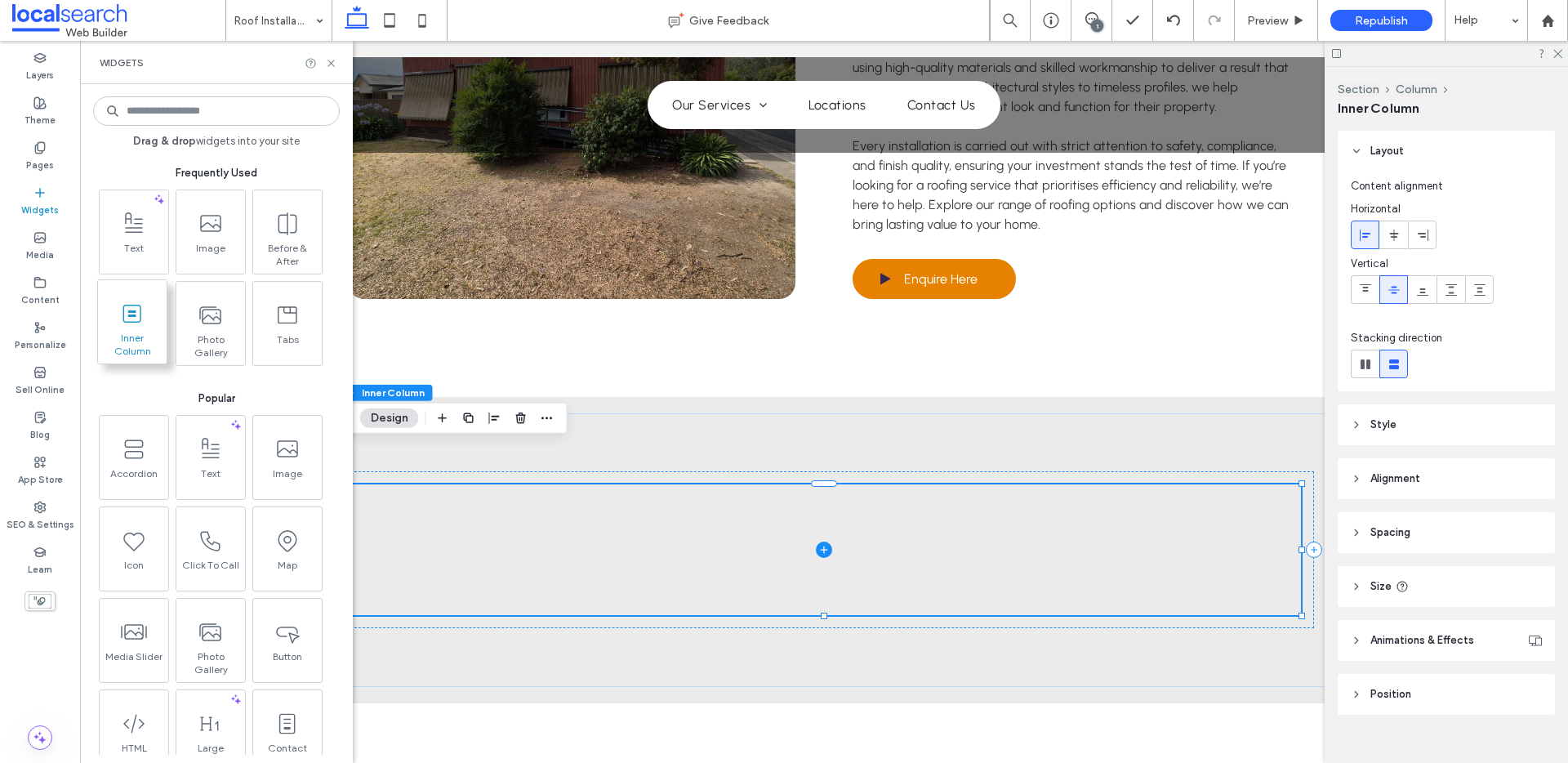
click at [130, 327] on span at bounding box center [132, 313] width 69 height 37
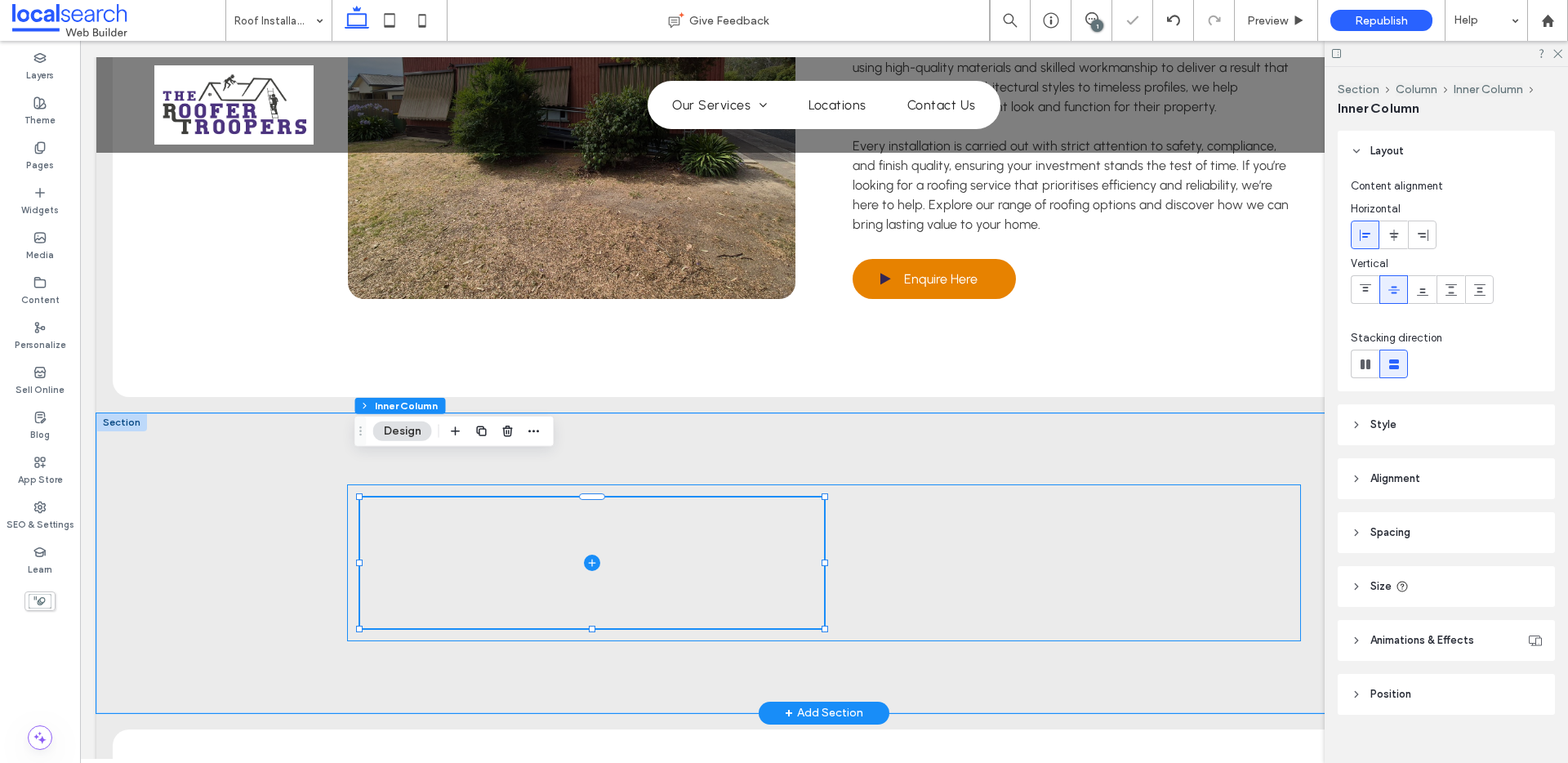
click at [1017, 501] on div at bounding box center [824, 562] width 954 height 157
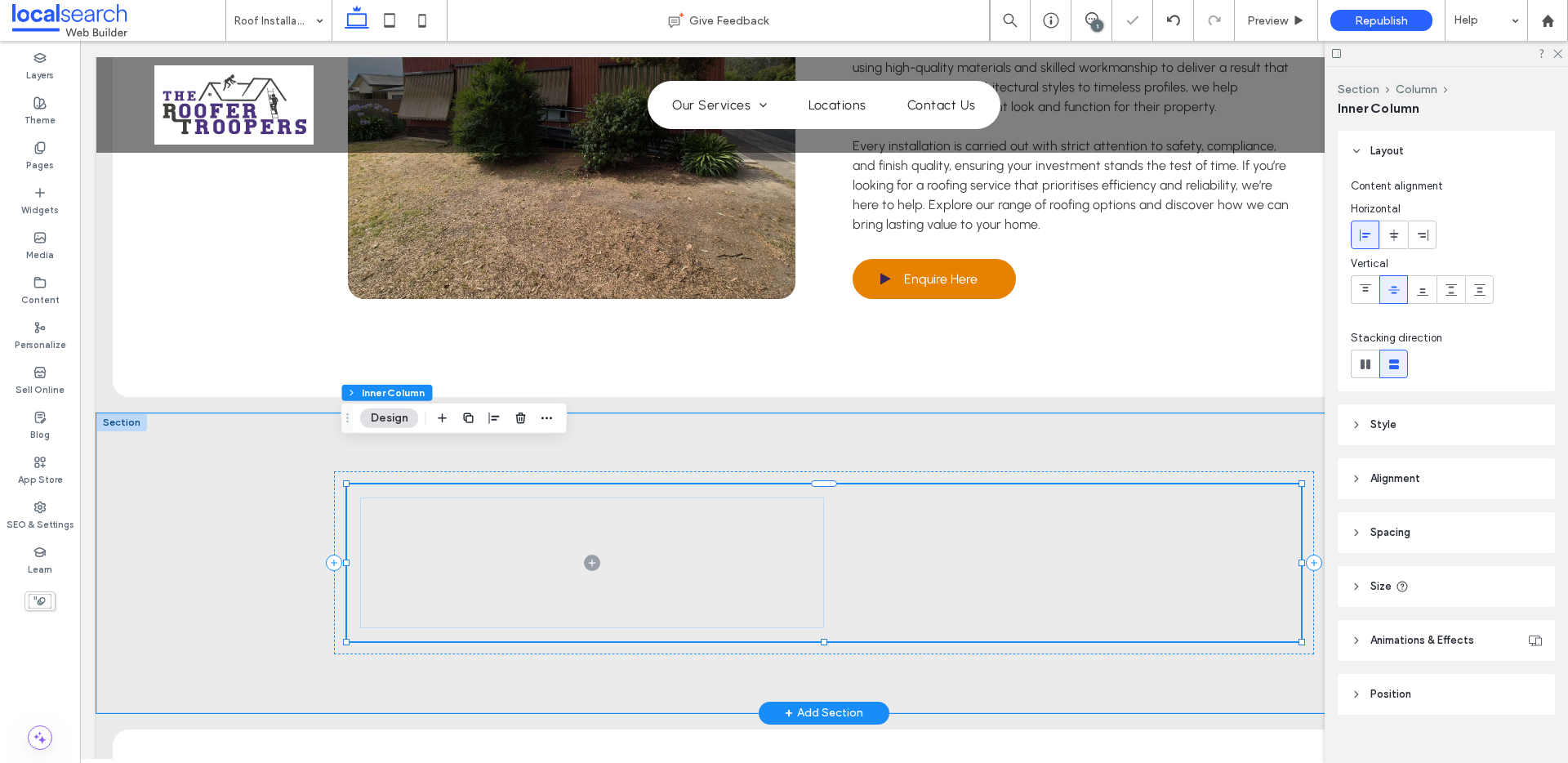
click at [1006, 514] on div at bounding box center [824, 562] width 954 height 157
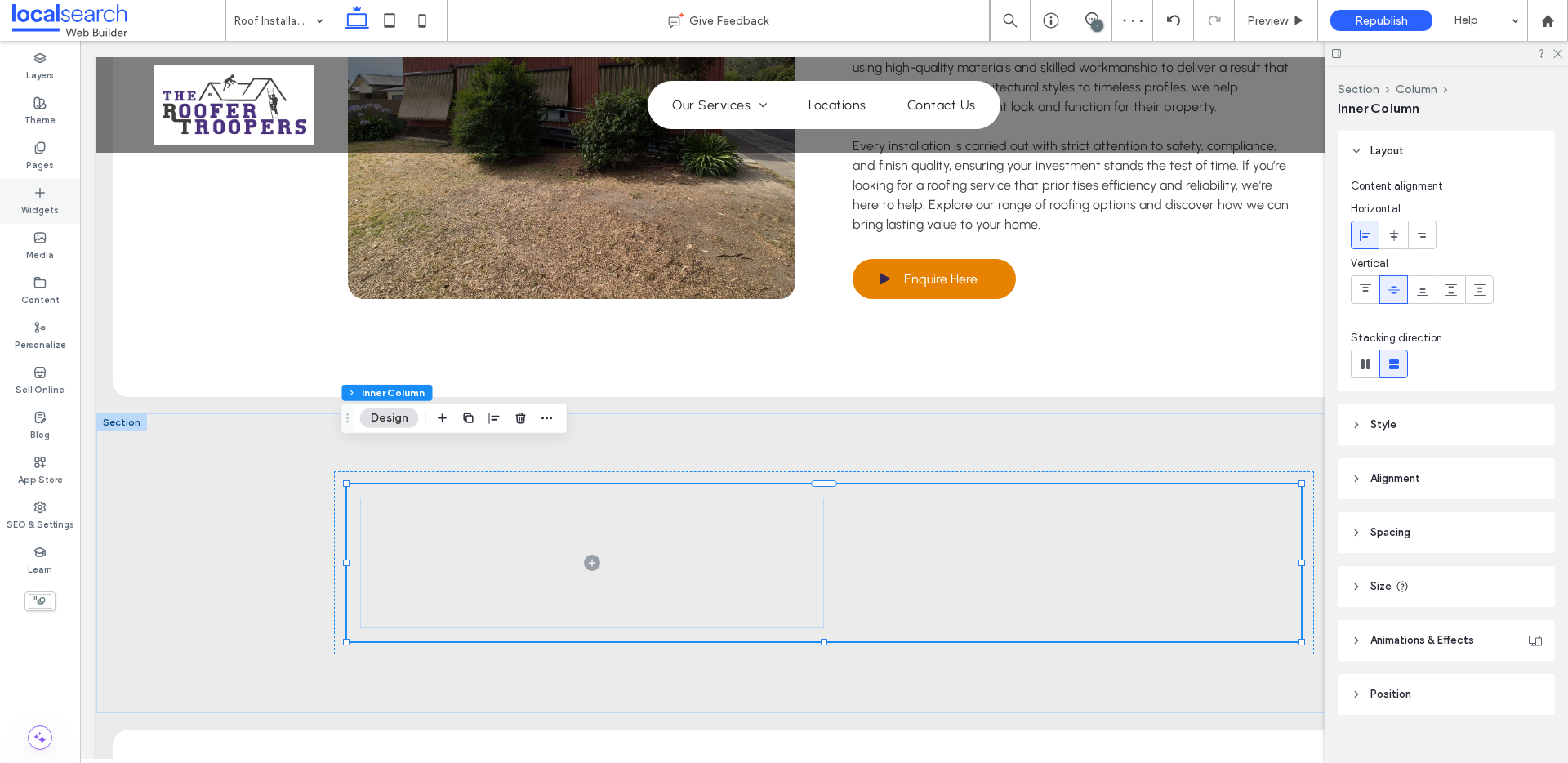
click at [37, 222] on div "Widgets" at bounding box center [39, 202] width 80 height 45
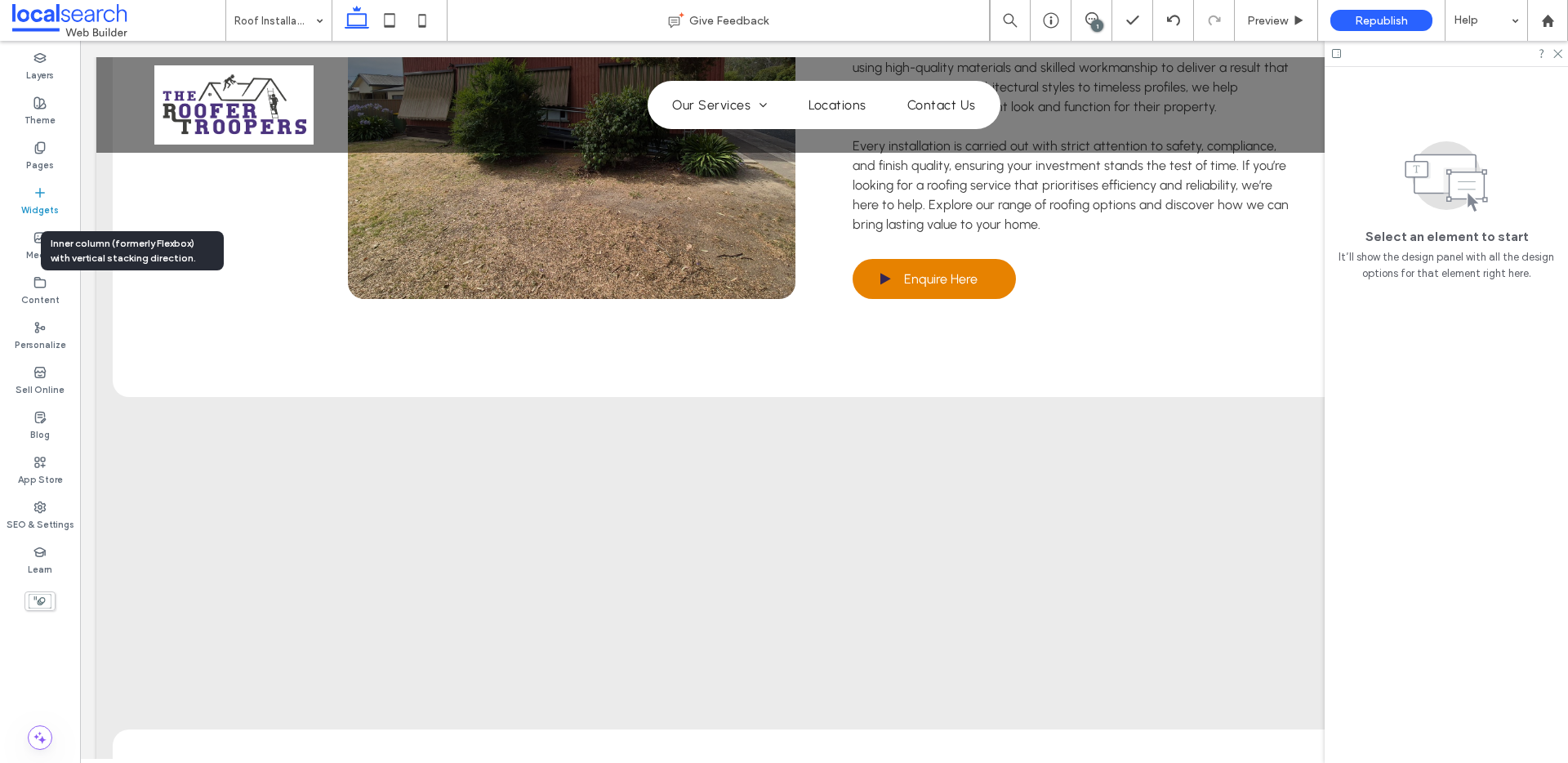
click at [37, 207] on label "Widgets" at bounding box center [40, 208] width 38 height 18
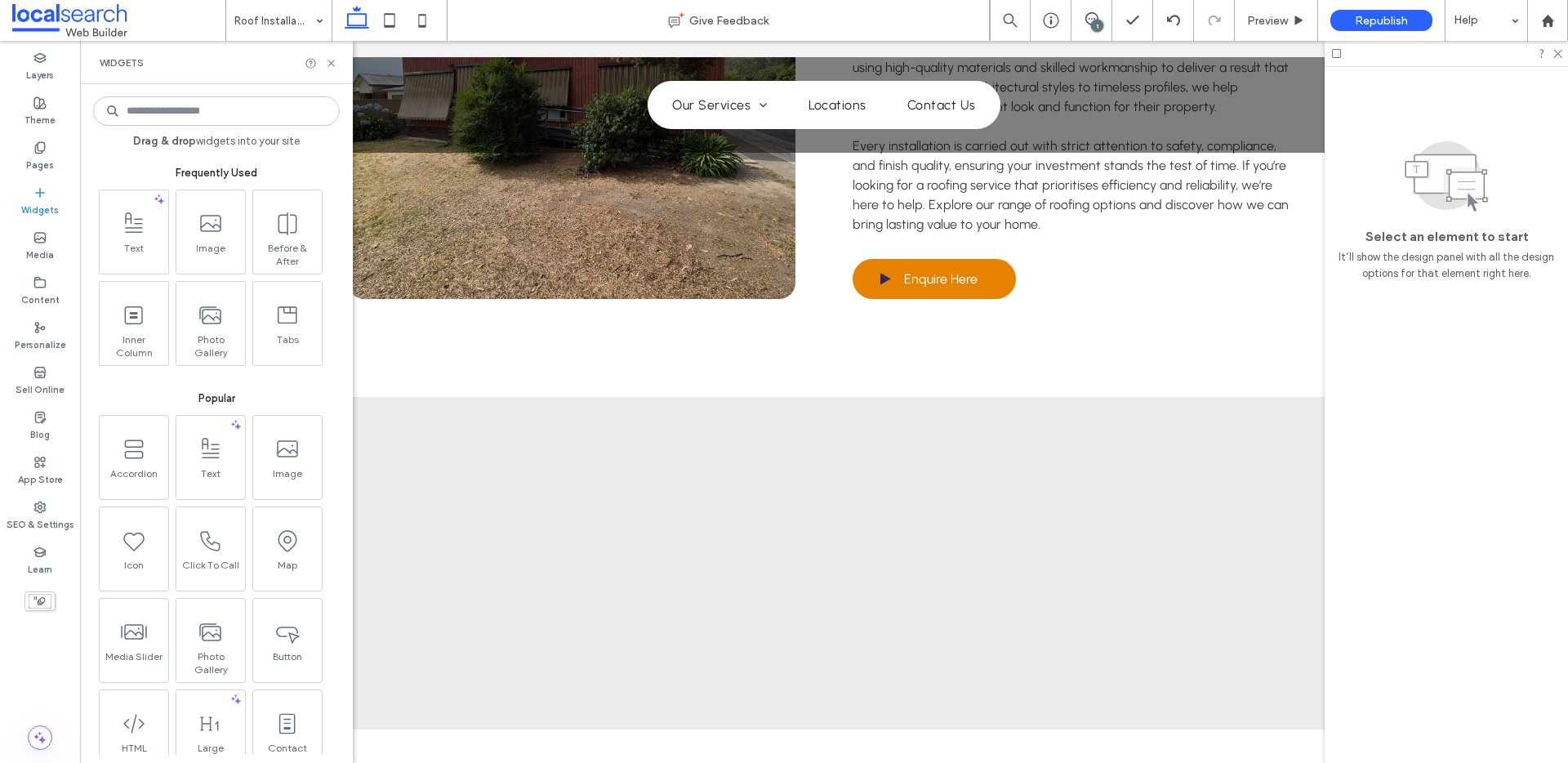
click at [45, 206] on label "Widgets" at bounding box center [40, 208] width 38 height 18
click at [184, 118] on input at bounding box center [216, 111] width 247 height 30
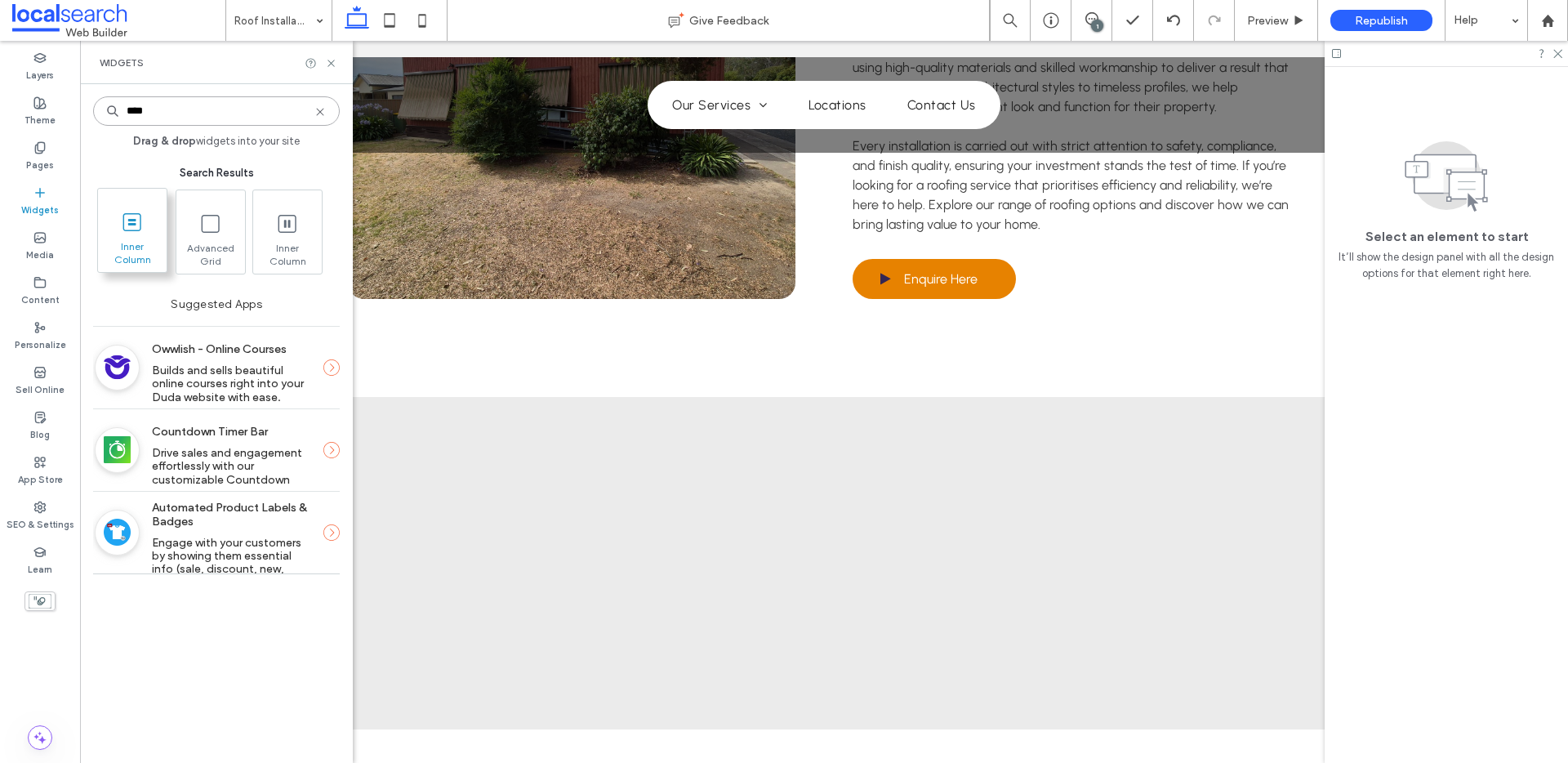
type input "****"
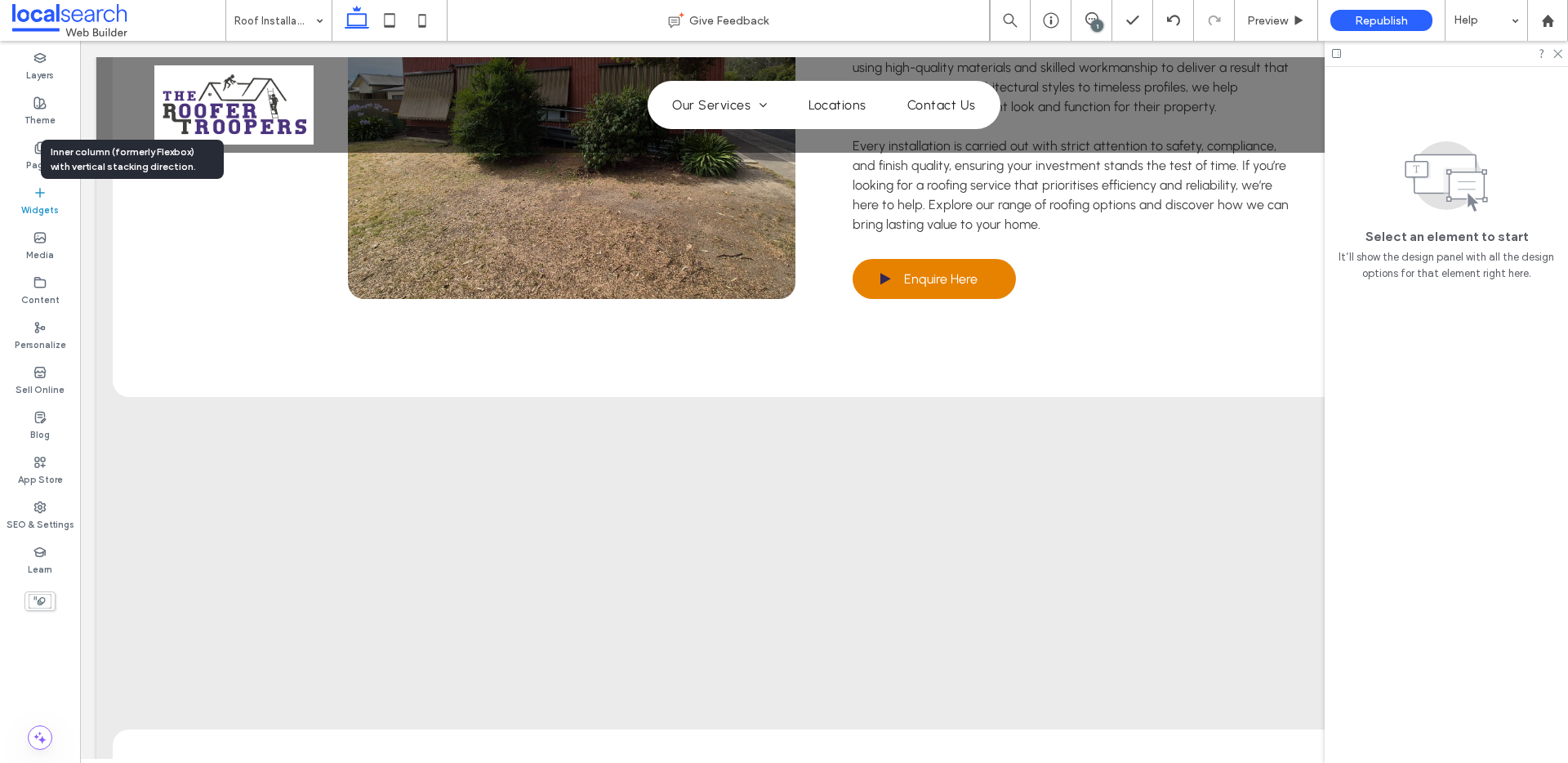
click at [30, 200] on label "Widgets" at bounding box center [40, 208] width 38 height 18
click at [36, 197] on icon at bounding box center [39, 193] width 13 height 13
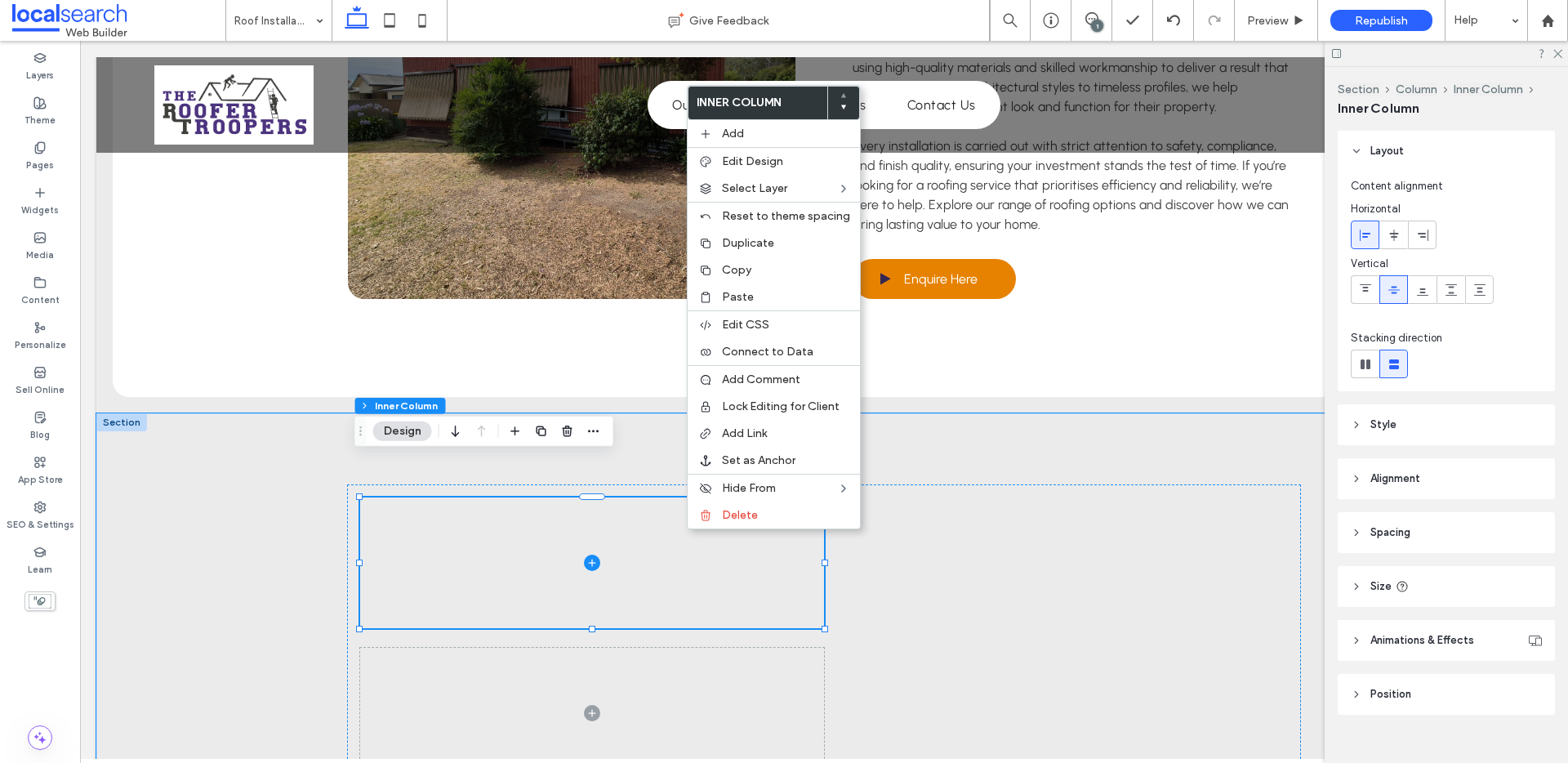
click at [130, 413] on div at bounding box center [122, 422] width 50 height 18
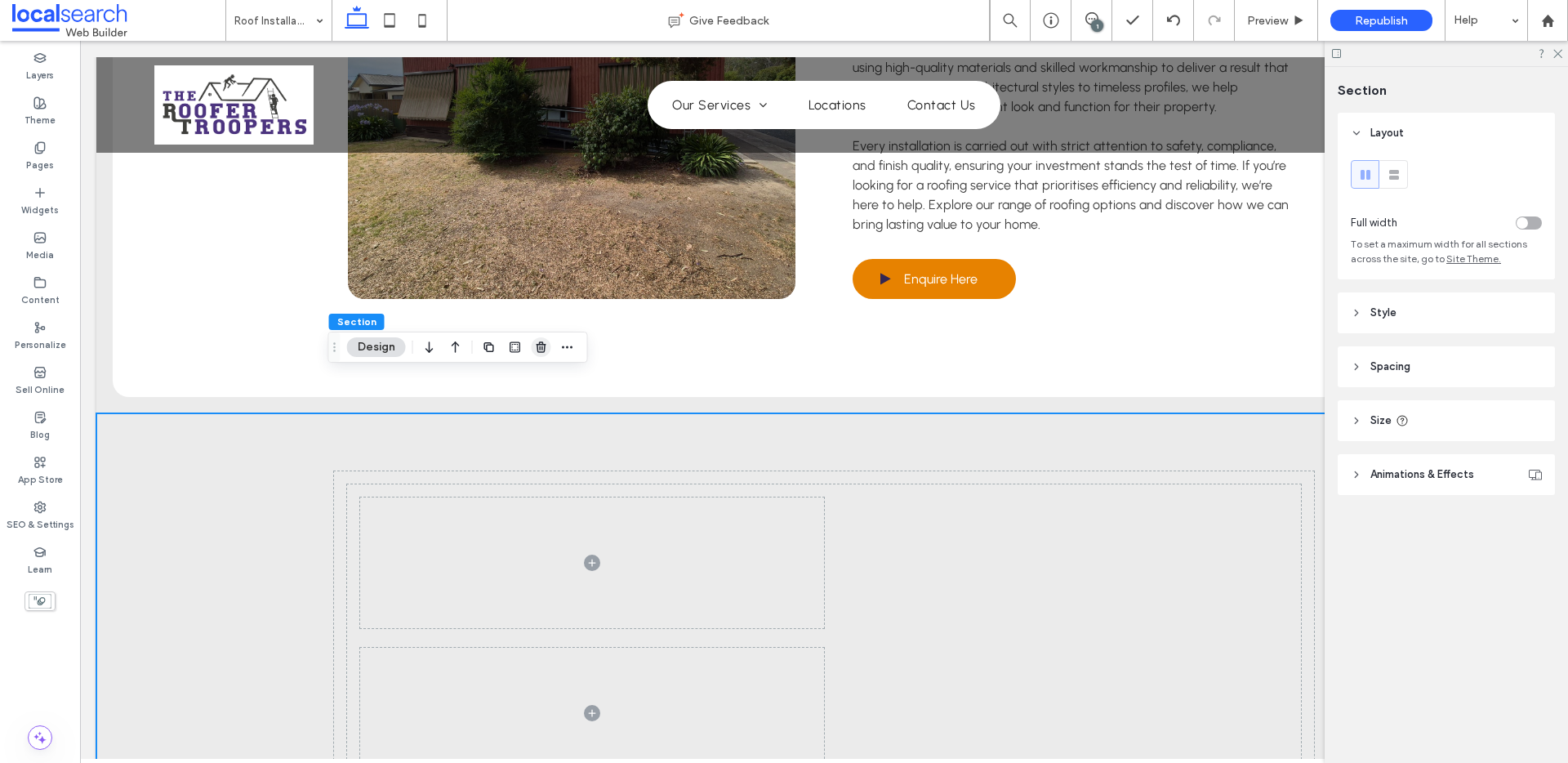
click at [540, 353] on icon "button" at bounding box center [541, 347] width 13 height 13
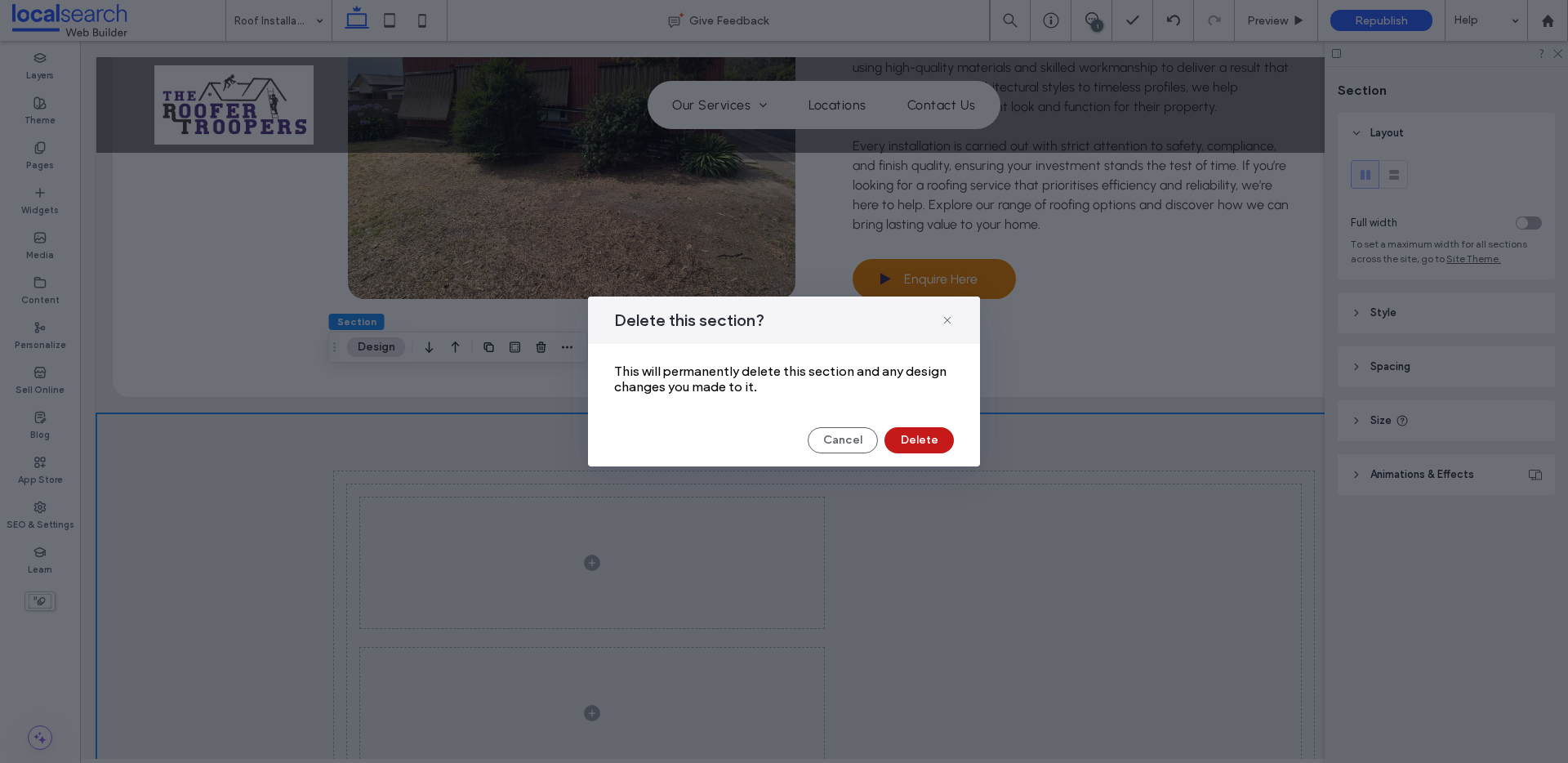
click at [917, 445] on button "Delete" at bounding box center [919, 440] width 69 height 26
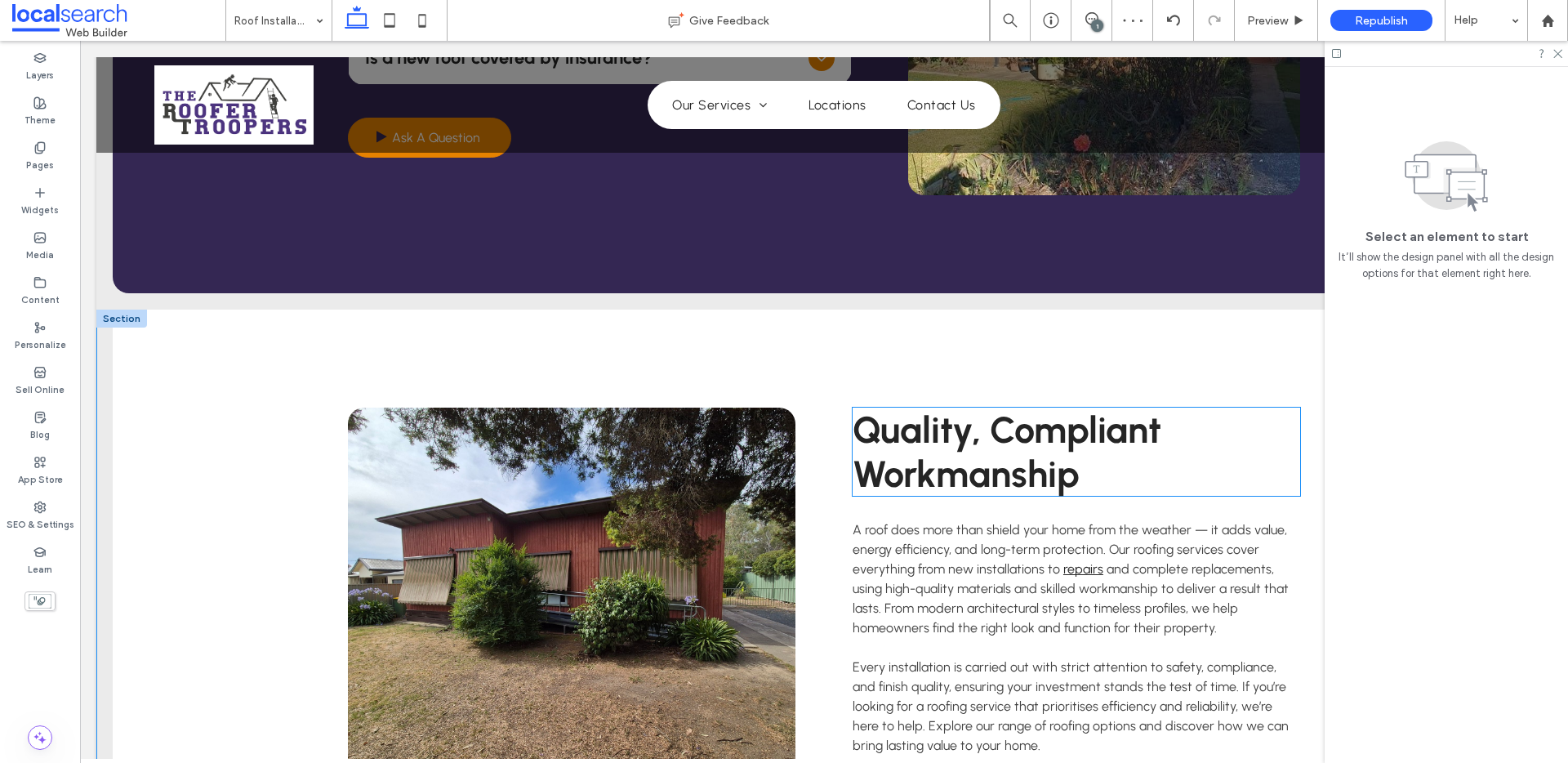
scroll to position [1898, 0]
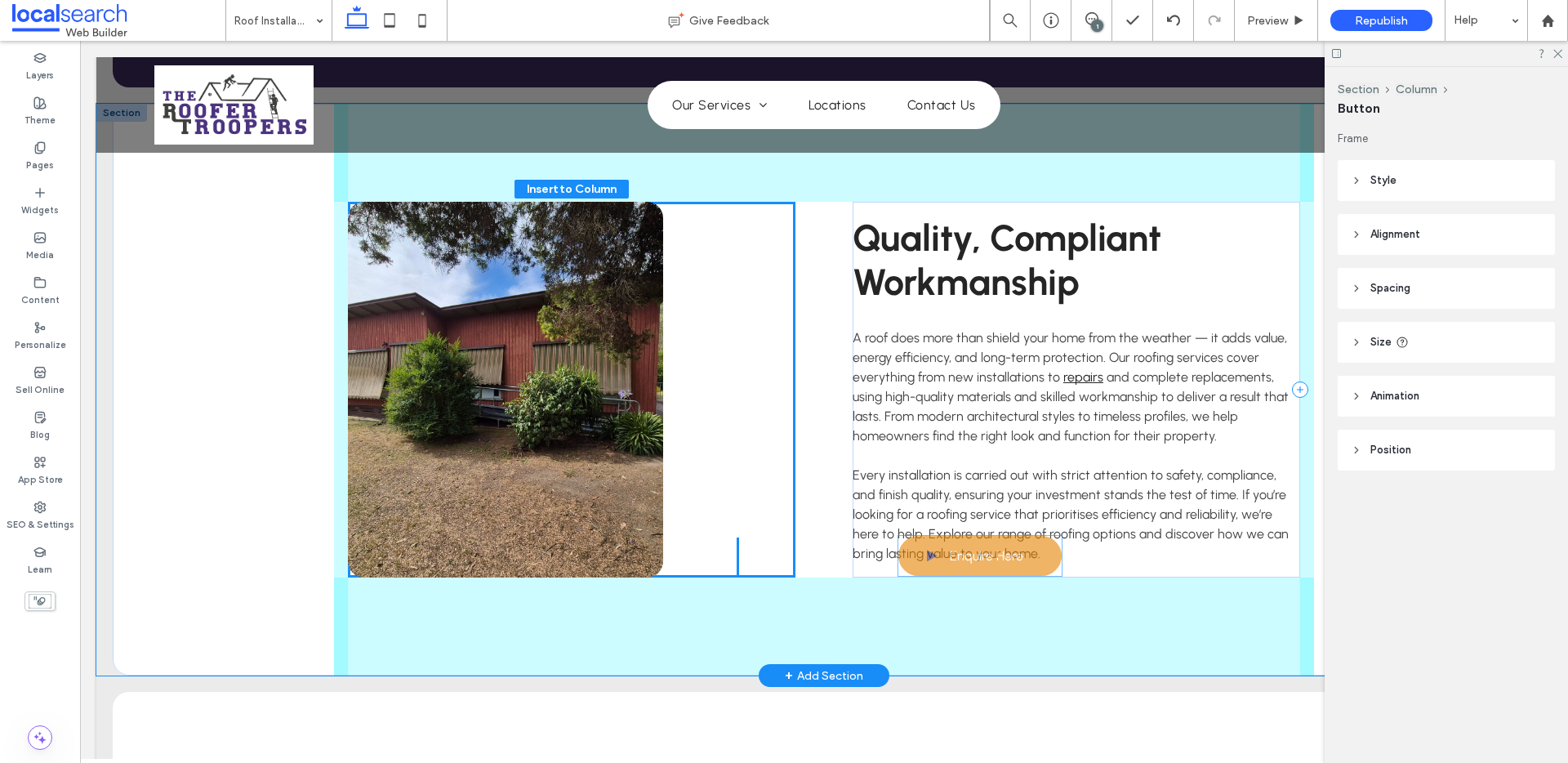
drag, startPoint x: 949, startPoint y: 557, endPoint x: 956, endPoint y: 565, distance: 10.6
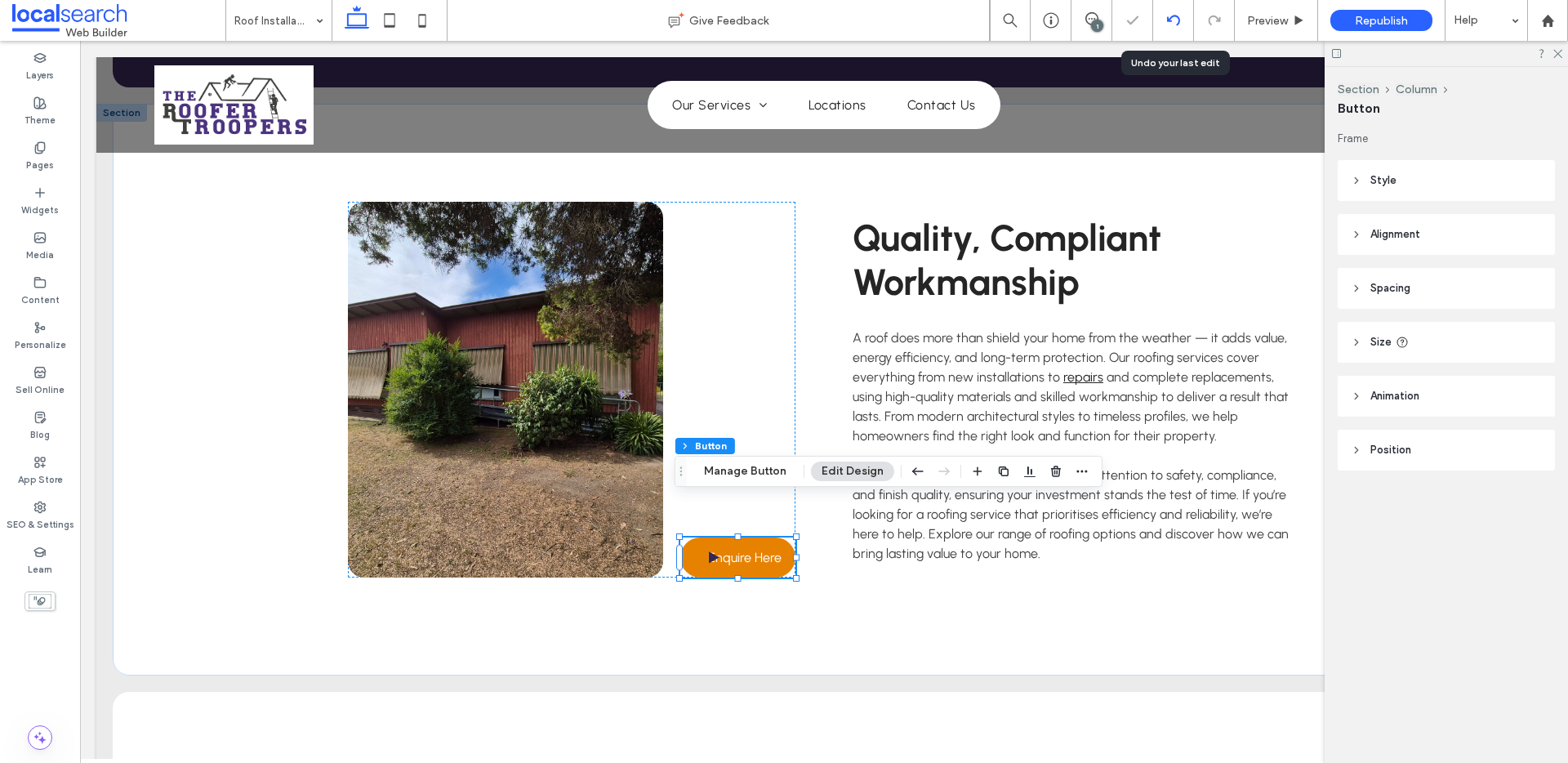
click at [1174, 26] on icon at bounding box center [1174, 20] width 13 height 13
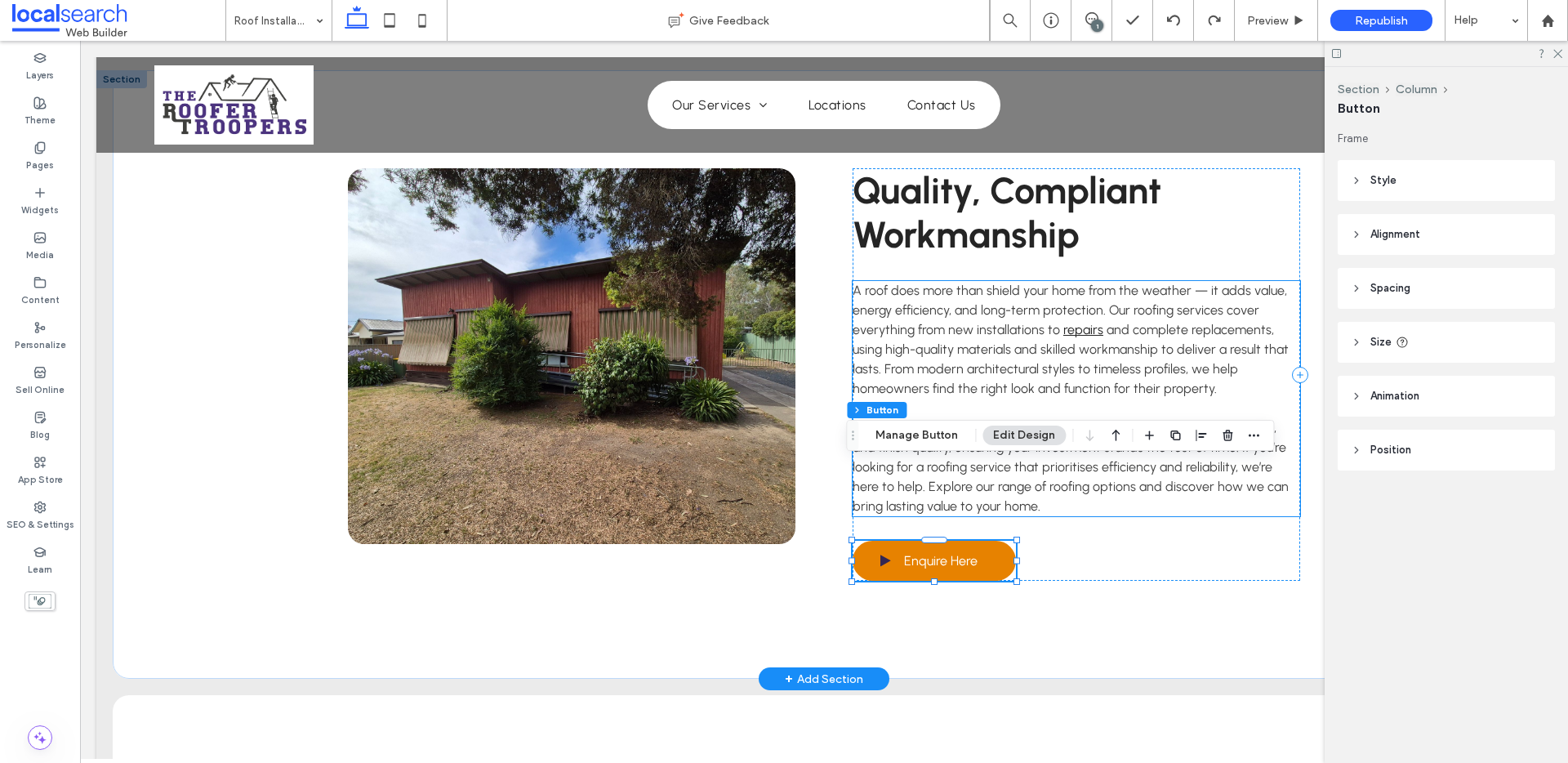
scroll to position [1796, 0]
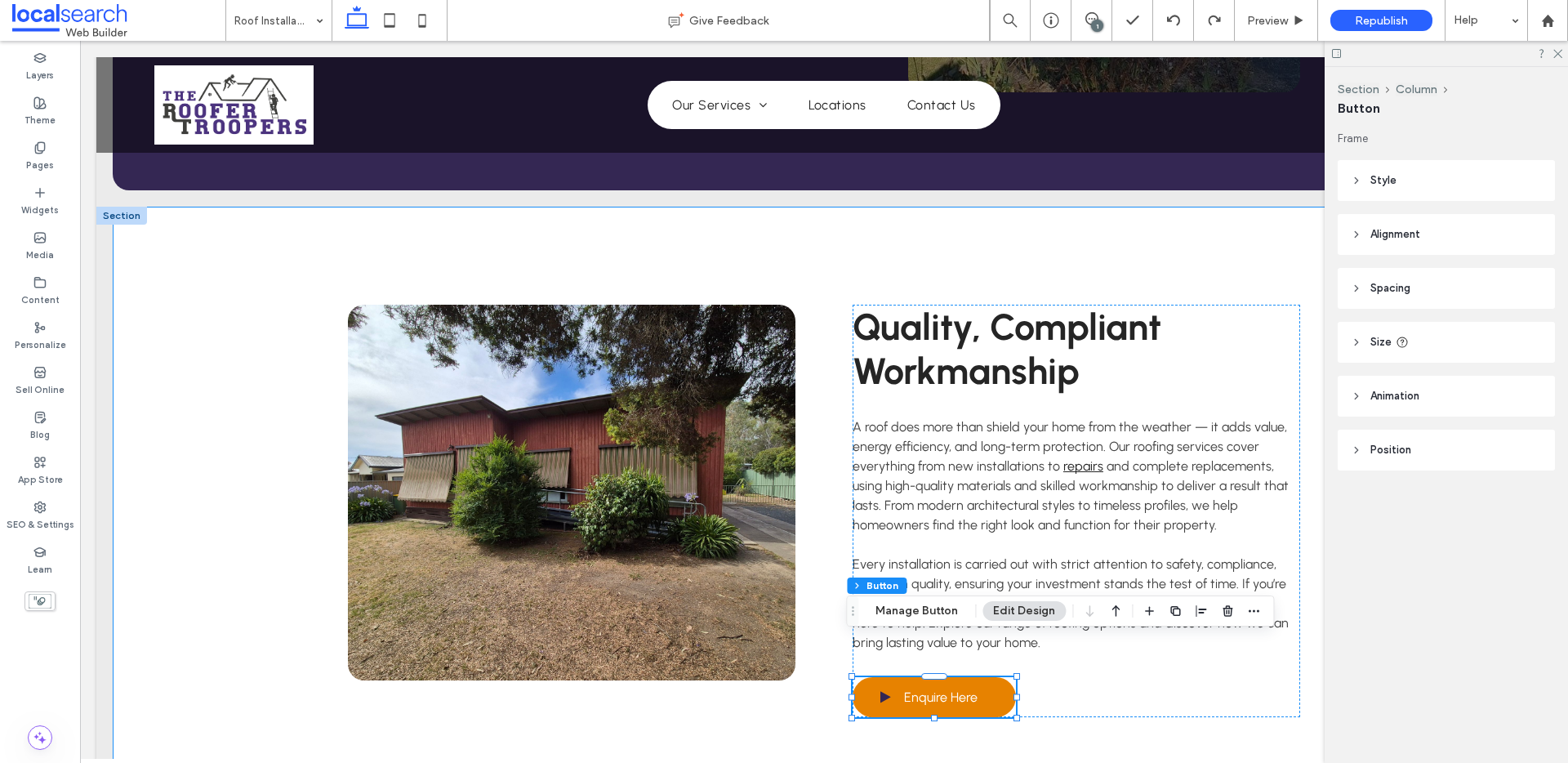
click at [736, 249] on div "Quality, Compliant Workmanship A roof does more than shield your home from the …" at bounding box center [824, 511] width 980 height 609
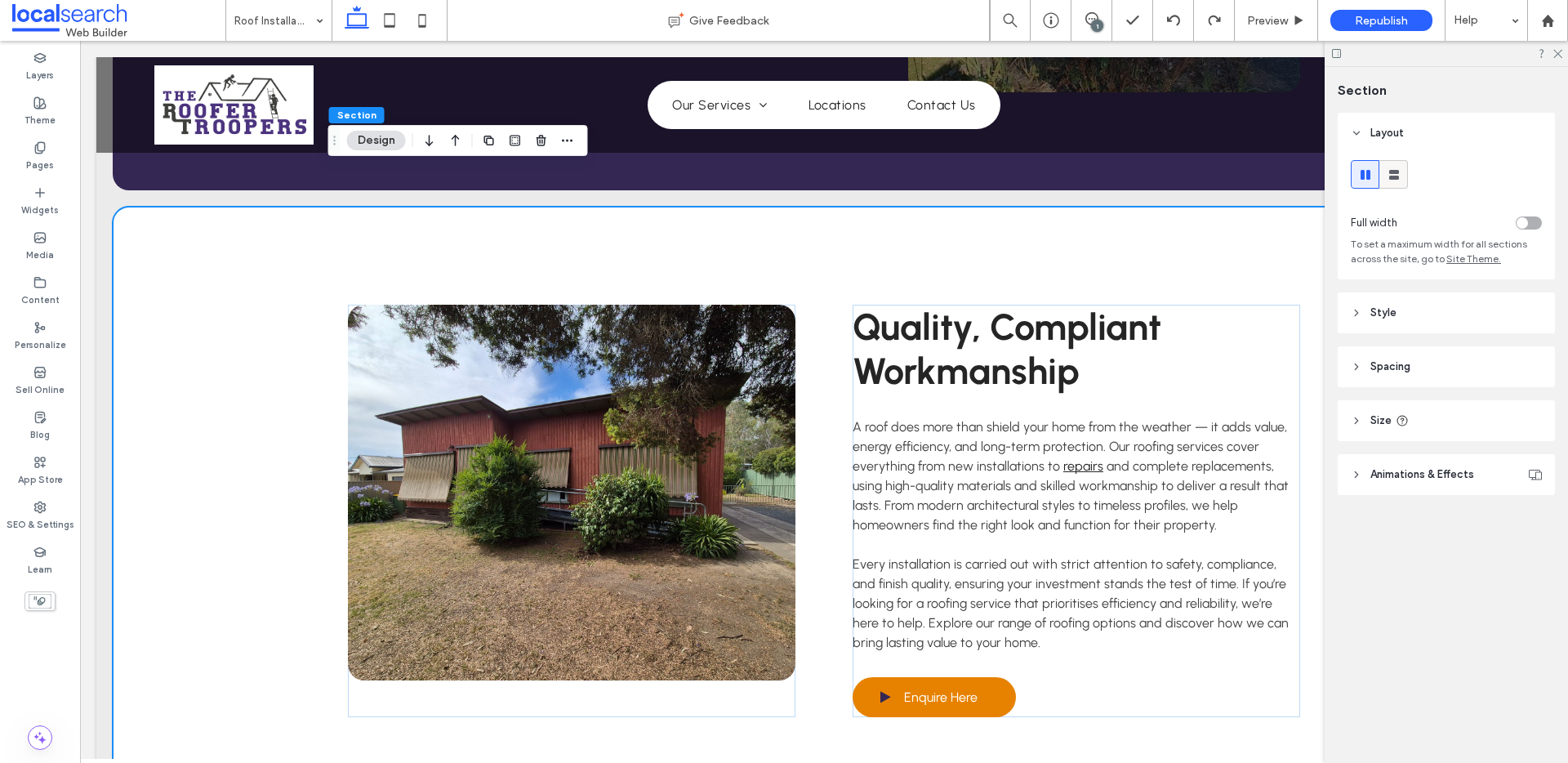
click at [1393, 176] on use at bounding box center [1394, 175] width 10 height 10
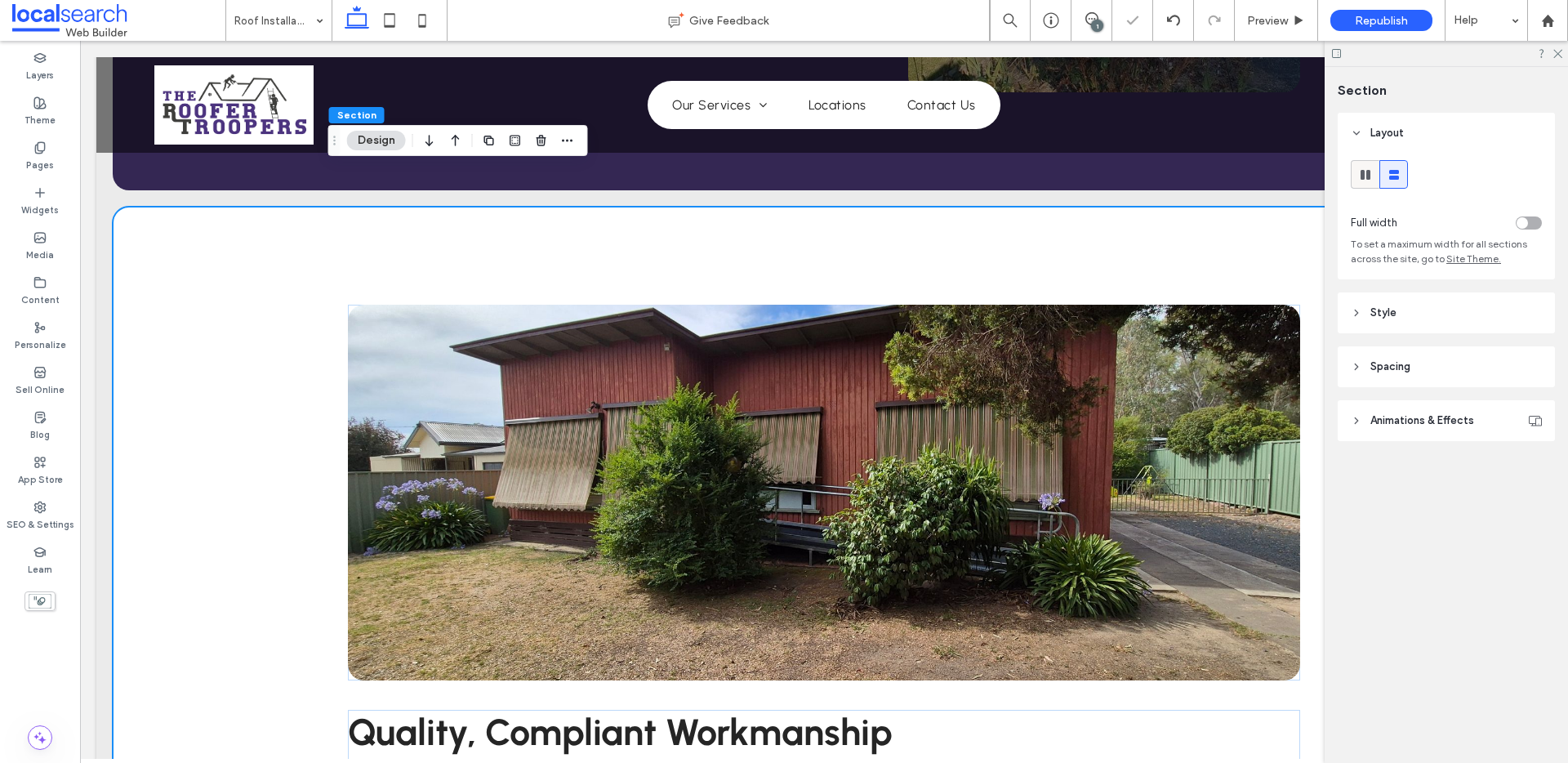
click at [1356, 176] on div at bounding box center [1365, 174] width 27 height 27
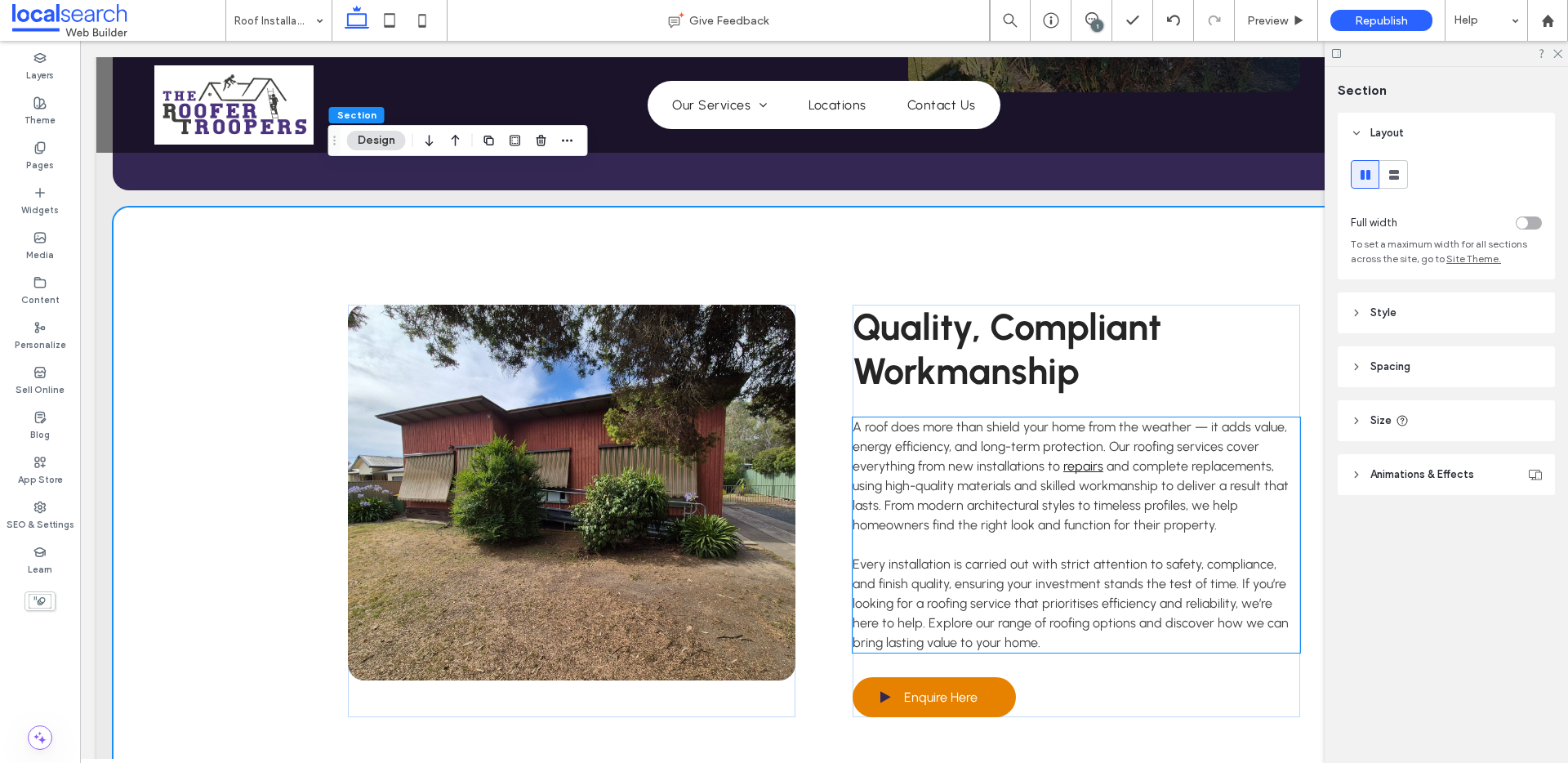
click at [877, 605] on span "Every installation is carried out with strict attention to safety, compliance, …" at bounding box center [1070, 603] width 437 height 94
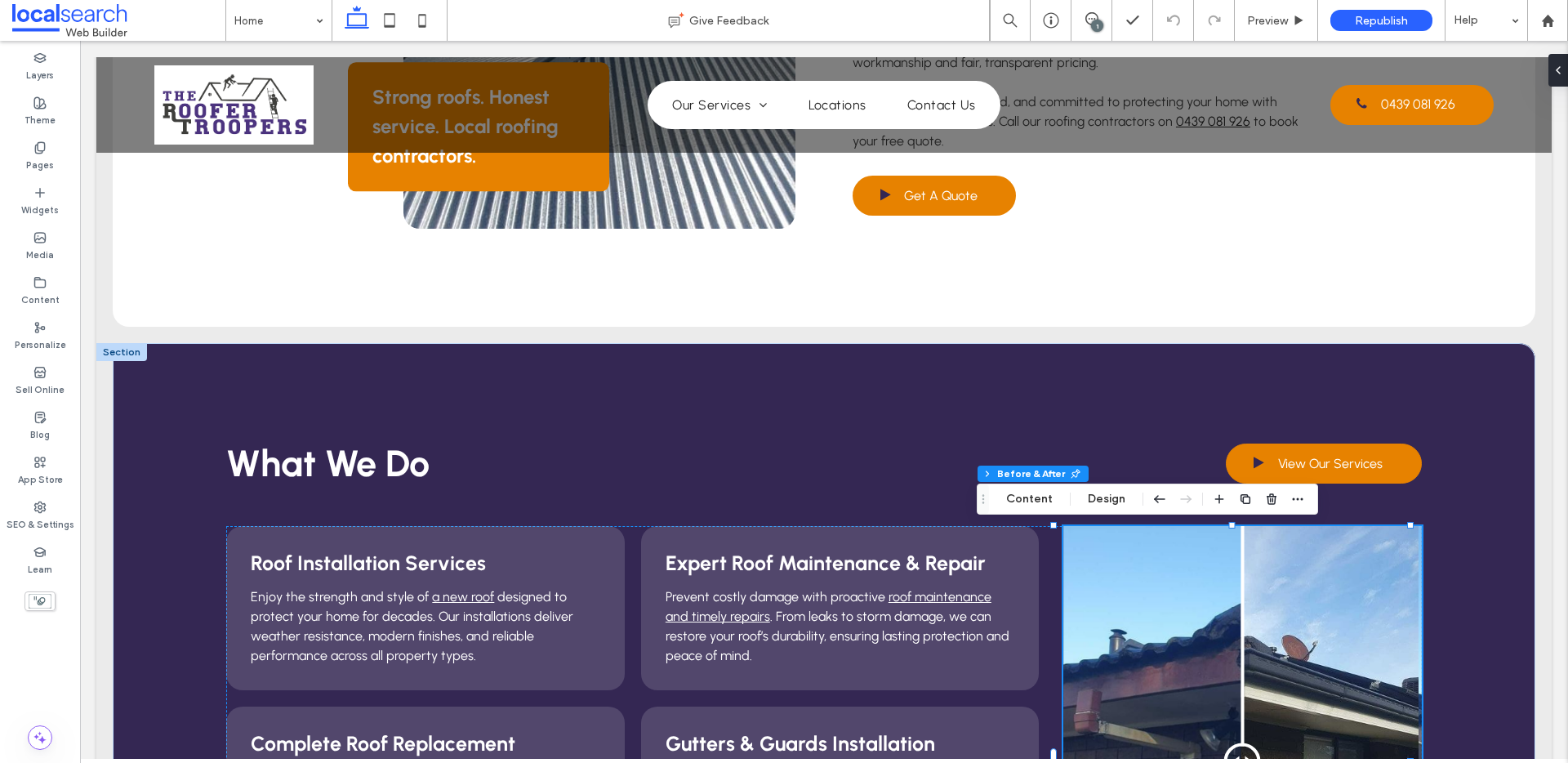
click at [1078, 490] on div "Section Column Inner Column Before & After Content Design" at bounding box center [1148, 499] width 342 height 31
click at [1094, 503] on button "Design" at bounding box center [1107, 499] width 59 height 20
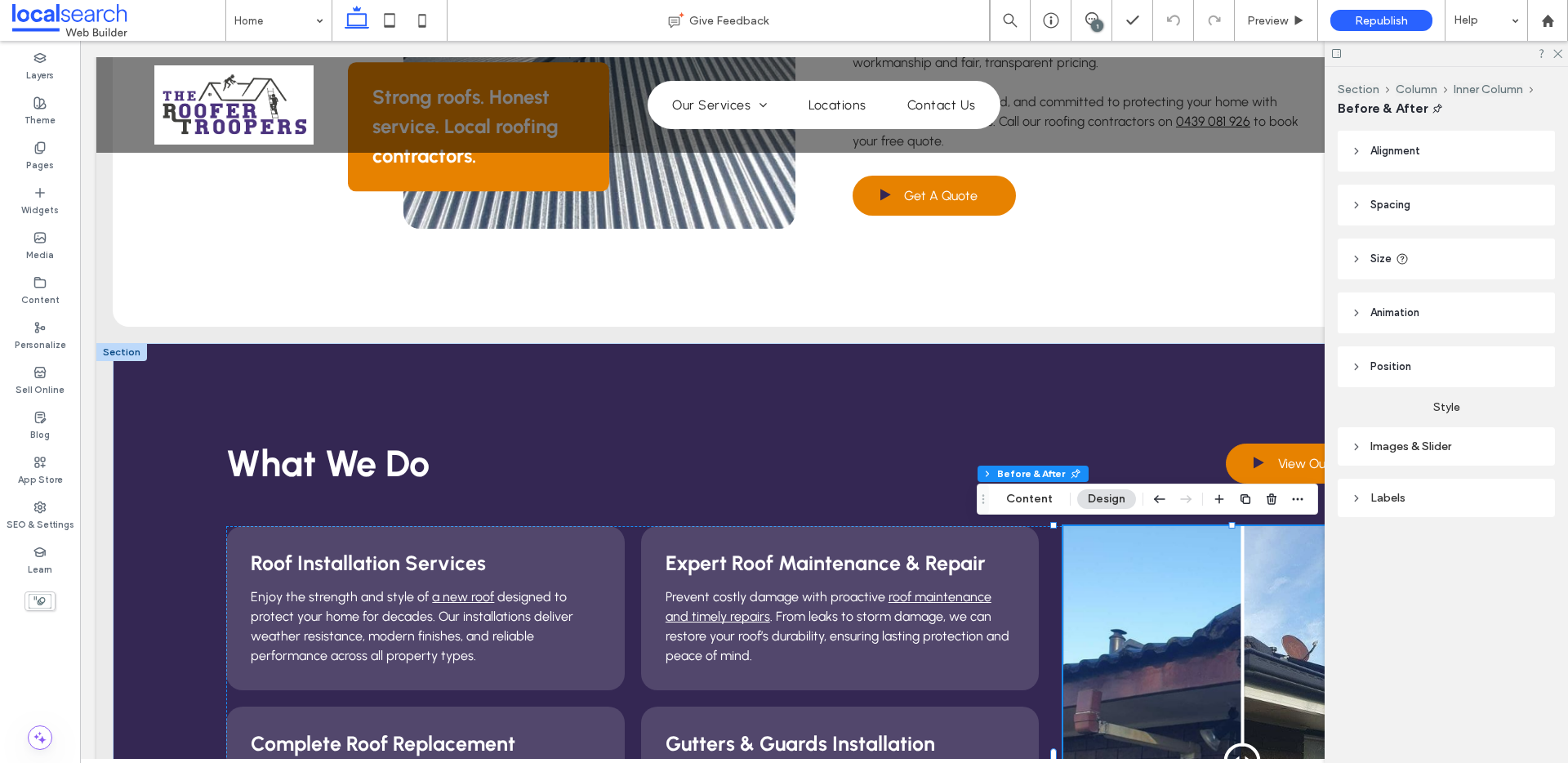
click at [1421, 452] on div "Images & Slider" at bounding box center [1446, 446] width 191 height 13
click at [1398, 587] on div "Labels" at bounding box center [1446, 581] width 191 height 13
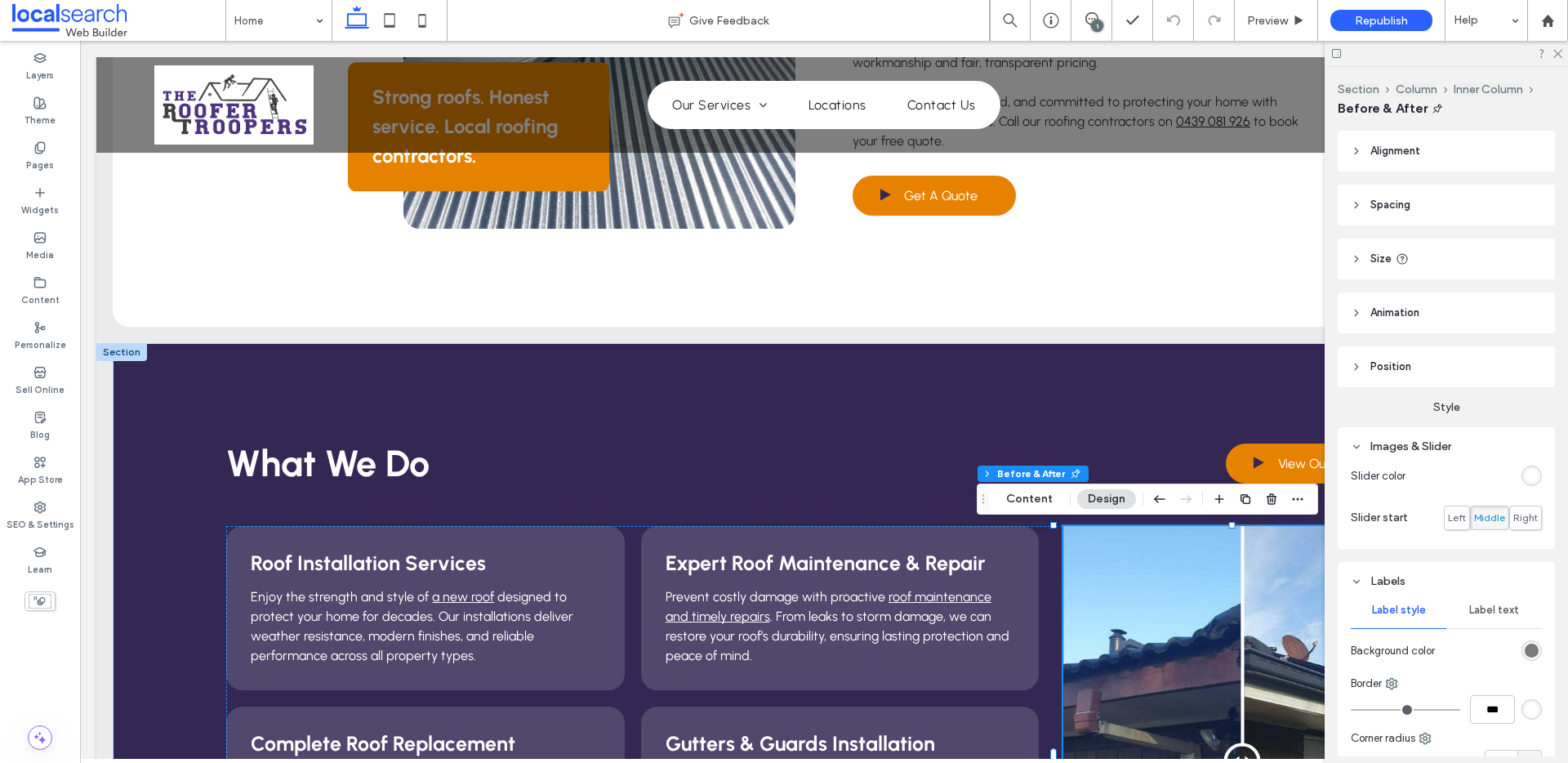
click at [1401, 577] on div "Labels" at bounding box center [1446, 581] width 191 height 13
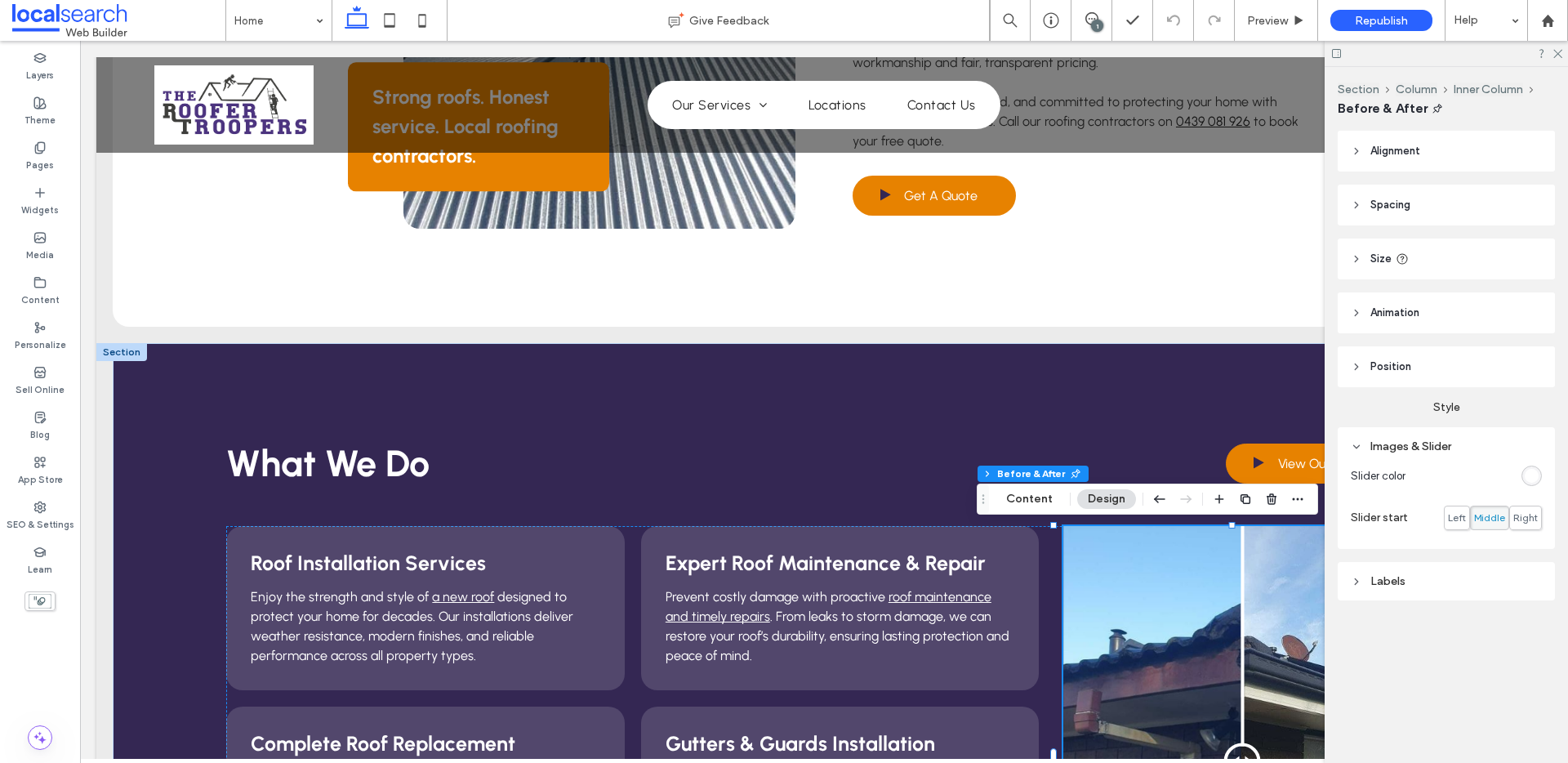
click at [1387, 263] on span "Size" at bounding box center [1382, 259] width 22 height 16
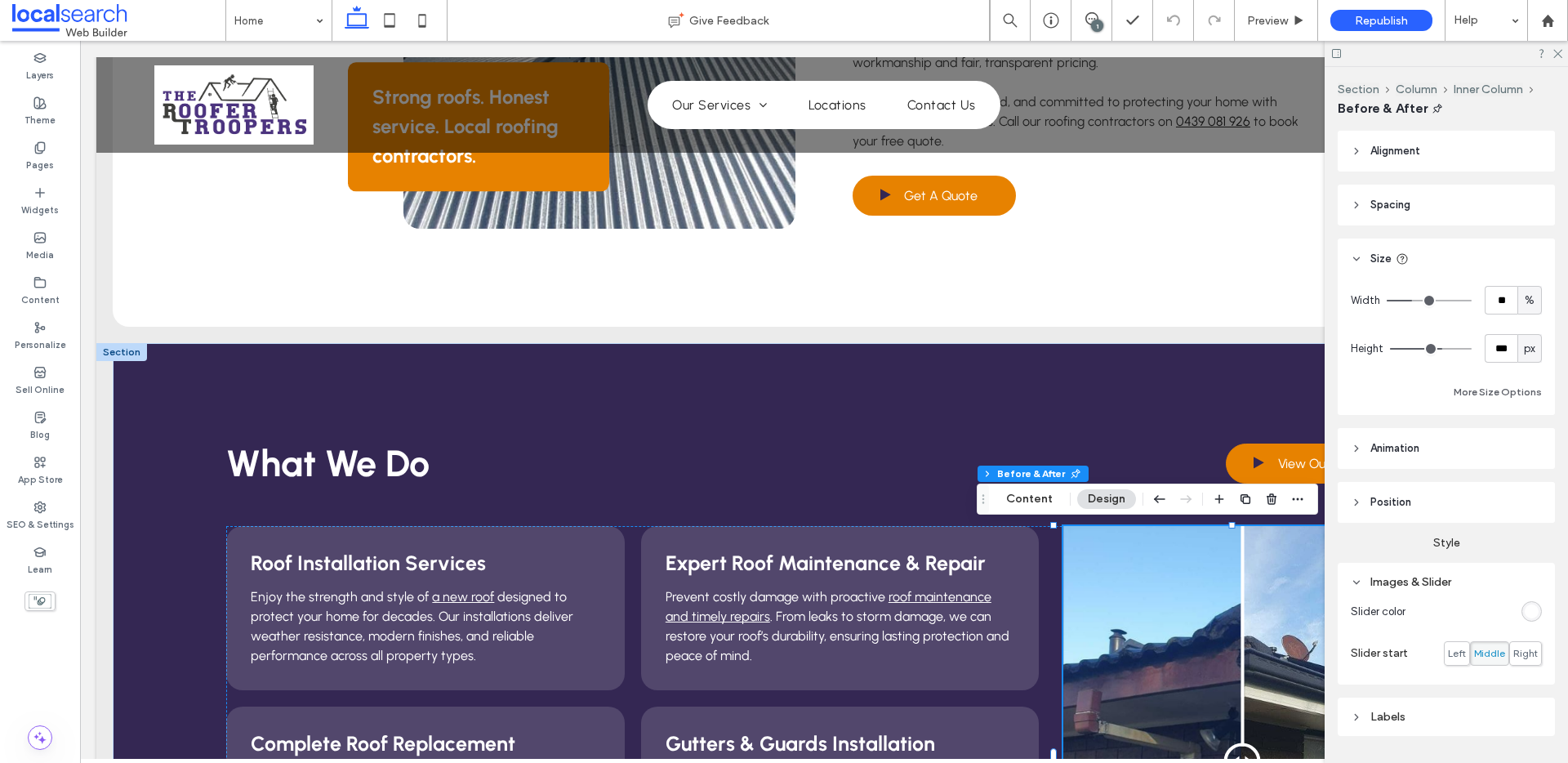
click at [1387, 263] on span "Size" at bounding box center [1382, 259] width 22 height 16
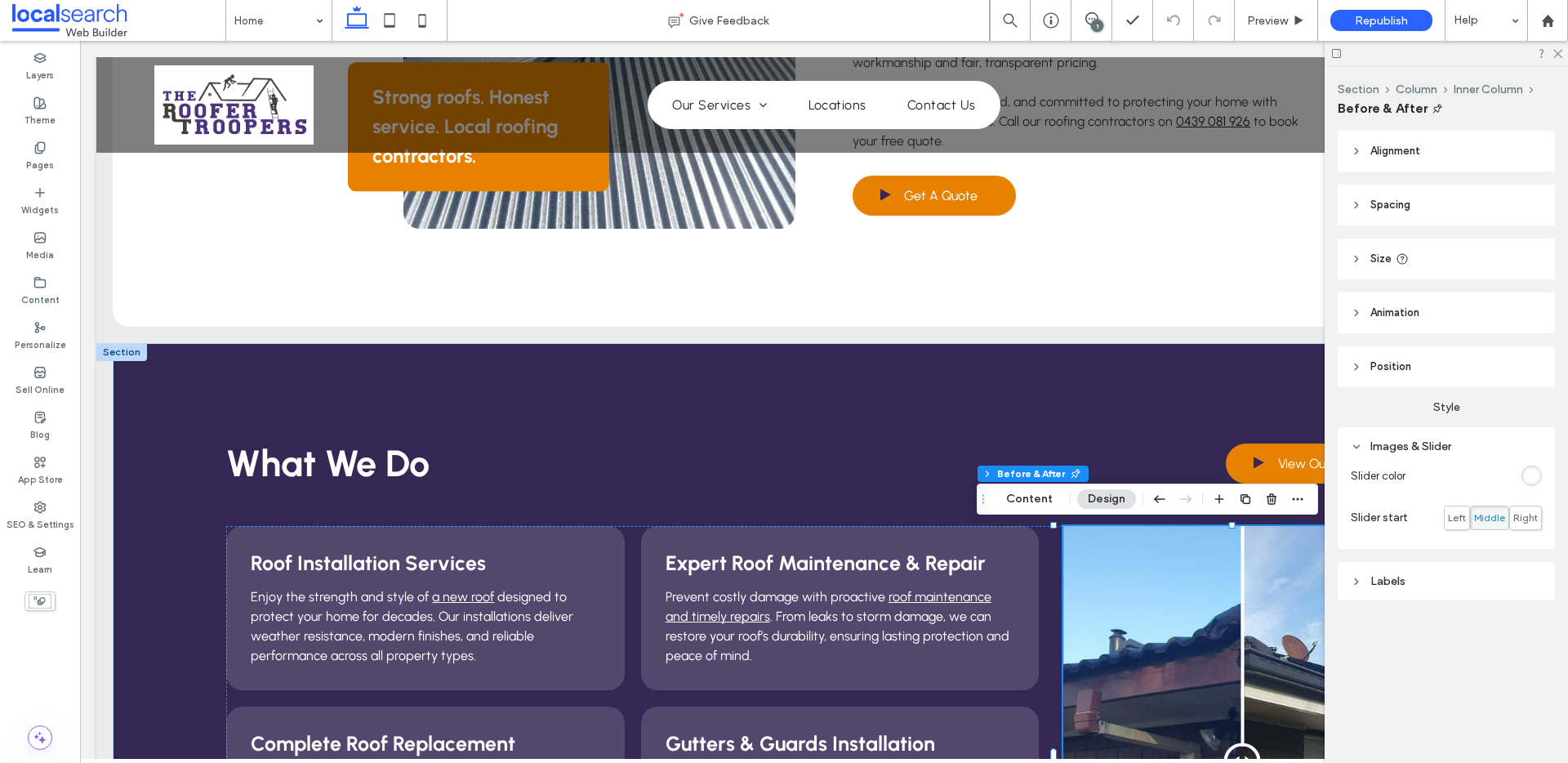
click at [1386, 589] on div "Labels" at bounding box center [1446, 581] width 191 height 22
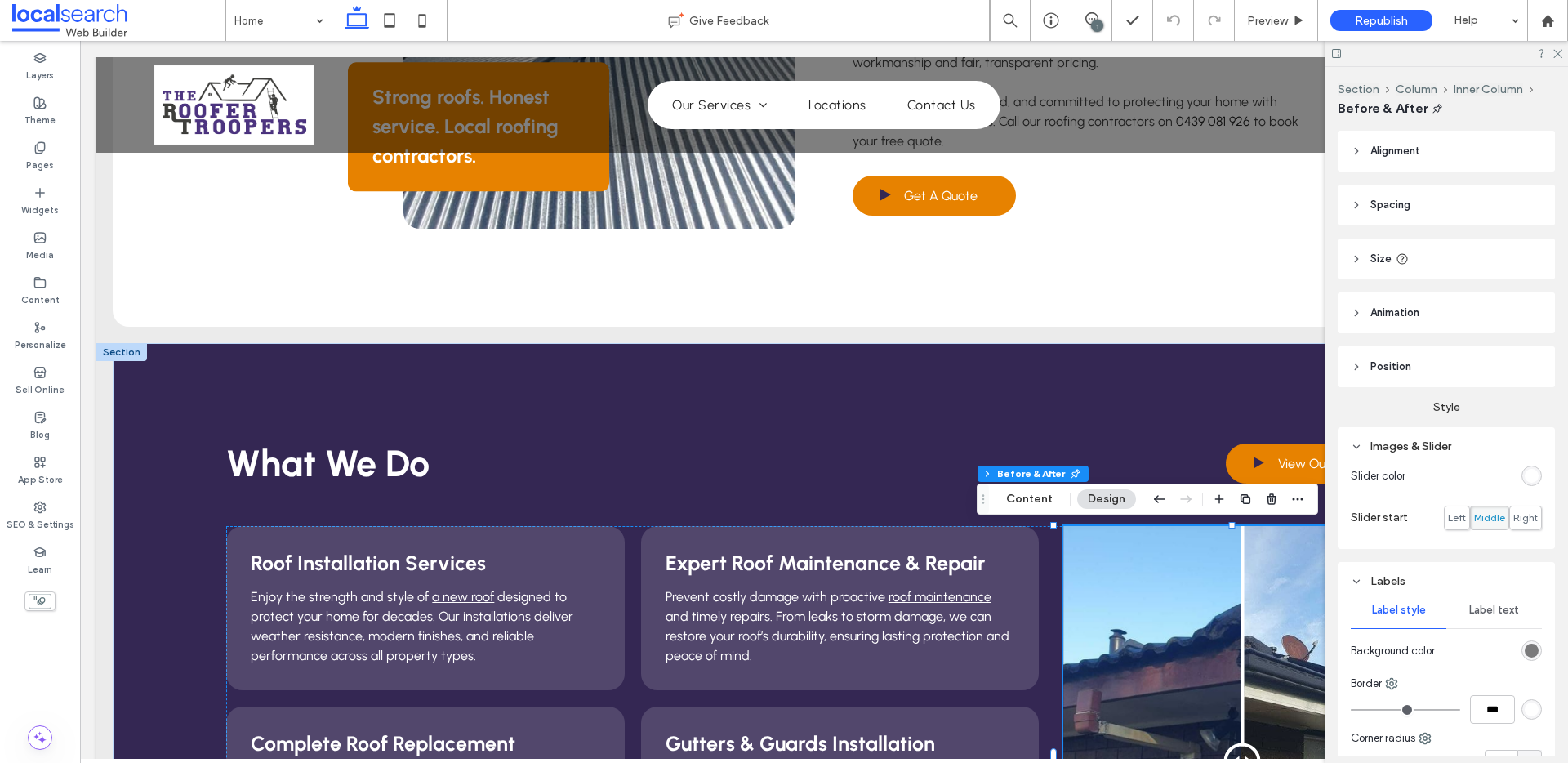
click at [1386, 589] on div "Labels" at bounding box center [1446, 581] width 191 height 22
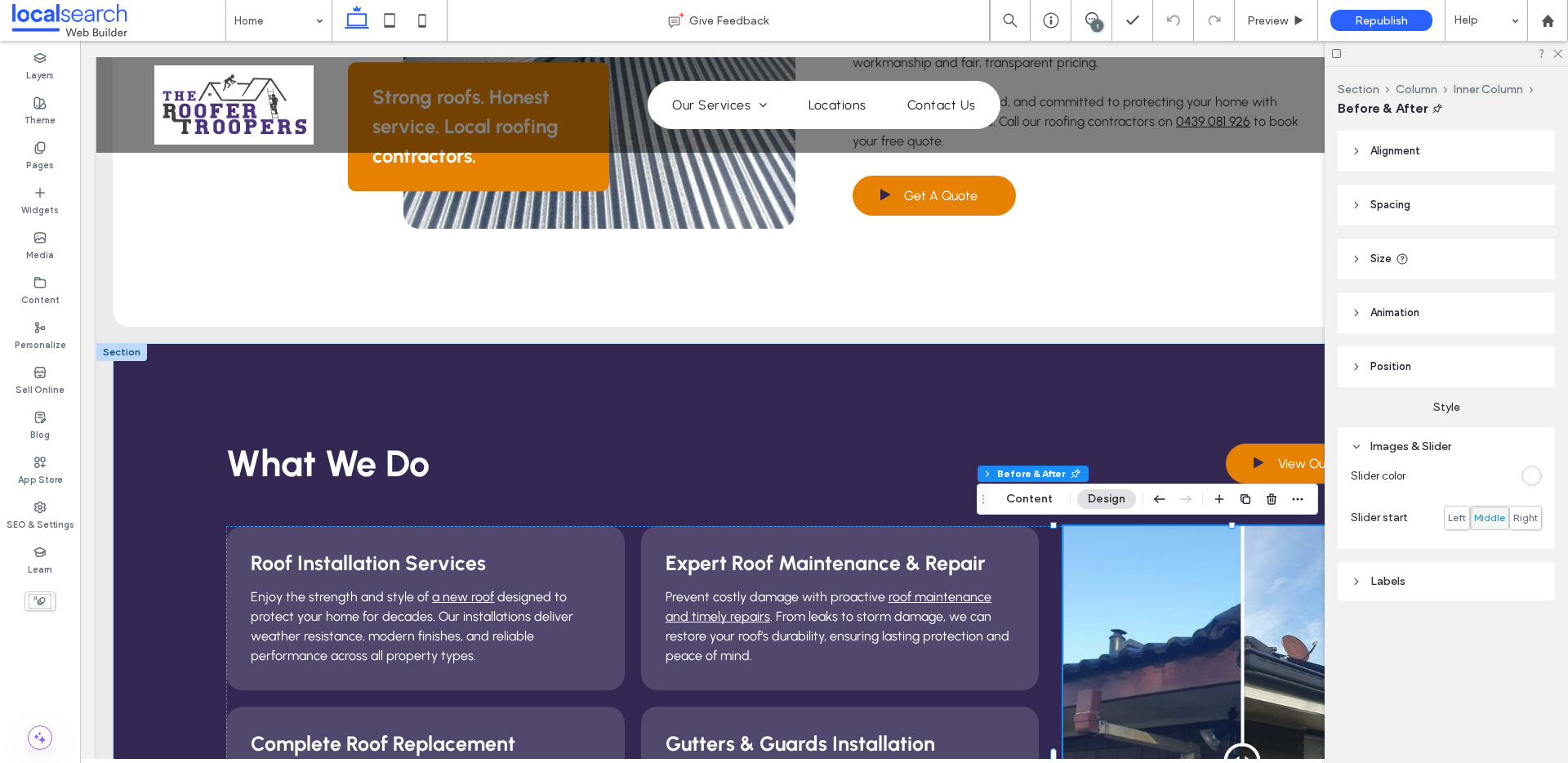
click at [1397, 443] on div "Images & Slider" at bounding box center [1446, 446] width 191 height 13
click at [1405, 362] on span "Position" at bounding box center [1391, 367] width 41 height 16
